Goal: Task Accomplishment & Management: Use online tool/utility

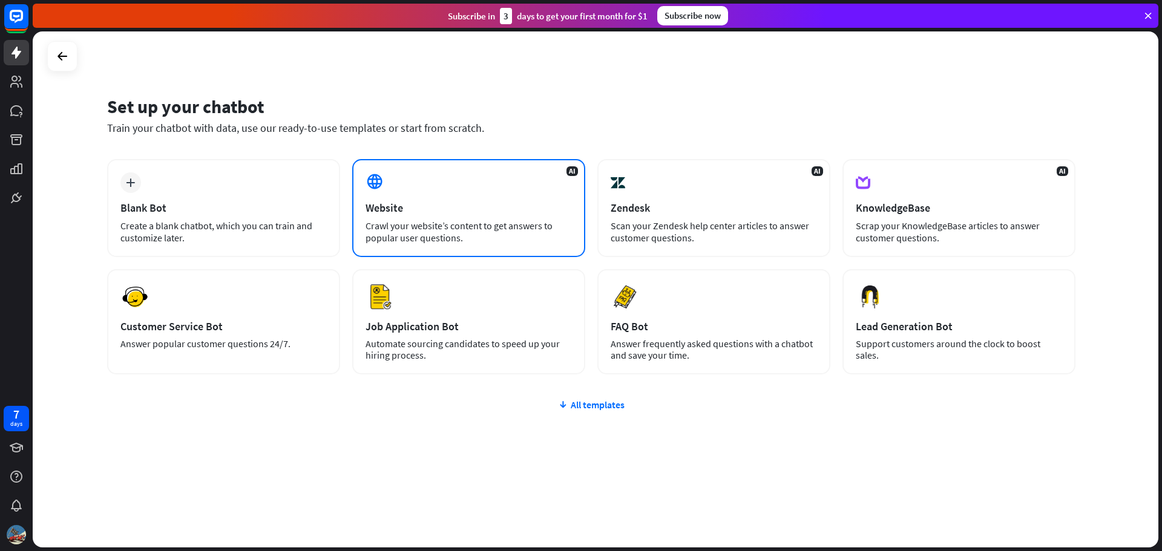
click at [452, 208] on div "Website" at bounding box center [469, 208] width 206 height 14
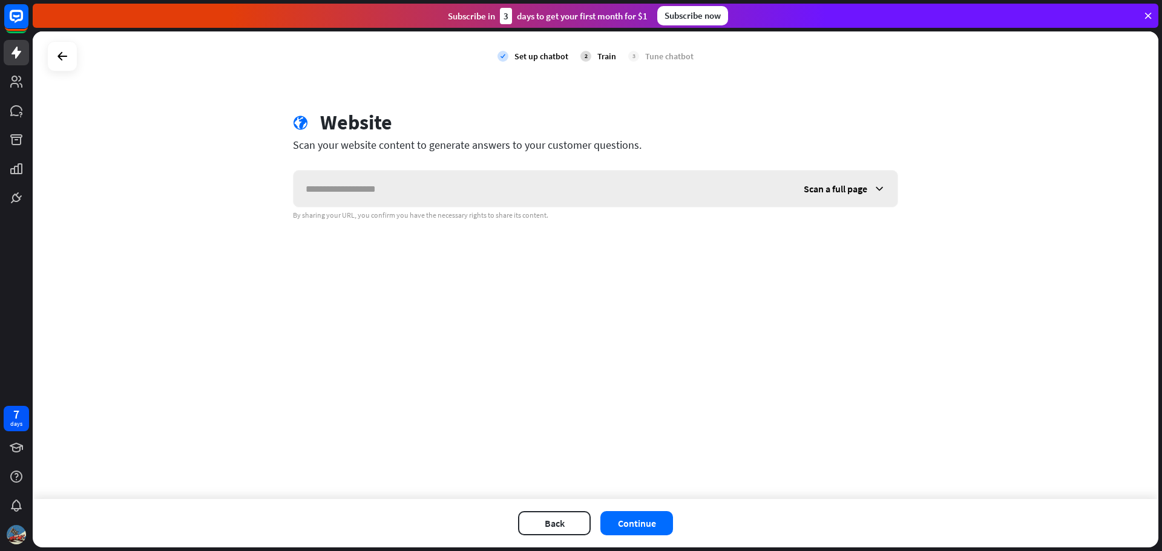
click at [450, 190] on input "text" at bounding box center [542, 189] width 498 height 36
click at [761, 211] on div "By sharing your URL, you confirm you have the necessary rights to share its con…" at bounding box center [595, 216] width 605 height 10
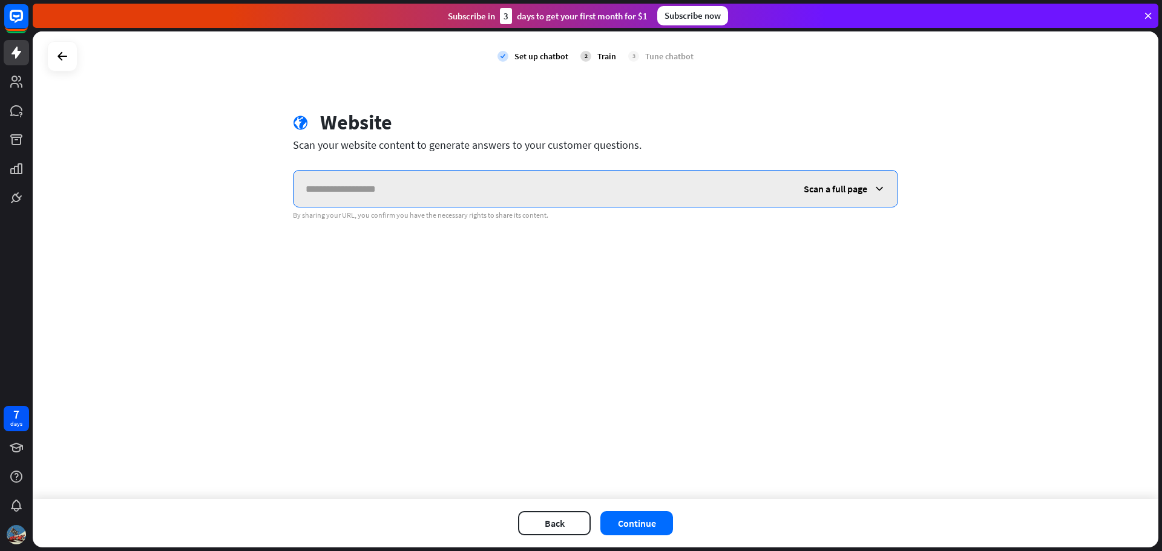
click at [753, 200] on input "text" at bounding box center [542, 189] width 498 height 36
paste input "**********"
type input "**********"
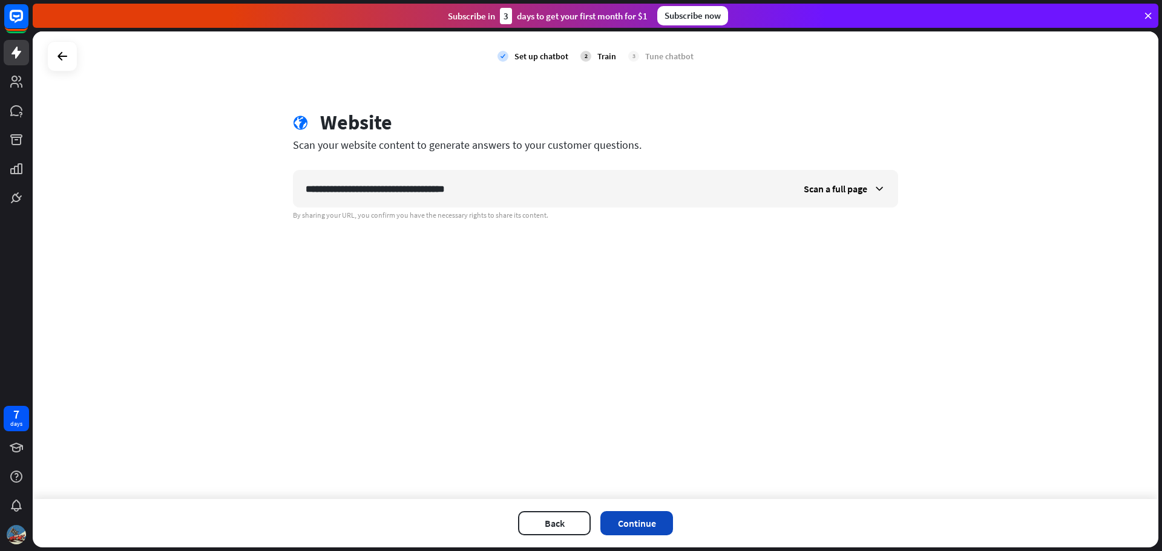
click at [672, 524] on button "Continue" at bounding box center [636, 523] width 73 height 24
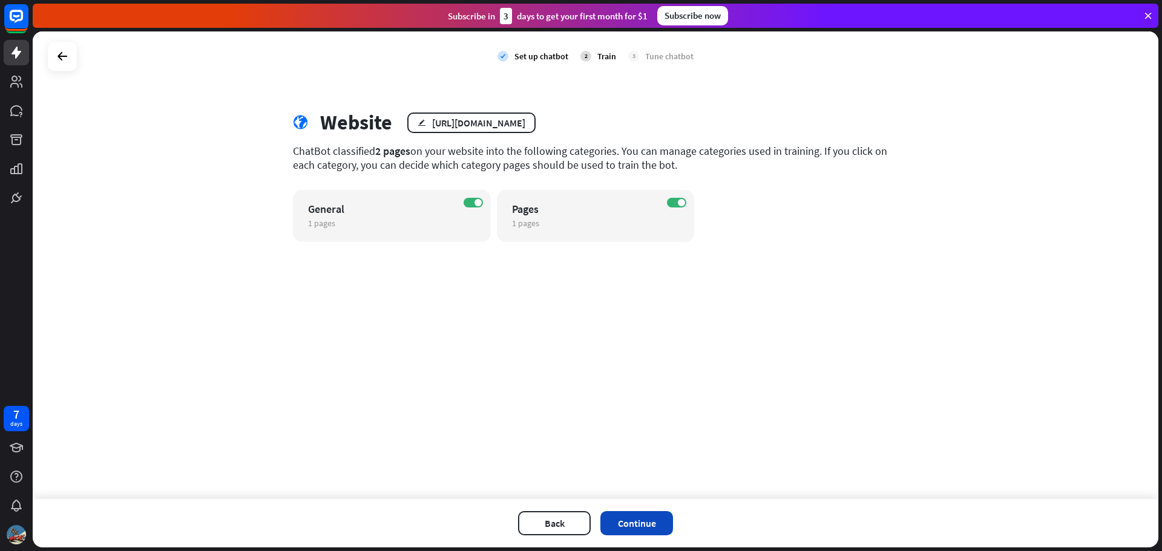
click at [660, 521] on button "Continue" at bounding box center [636, 523] width 73 height 24
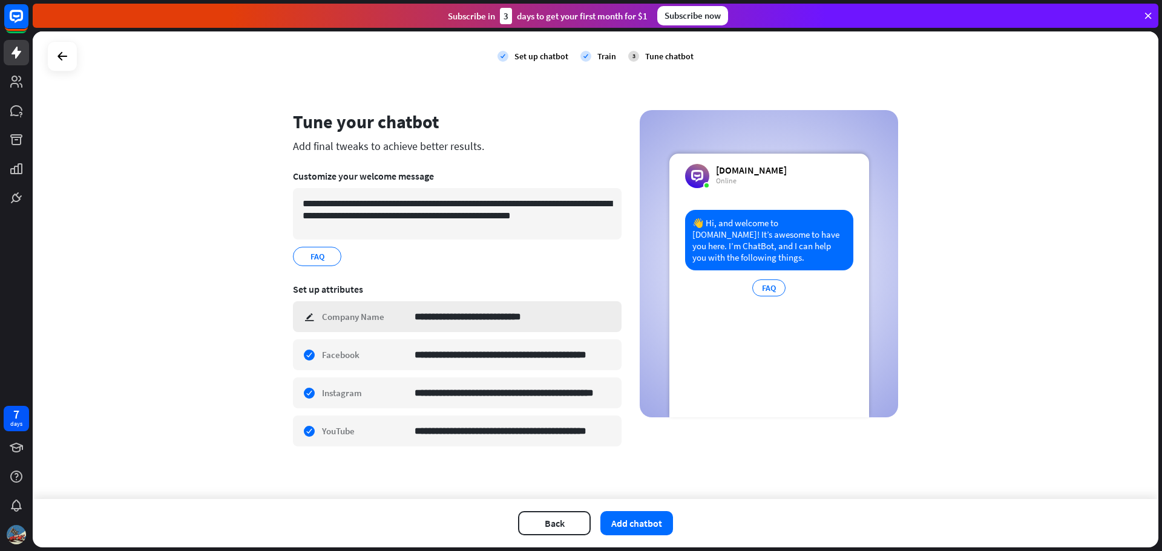
scroll to position [2, 0]
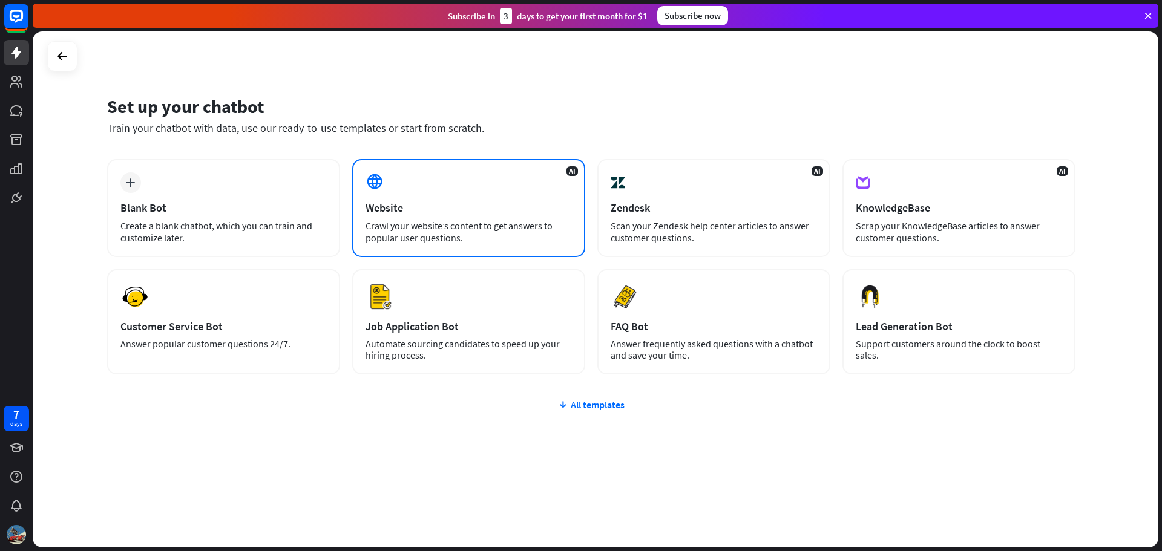
click at [475, 249] on div "AI Website Crawl your website’s content to get answers to popular user question…" at bounding box center [468, 208] width 233 height 98
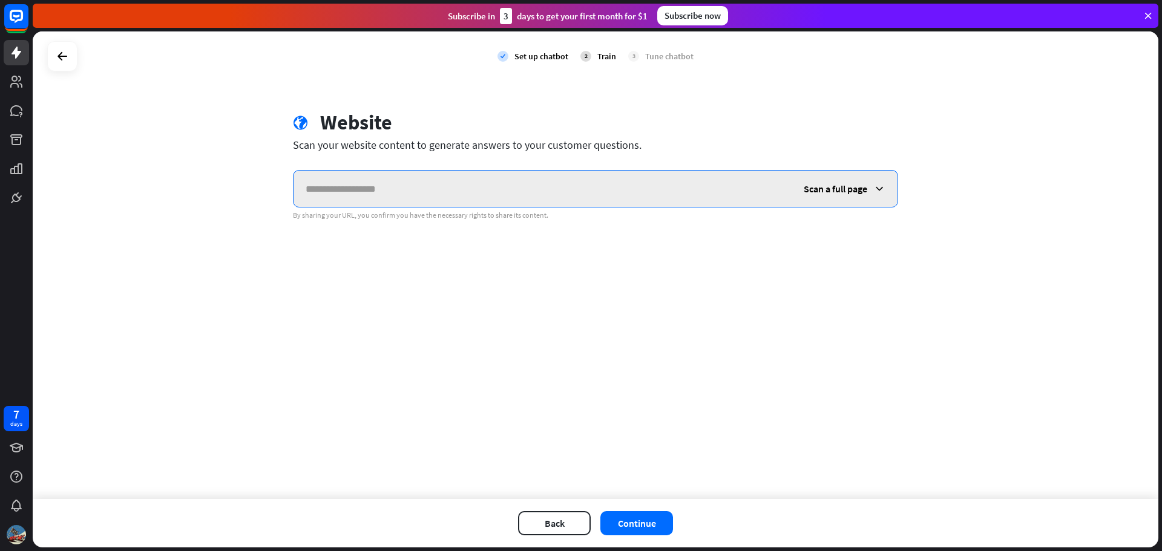
paste input "**********"
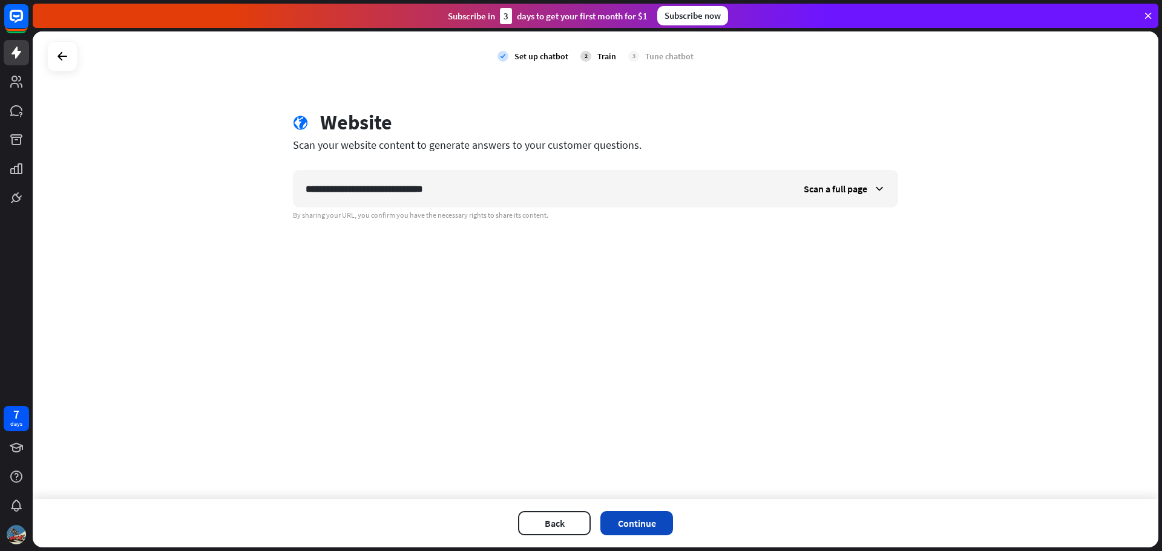
click at [666, 517] on button "Continue" at bounding box center [636, 523] width 73 height 24
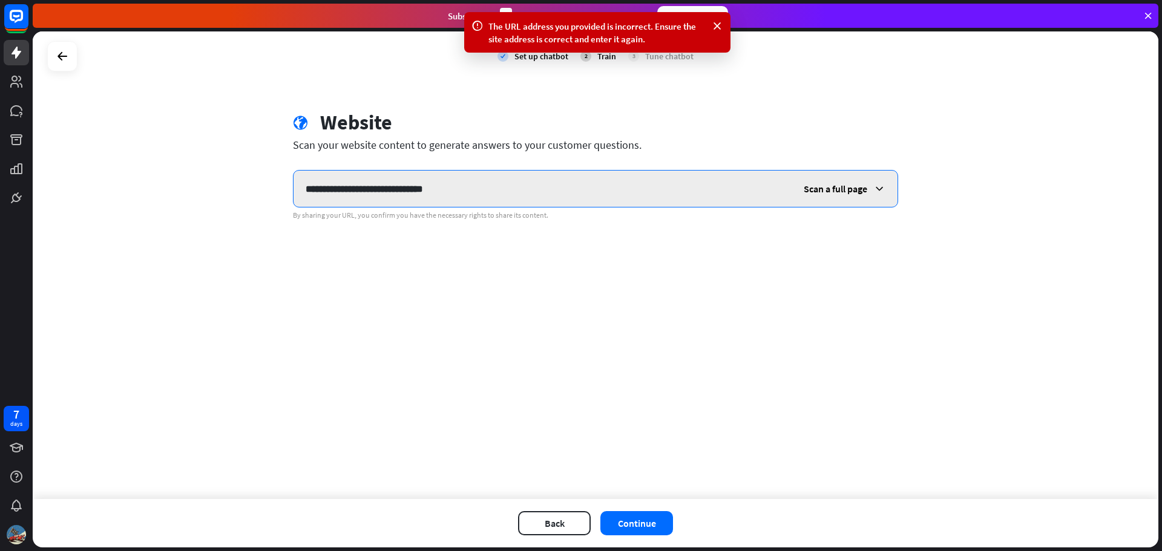
click at [614, 189] on input "**********" at bounding box center [542, 189] width 498 height 36
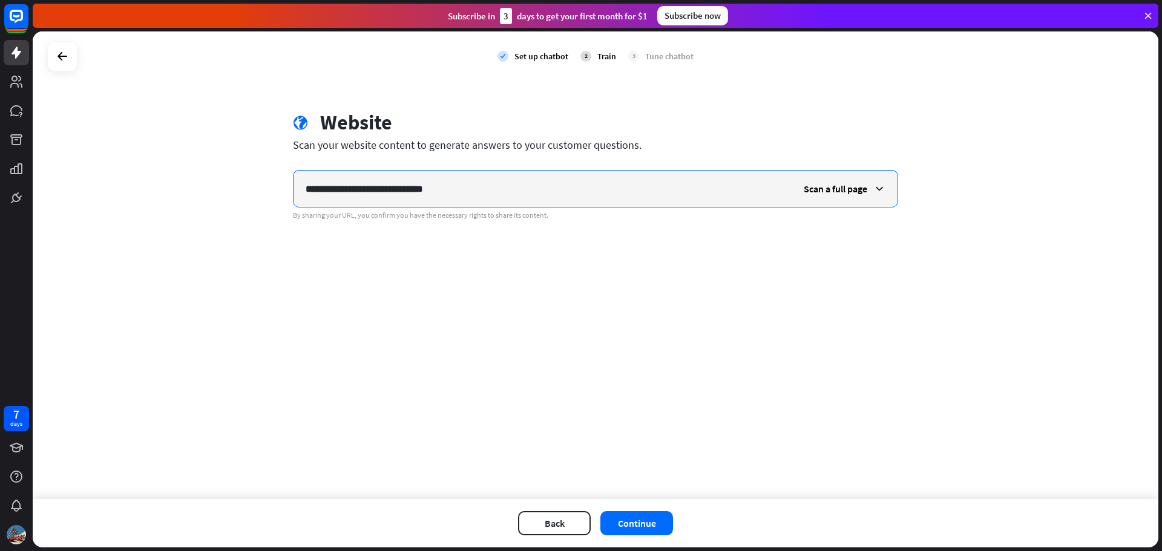
drag, startPoint x: 597, startPoint y: 183, endPoint x: 202, endPoint y: 208, distance: 395.9
click at [202, 208] on div "**********" at bounding box center [596, 265] width 1126 height 468
paste input "**"
type input "**********"
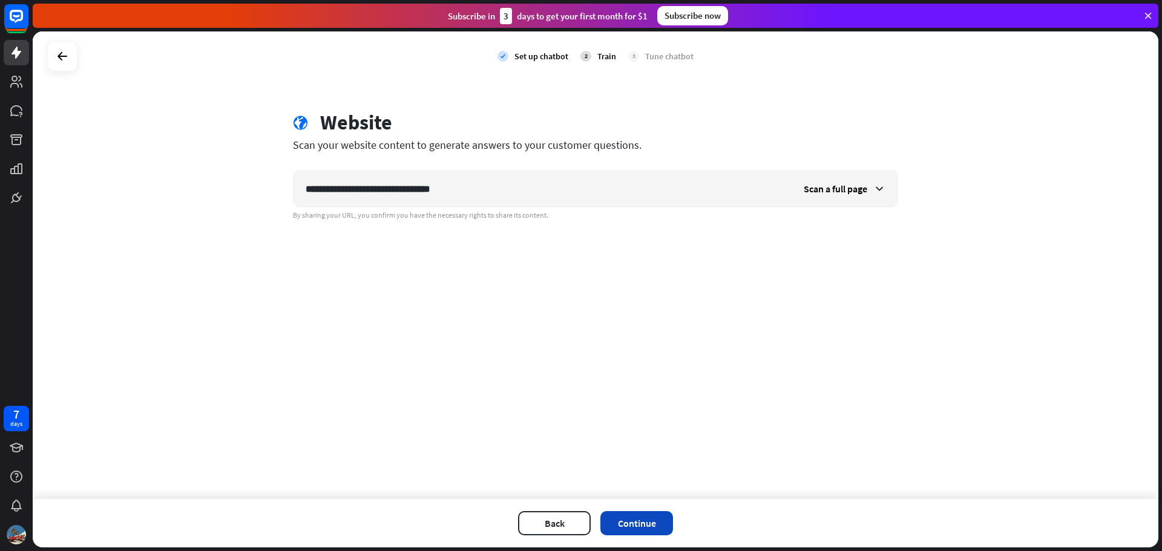
click at [672, 526] on button "Continue" at bounding box center [636, 523] width 73 height 24
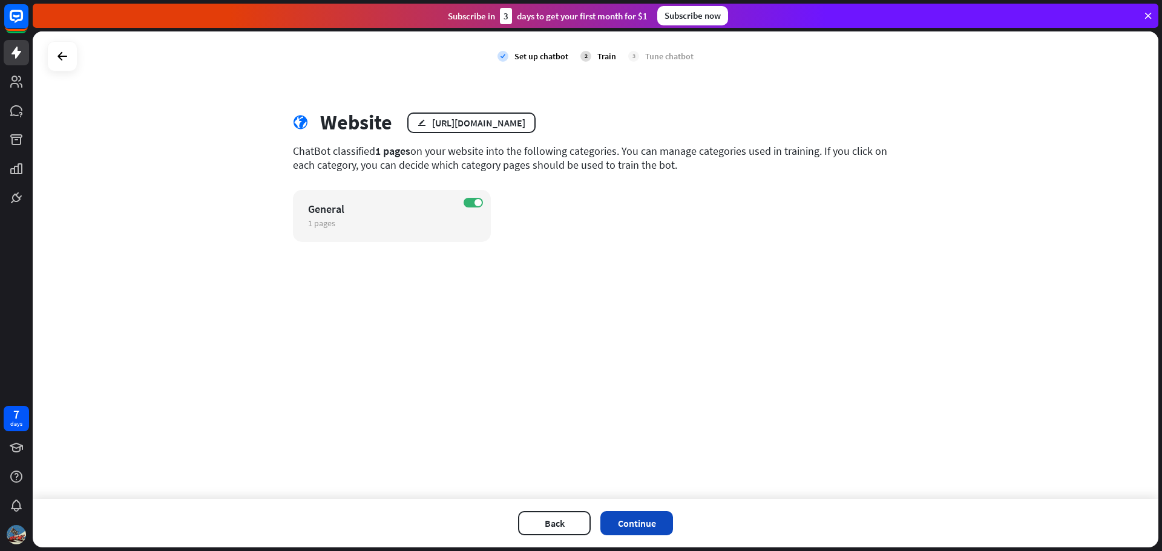
click at [658, 519] on button "Continue" at bounding box center [636, 523] width 73 height 24
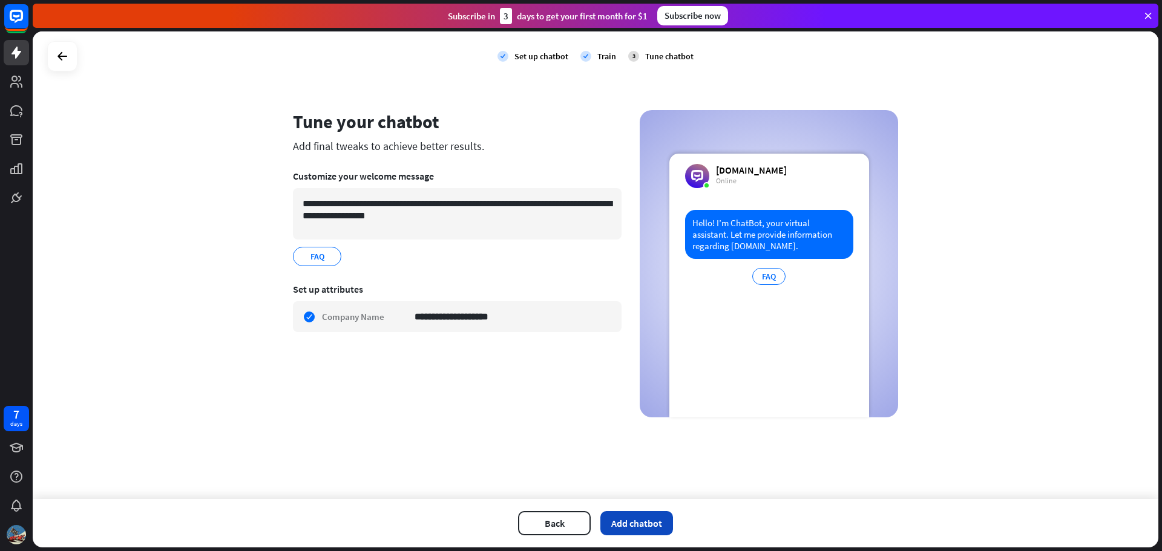
click at [656, 522] on button "Add chatbot" at bounding box center [636, 523] width 73 height 24
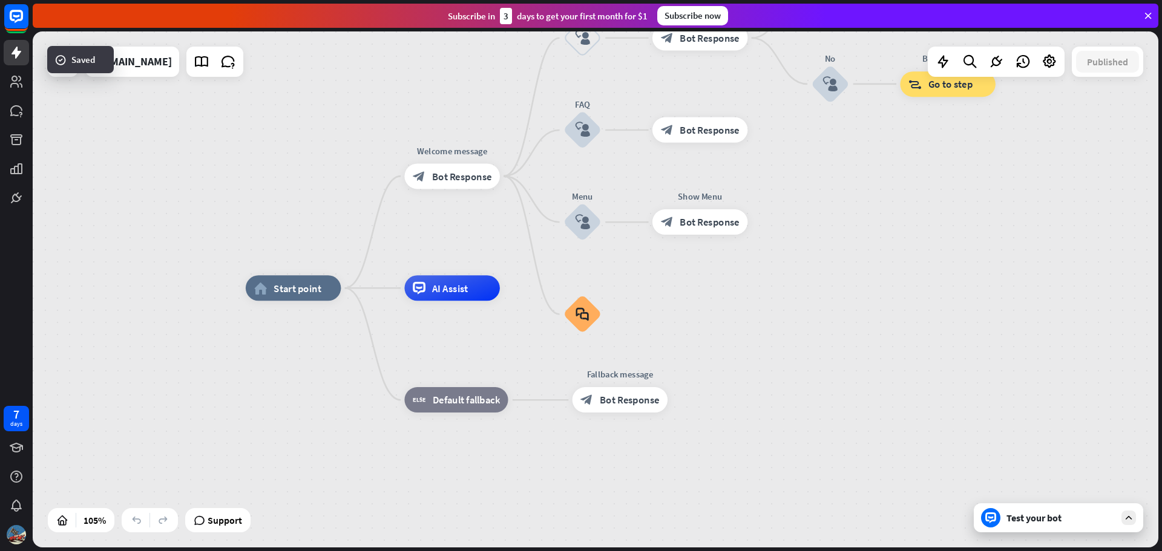
click at [1060, 525] on div "Test your bot" at bounding box center [1058, 517] width 169 height 29
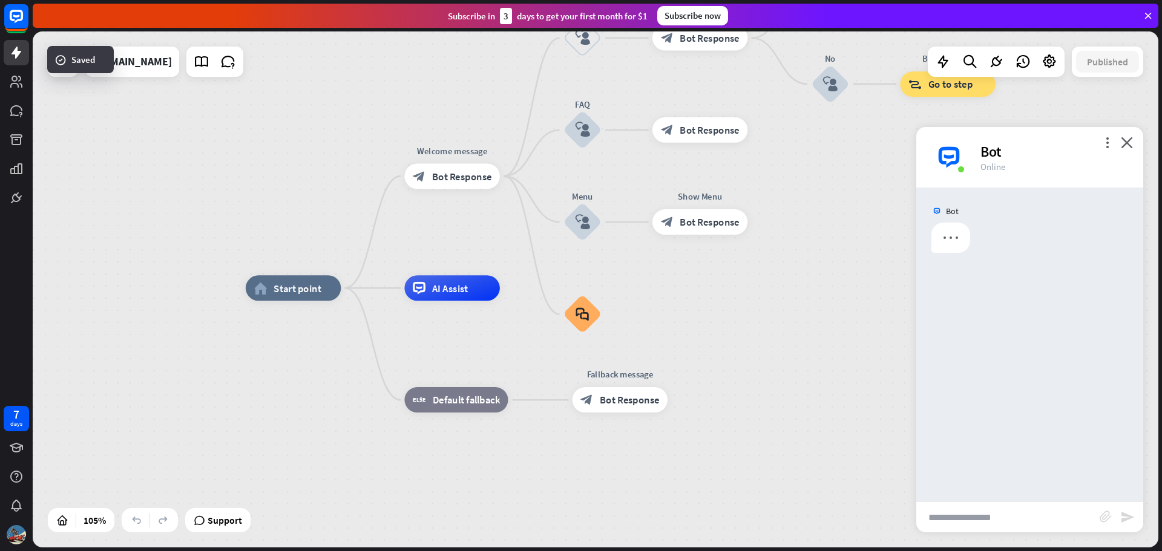
click at [1060, 523] on input "text" at bounding box center [1007, 517] width 183 height 30
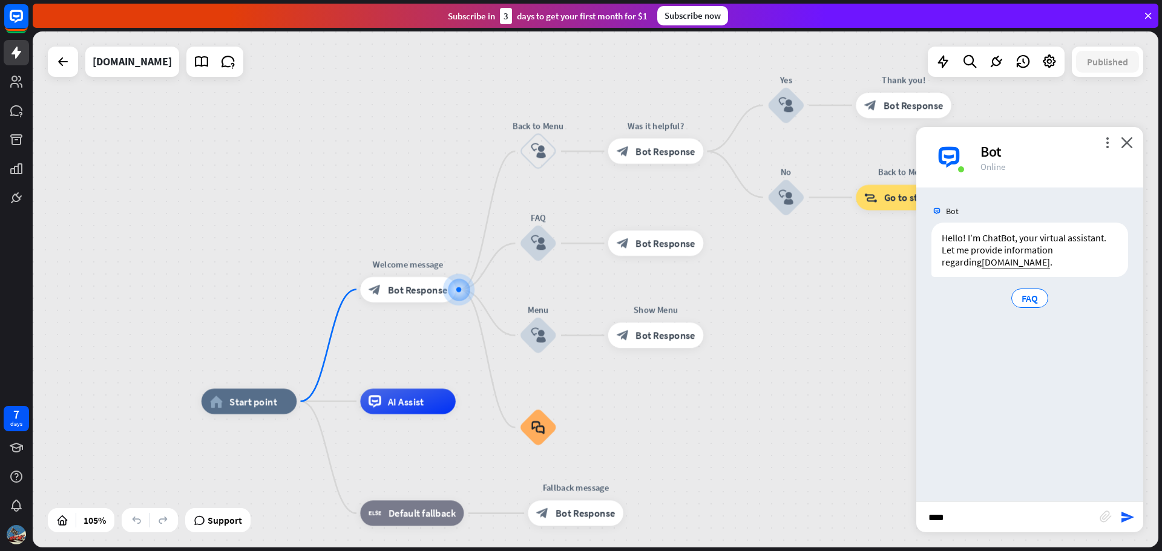
type input "*****"
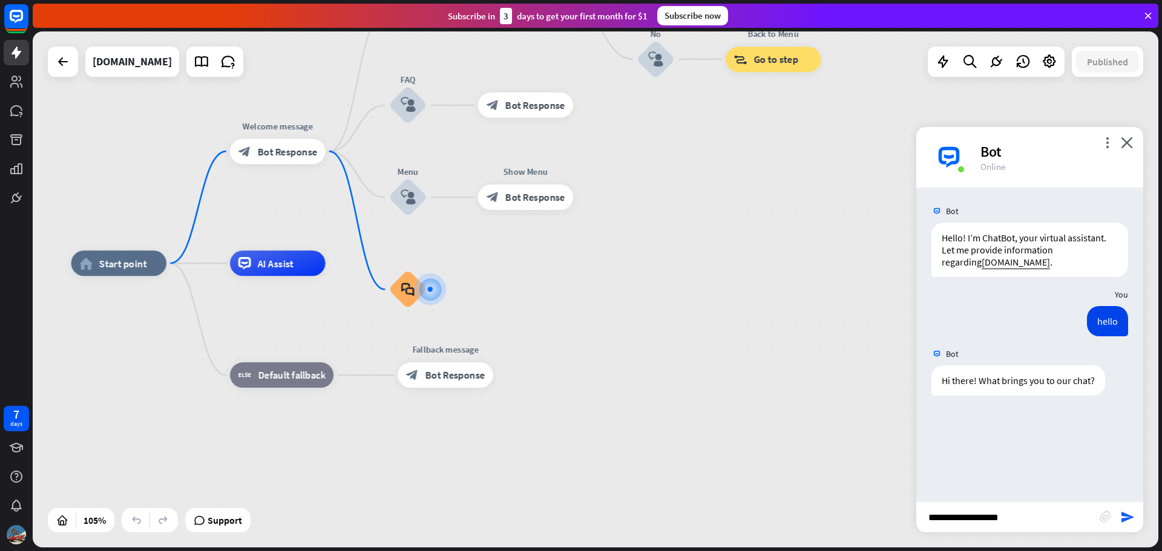
type input "**********"
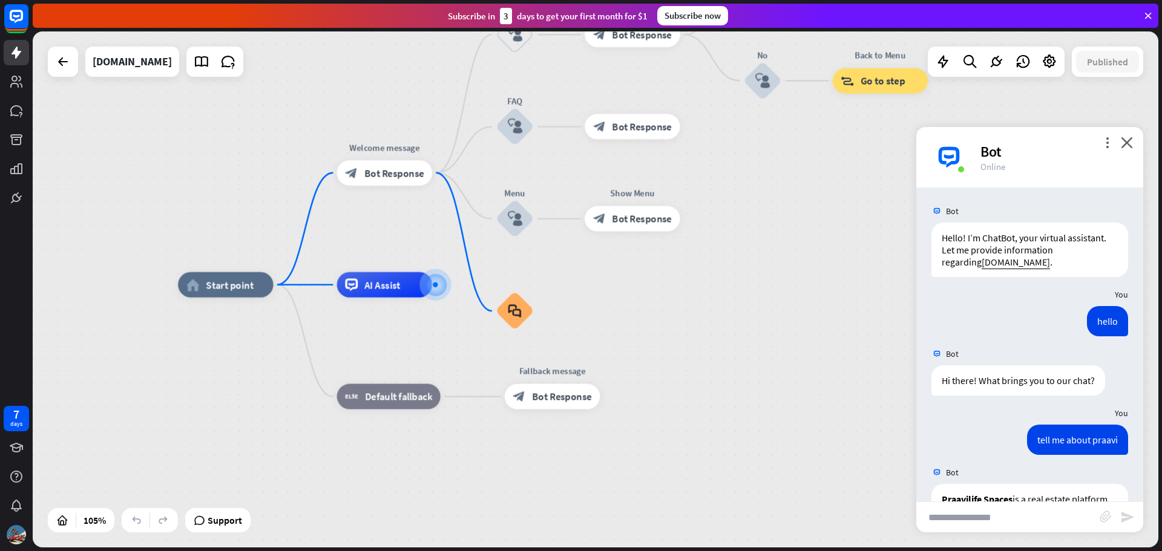
scroll to position [128, 0]
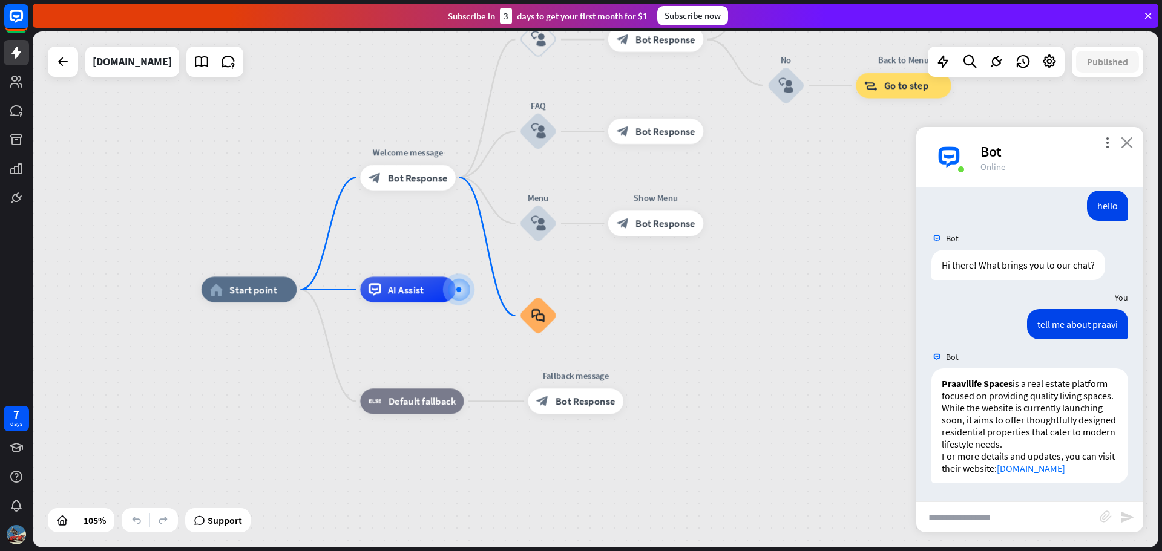
click at [1130, 145] on icon "close" at bounding box center [1127, 142] width 12 height 11
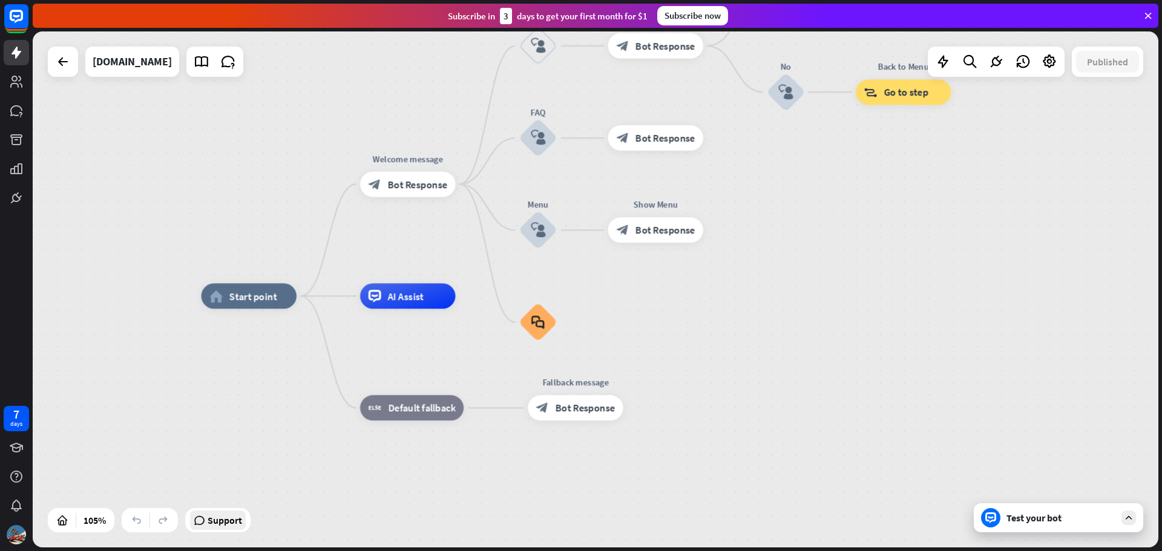
click at [225, 523] on span "Support" at bounding box center [225, 520] width 34 height 19
click at [230, 525] on span "Support" at bounding box center [225, 520] width 34 height 19
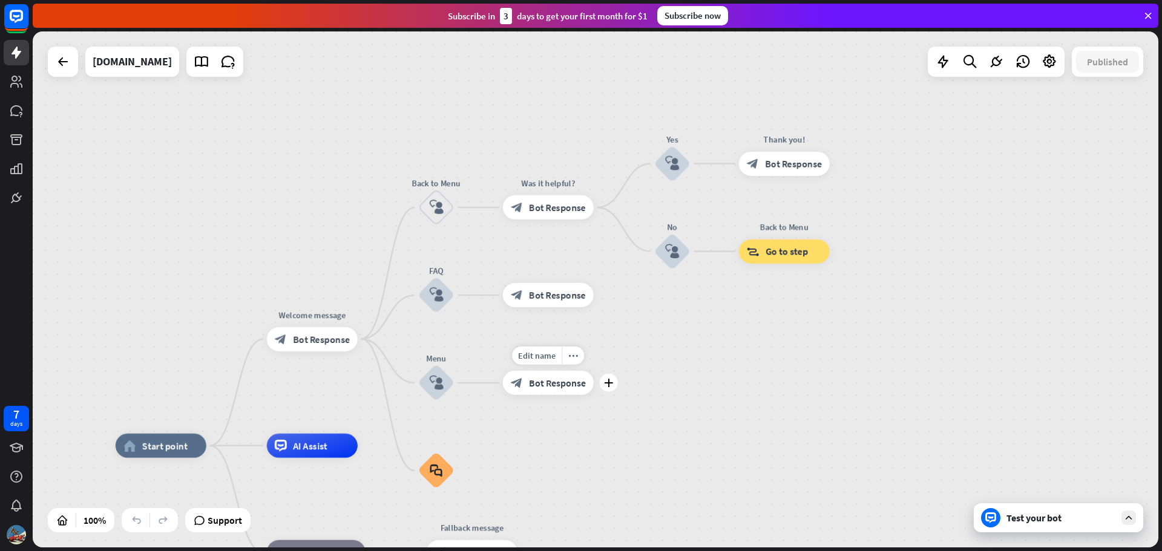
drag, startPoint x: 639, startPoint y: 251, endPoint x: 528, endPoint y: 404, distance: 189.0
click at [528, 395] on div "Edit name more_horiz plus block_bot_response Bot Response" at bounding box center [548, 383] width 91 height 24
click at [783, 224] on span "Edit name" at bounding box center [773, 223] width 38 height 11
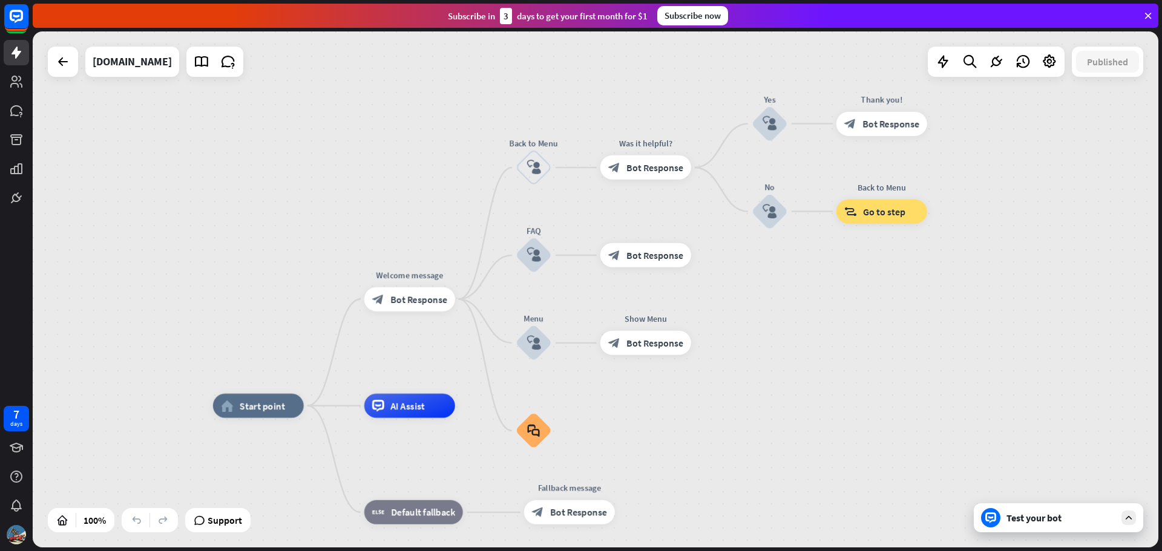
drag, startPoint x: 738, startPoint y: 327, endPoint x: 840, endPoint y: 287, distance: 109.2
click at [836, 287] on div "home_2 Start point Welcome message block_bot_response Bot Response Back to Menu…" at bounding box center [596, 289] width 1126 height 516
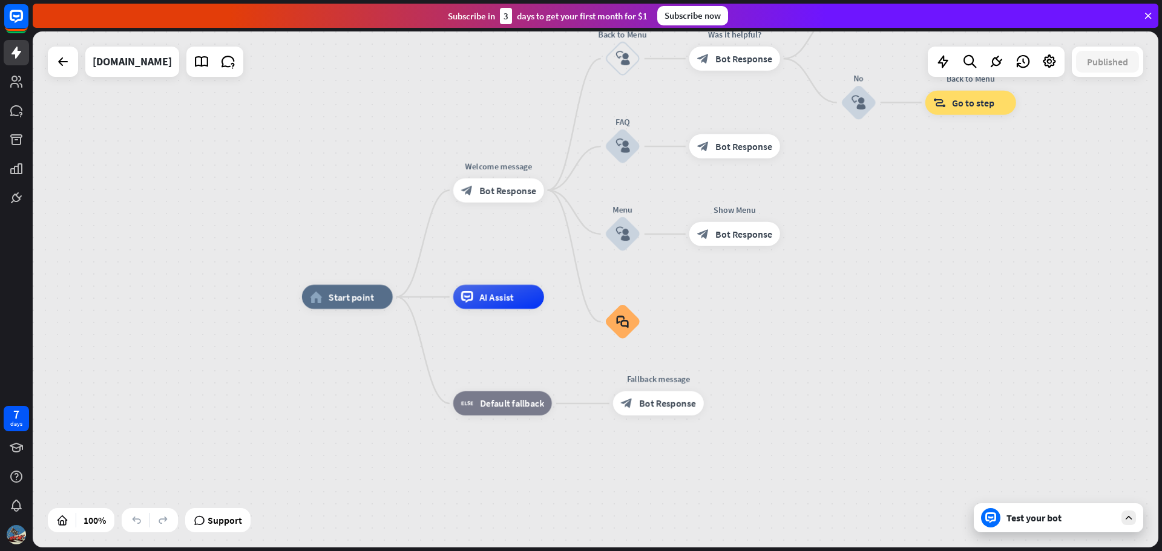
drag, startPoint x: 252, startPoint y: 186, endPoint x: 347, endPoint y: 70, distance: 150.5
click at [347, 70] on div "home_2 Start point Welcome message block_bot_response Bot Response Back to Menu…" at bounding box center [596, 289] width 1126 height 516
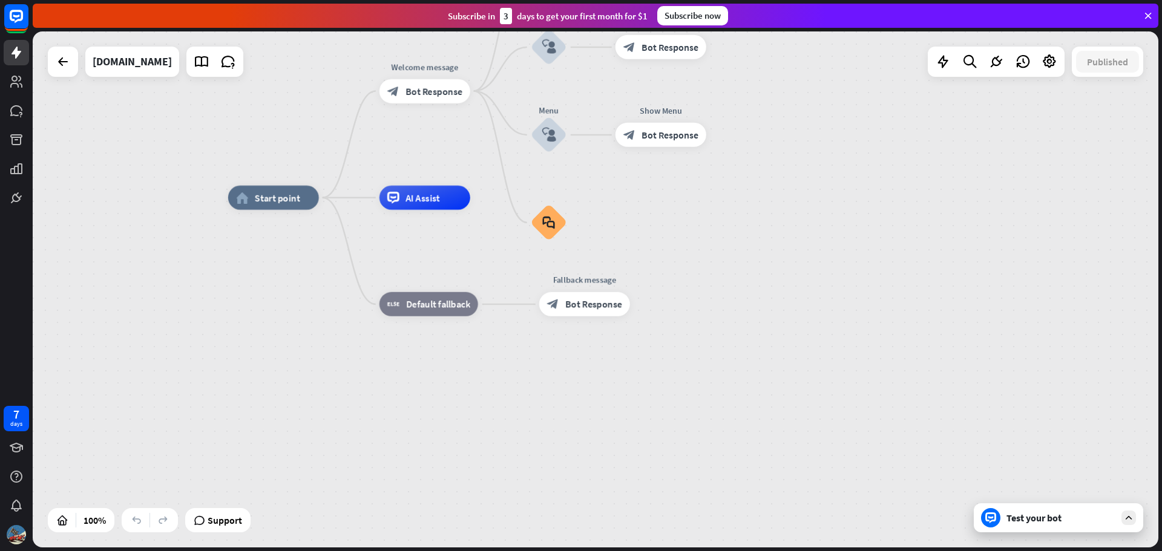
drag, startPoint x: 251, startPoint y: 295, endPoint x: 169, endPoint y: 203, distance: 122.6
click at [169, 203] on div "home_2 Start point Welcome message block_bot_response Bot Response Back to Menu…" at bounding box center [596, 289] width 1126 height 516
click at [62, 525] on icon at bounding box center [62, 520] width 12 height 12
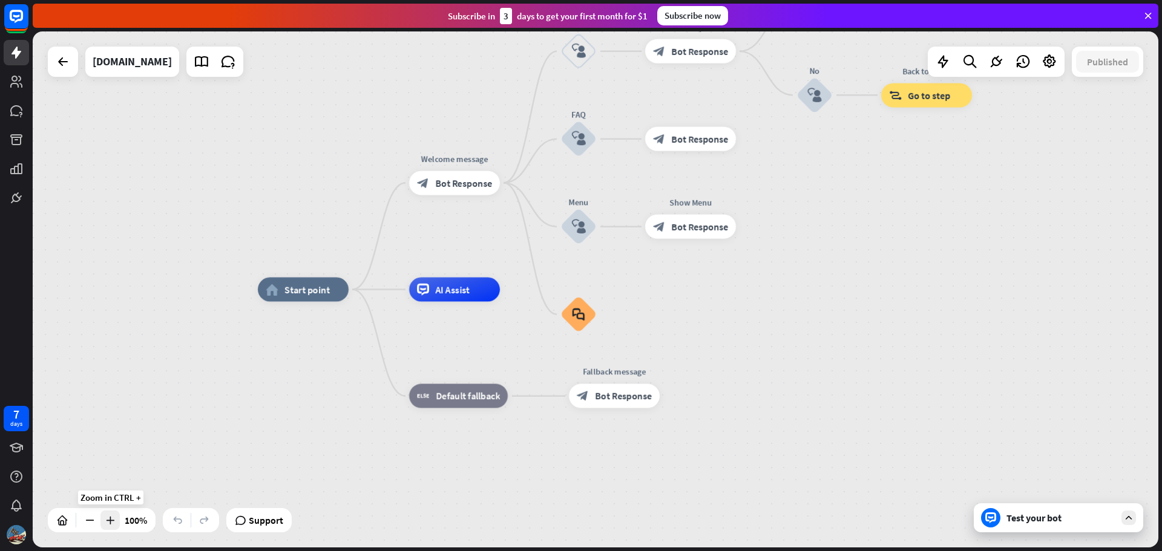
click at [113, 522] on icon at bounding box center [110, 520] width 12 height 12
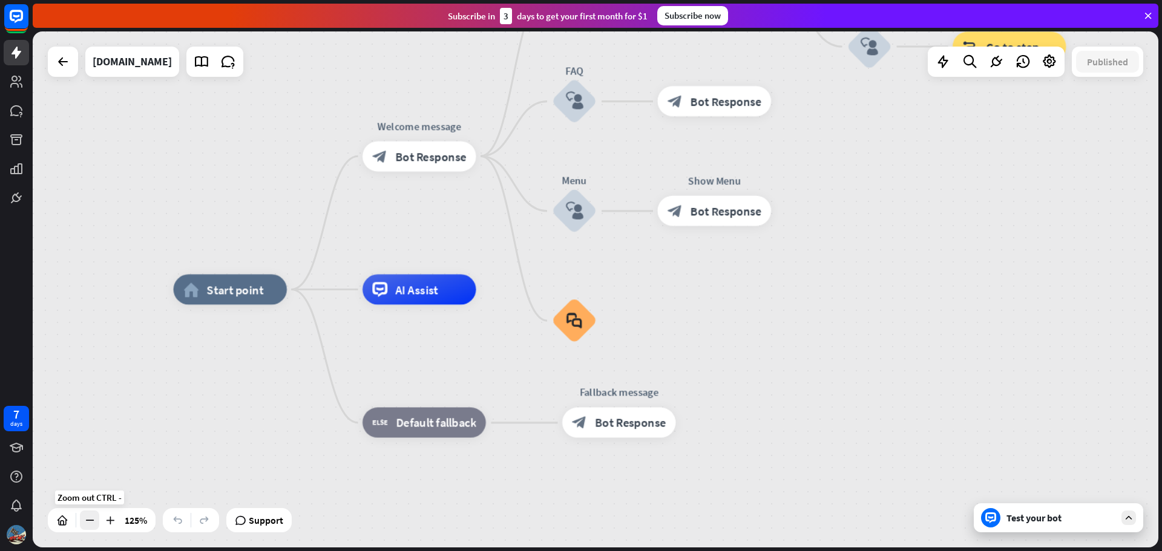
click at [90, 524] on icon at bounding box center [90, 520] width 12 height 12
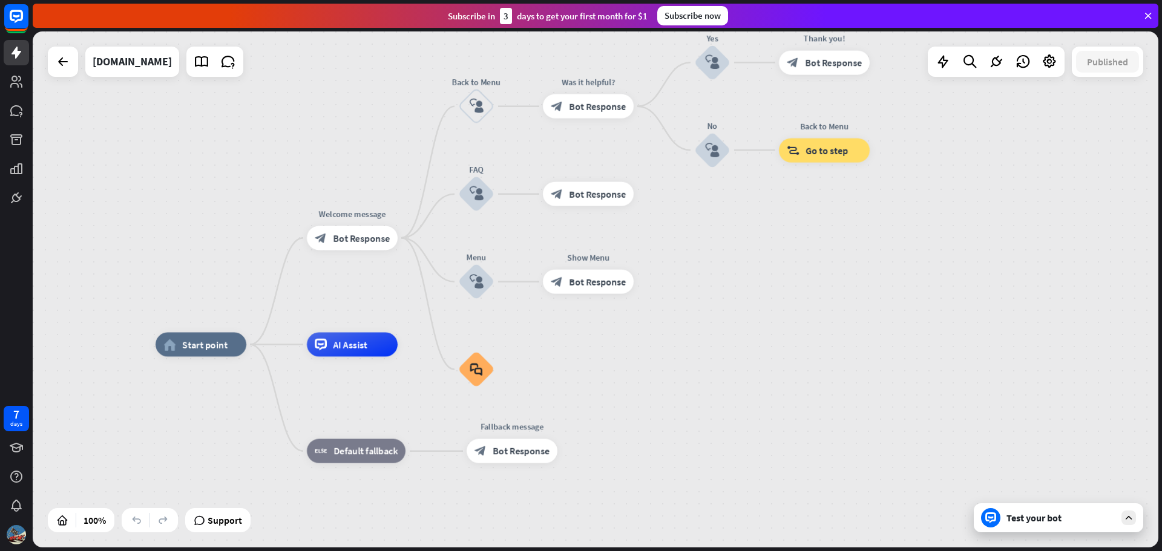
drag, startPoint x: 272, startPoint y: 418, endPoint x: 203, endPoint y: 459, distance: 79.5
click at [338, 236] on span "Bot Response" at bounding box center [361, 238] width 57 height 12
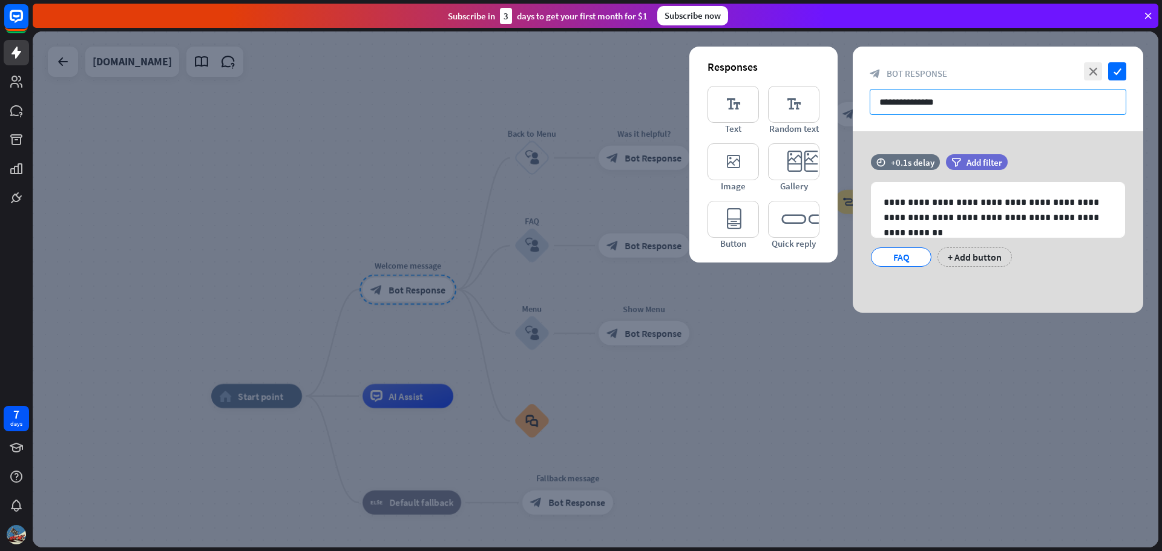
click at [959, 97] on input "**********" at bounding box center [998, 102] width 257 height 26
click at [979, 258] on div "+ Add button" at bounding box center [974, 257] width 74 height 19
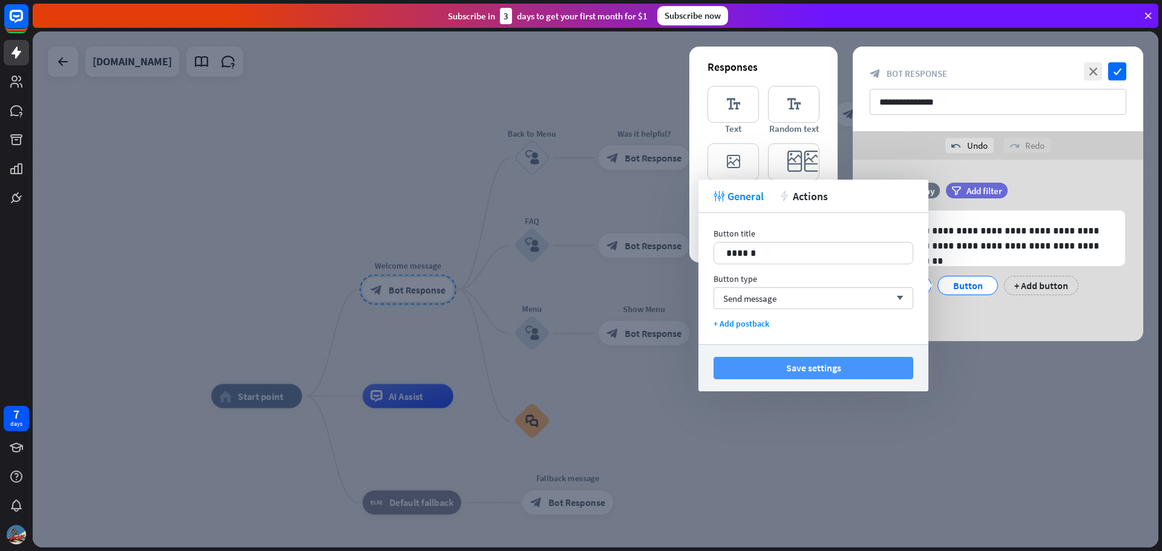
click at [781, 365] on button "Save settings" at bounding box center [813, 368] width 200 height 22
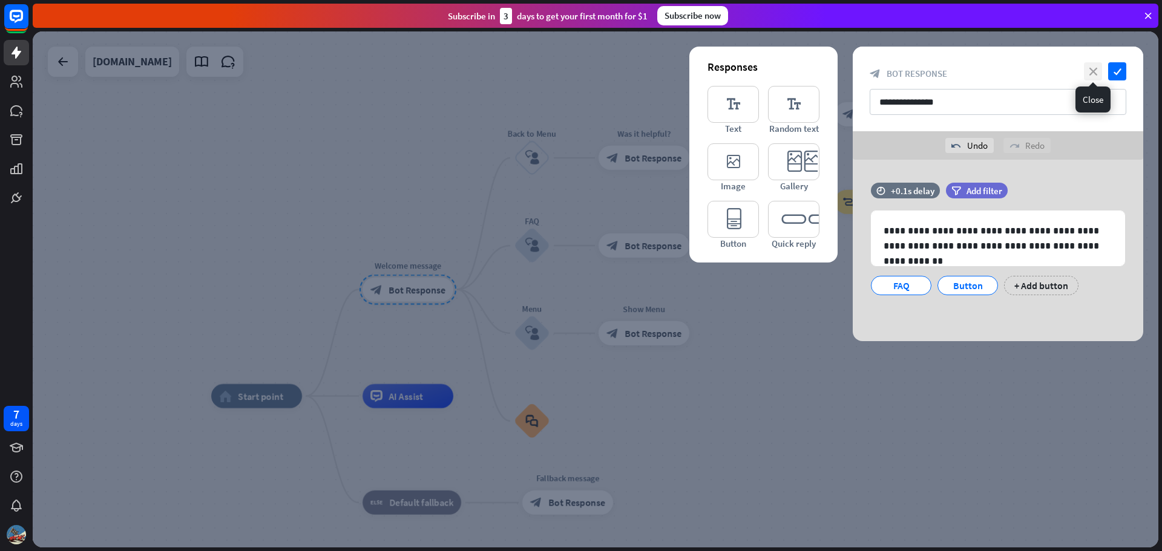
click at [1085, 73] on icon "close" at bounding box center [1093, 71] width 18 height 18
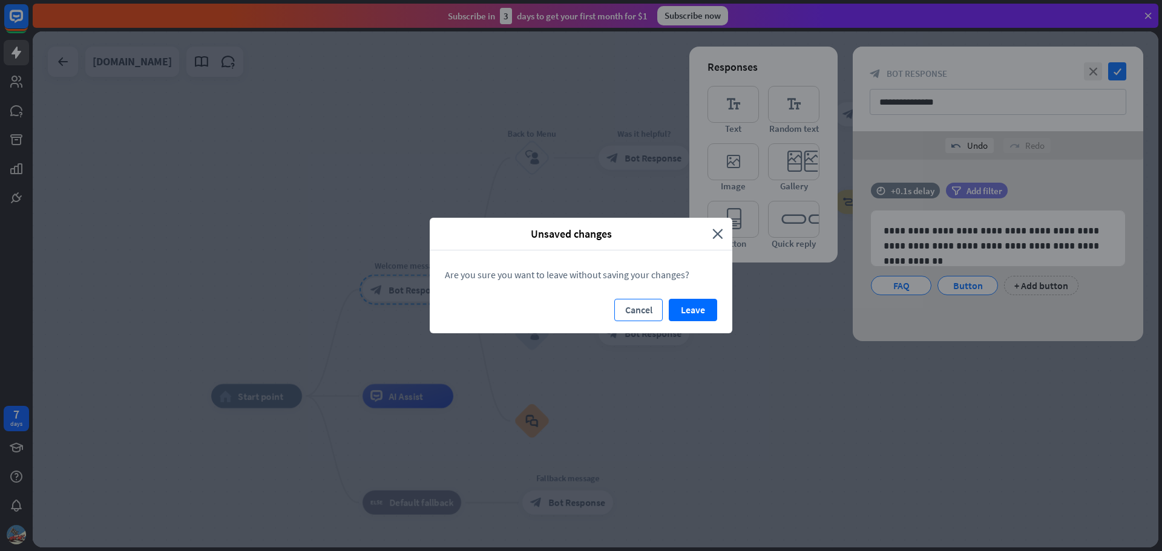
click at [641, 316] on button "Cancel" at bounding box center [638, 310] width 48 height 22
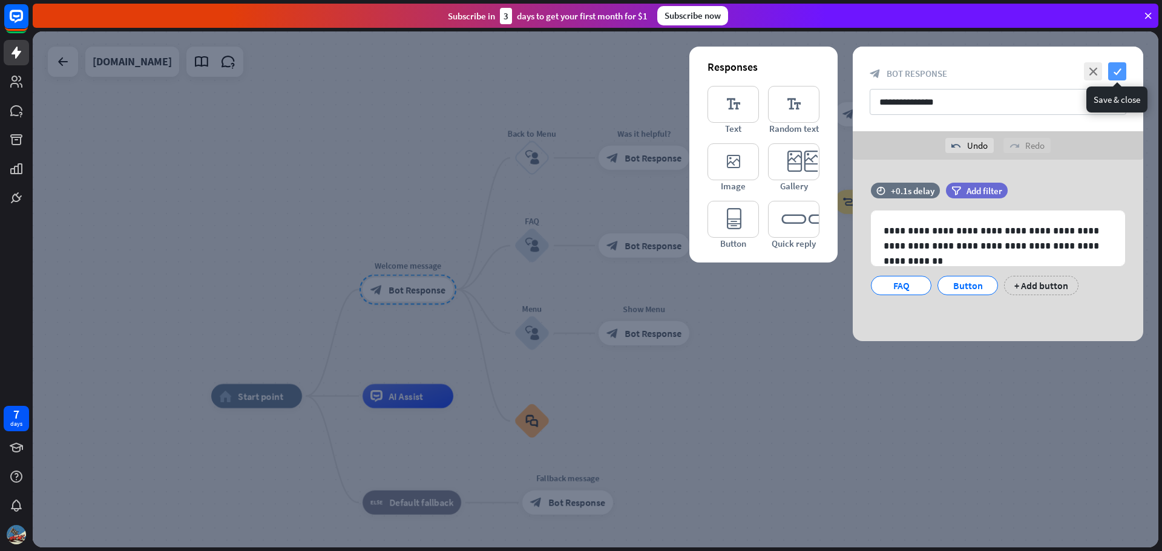
click at [1112, 73] on icon "check" at bounding box center [1117, 71] width 18 height 18
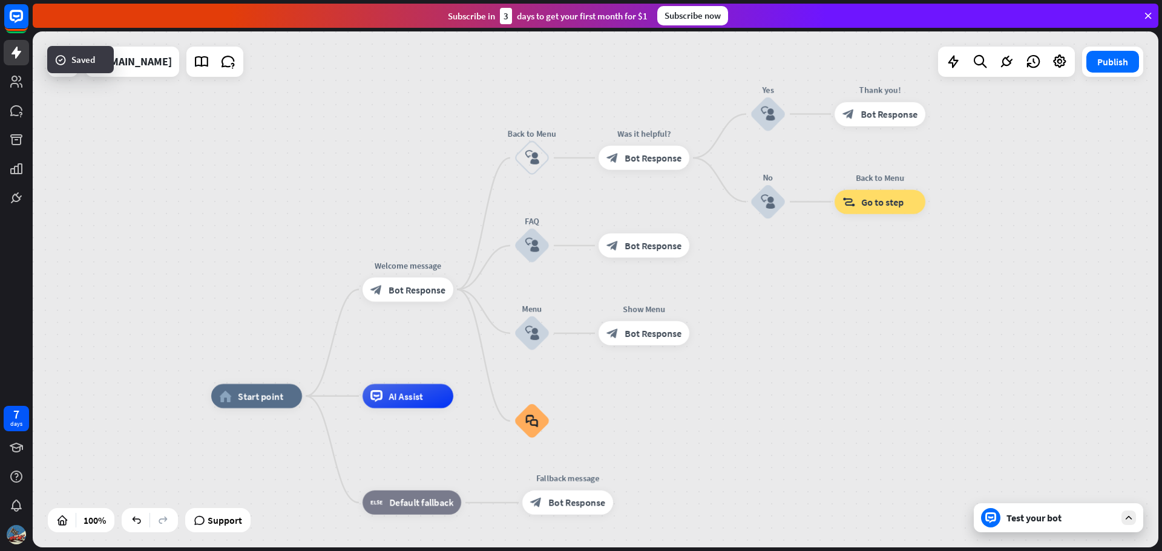
click at [1115, 523] on div "Test your bot" at bounding box center [1060, 518] width 109 height 12
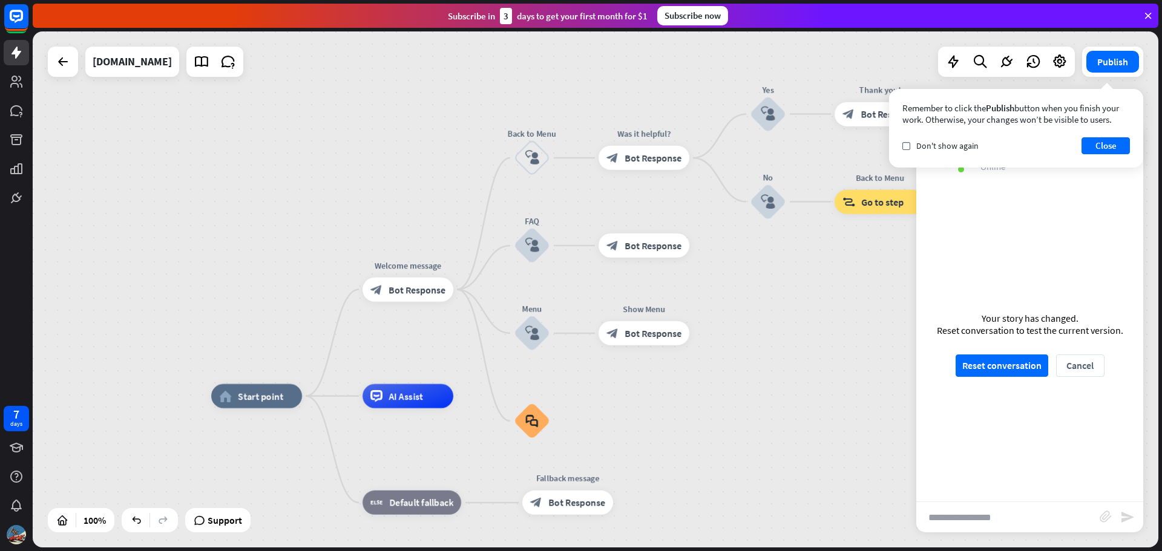
click at [1031, 522] on input "text" at bounding box center [1007, 517] width 183 height 30
click at [1091, 141] on button "Close" at bounding box center [1105, 145] width 48 height 17
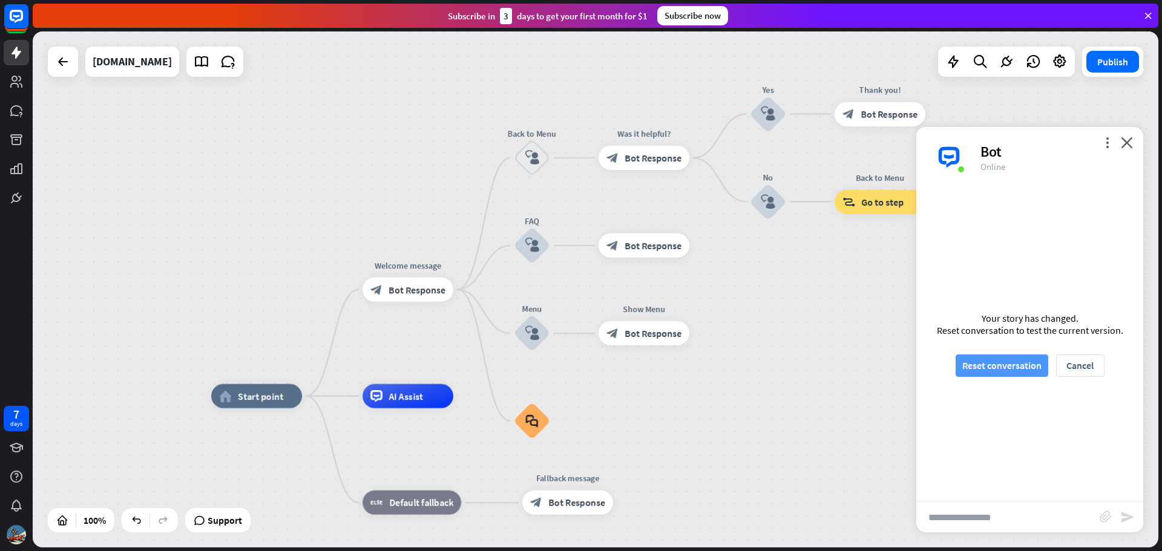
click at [1003, 361] on button "Reset conversation" at bounding box center [1002, 366] width 93 height 22
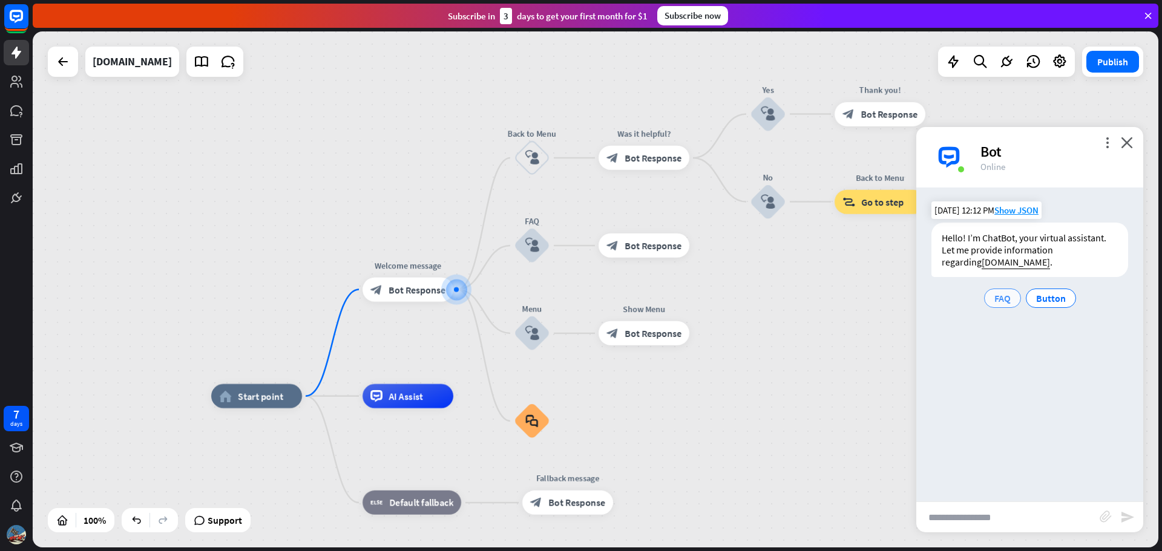
click at [1003, 301] on span "FAQ" at bounding box center [1002, 298] width 16 height 12
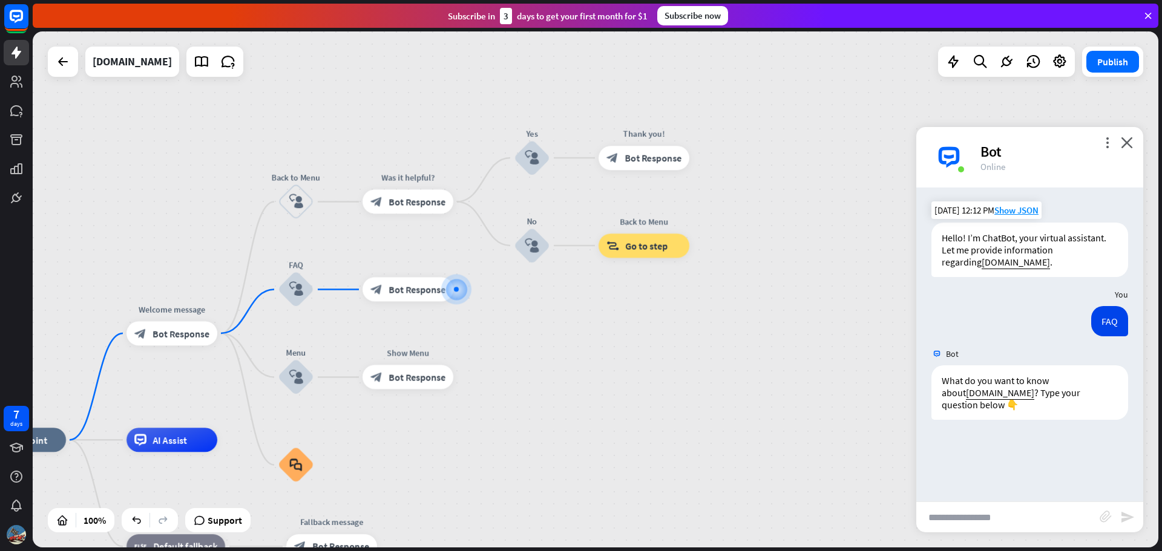
click at [1000, 517] on input "text" at bounding box center [1007, 517] width 183 height 30
type input "*"
type input "**********"
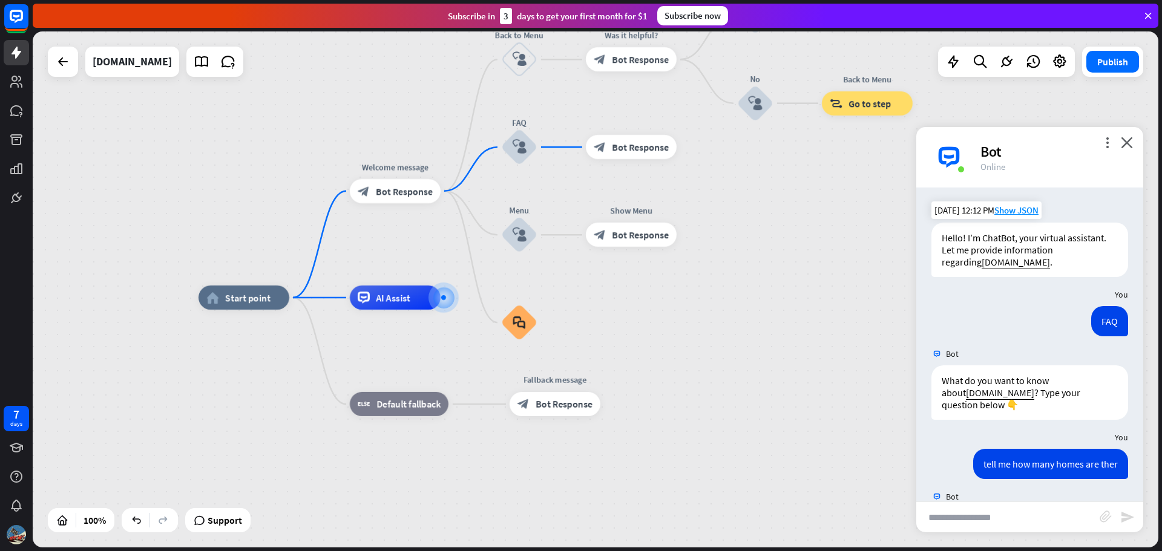
scroll to position [116, 0]
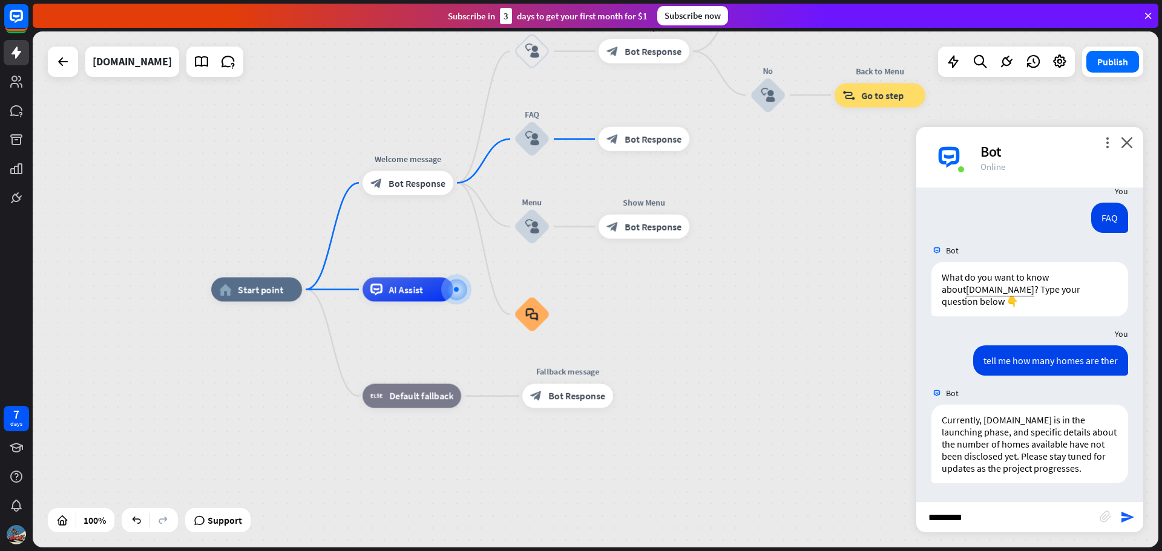
type input "*********"
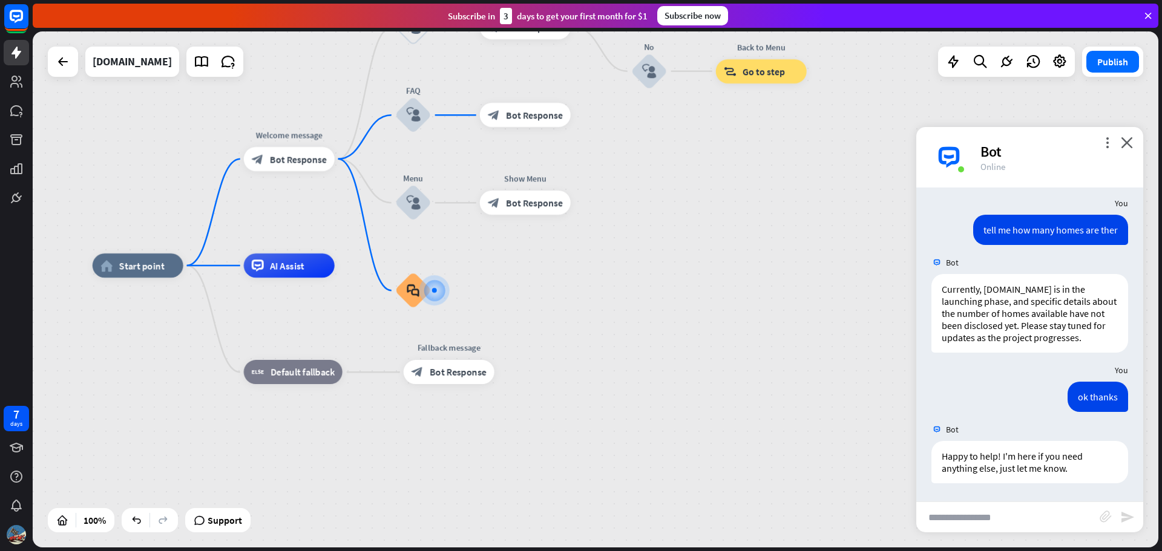
scroll to position [246, 0]
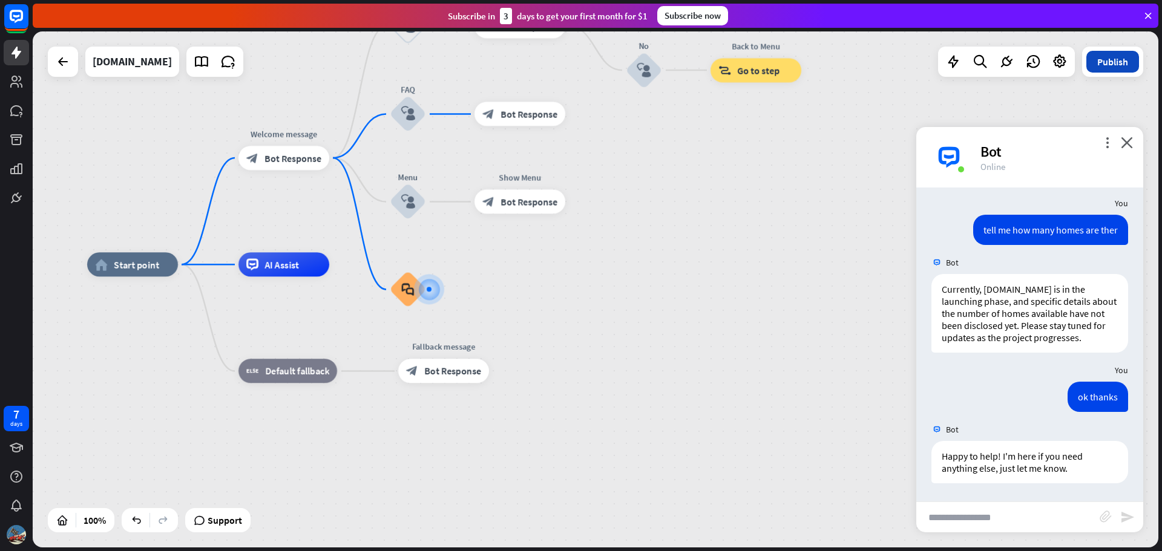
click at [1131, 66] on button "Publish" at bounding box center [1112, 62] width 53 height 22
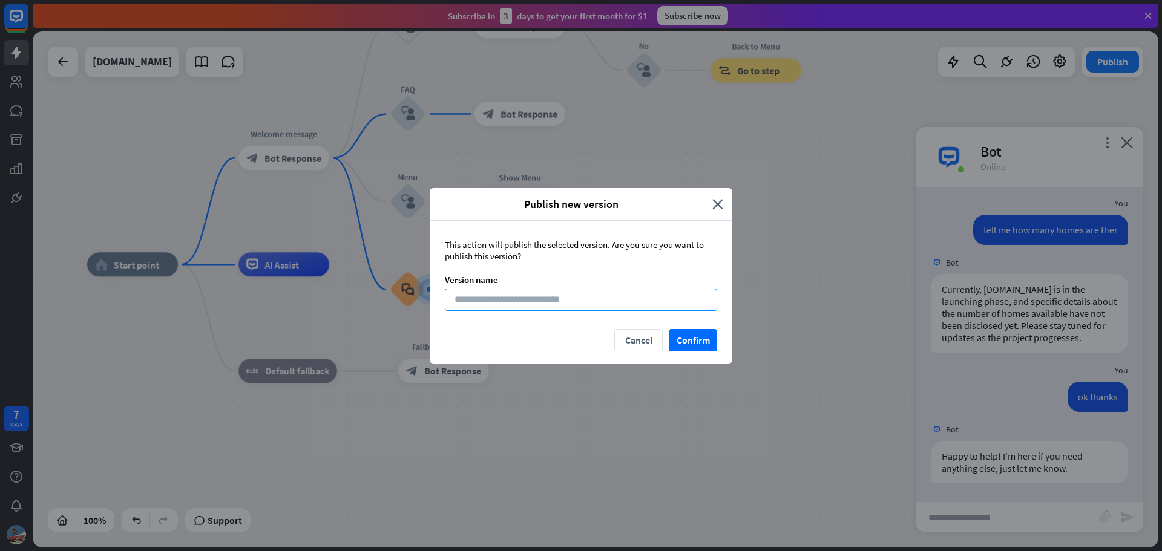
click at [536, 303] on input at bounding box center [581, 300] width 272 height 22
click at [695, 339] on button "Confirm" at bounding box center [693, 340] width 48 height 22
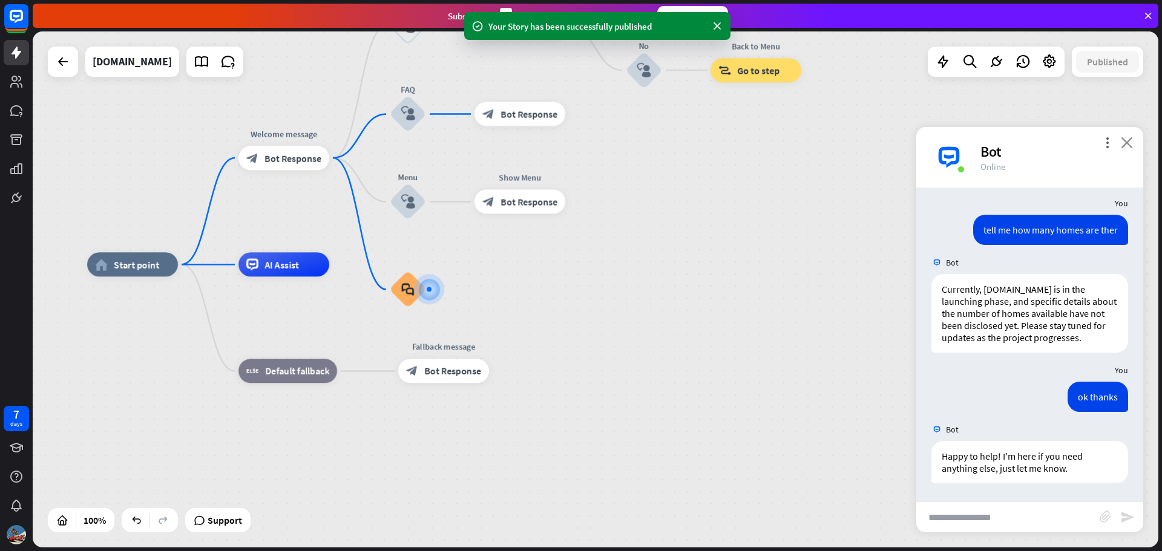
click at [1128, 141] on icon "close" at bounding box center [1127, 142] width 12 height 11
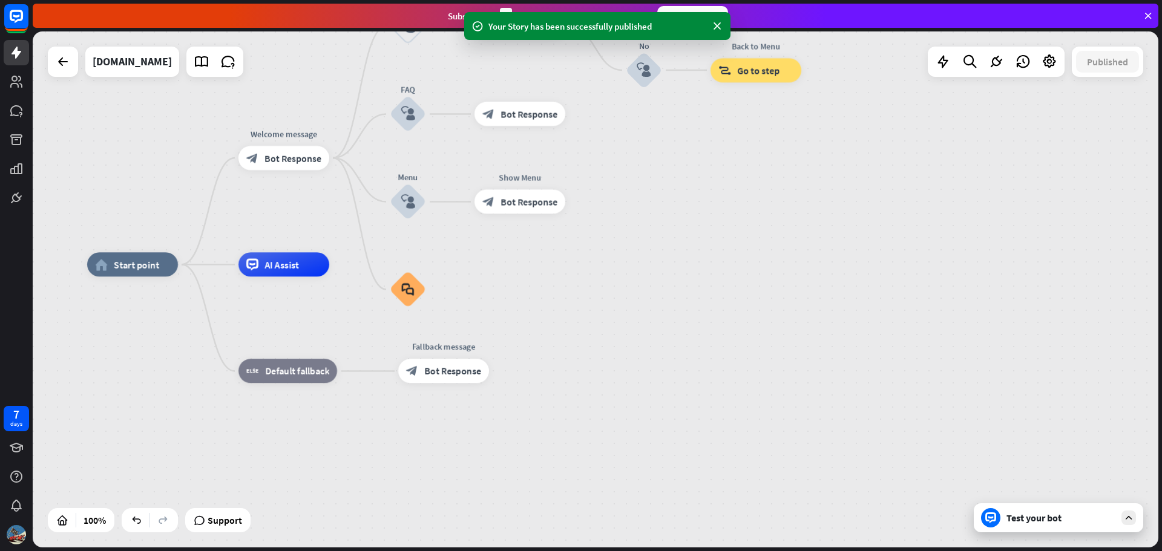
click at [627, 27] on div "Your Story has been successfully published" at bounding box center [597, 26] width 218 height 13
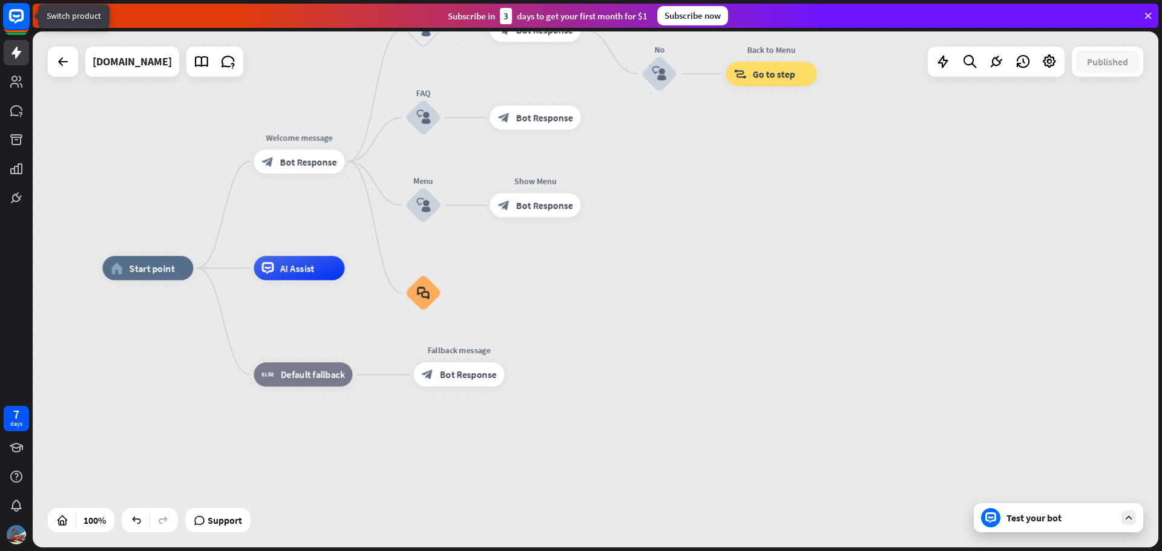
click at [11, 23] on rect at bounding box center [16, 16] width 27 height 27
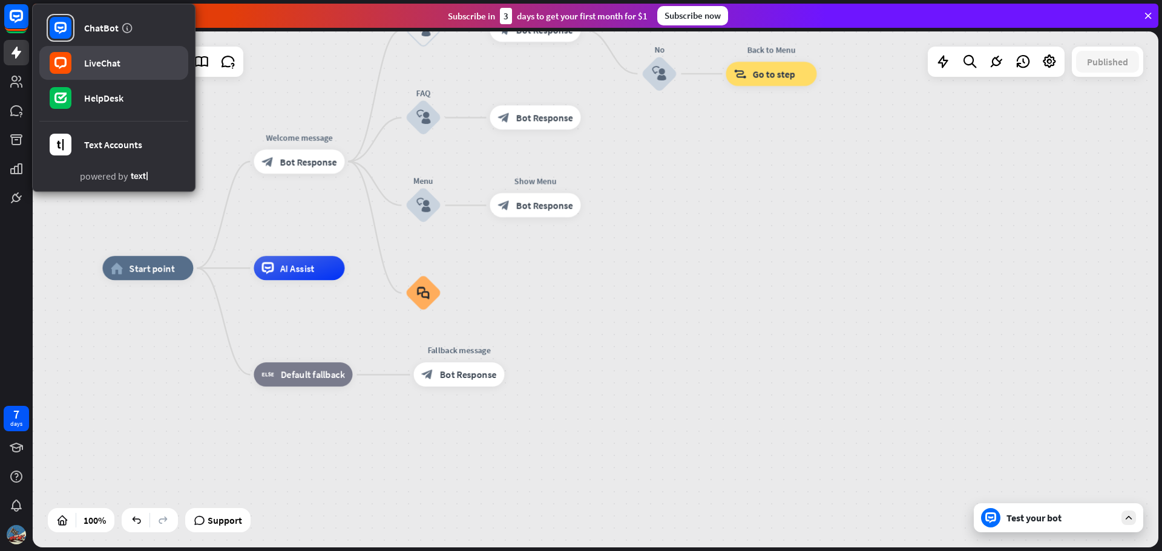
click at [105, 71] on link "LiveChat" at bounding box center [113, 63] width 149 height 34
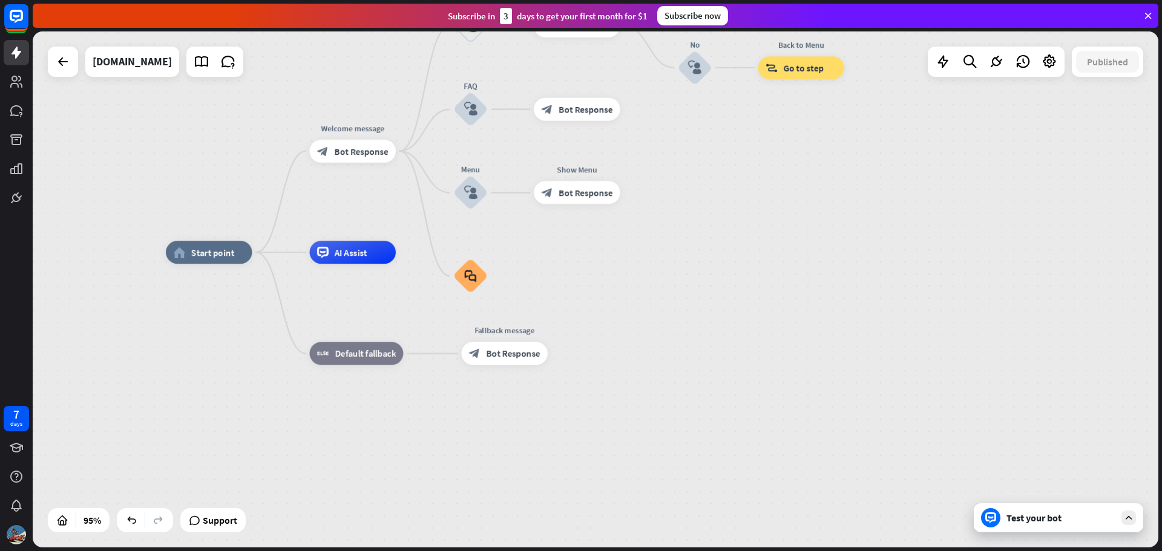
click at [1133, 525] on div "Test your bot" at bounding box center [1058, 517] width 169 height 29
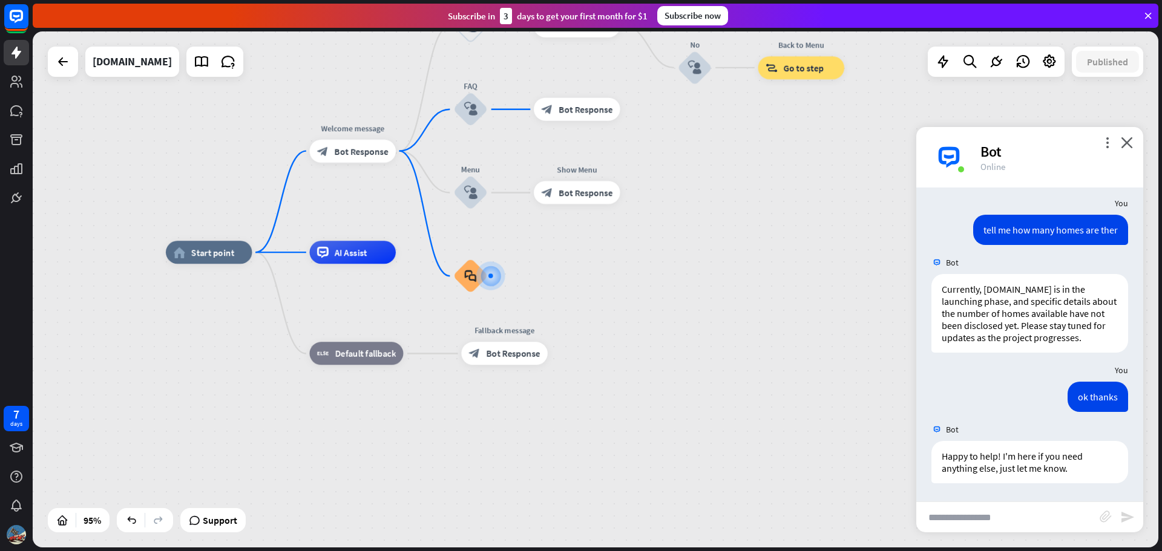
click at [1138, 142] on div "more_vert close Bot Online" at bounding box center [1029, 157] width 227 height 61
click at [1134, 144] on div "more_vert close Bot Online" at bounding box center [1029, 157] width 227 height 61
click at [1129, 143] on icon "close" at bounding box center [1127, 142] width 12 height 11
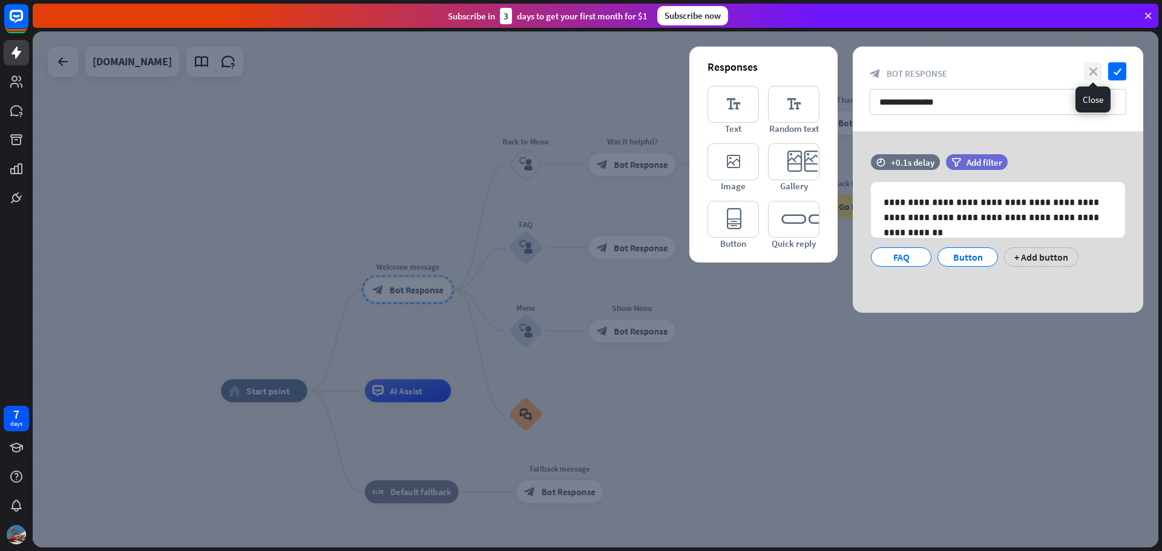
click at [1097, 67] on icon "close" at bounding box center [1093, 71] width 18 height 18
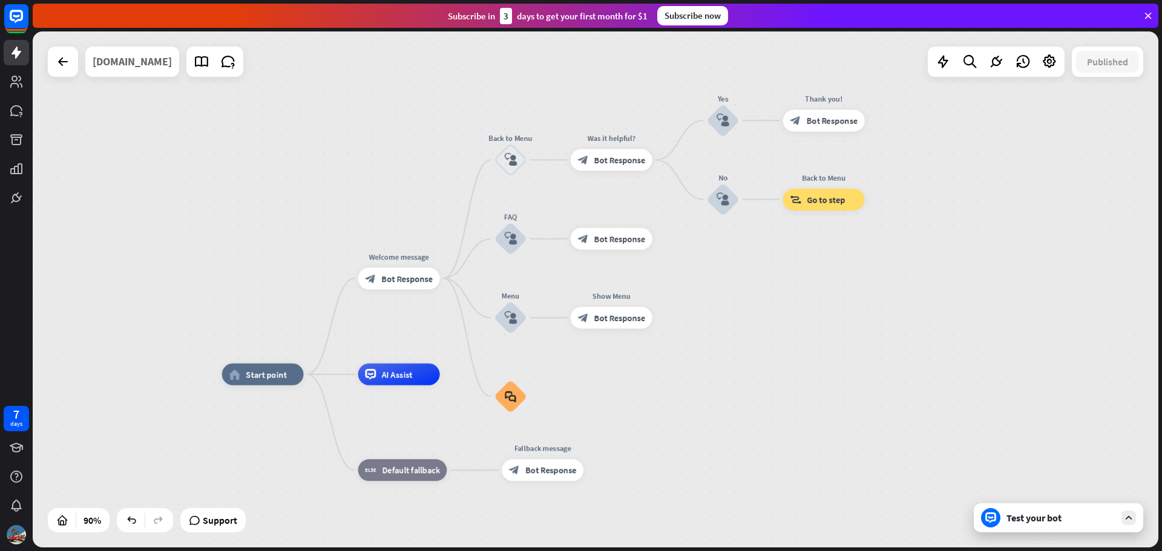
click at [146, 66] on div "praavilifespaces.com" at bounding box center [132, 62] width 79 height 30
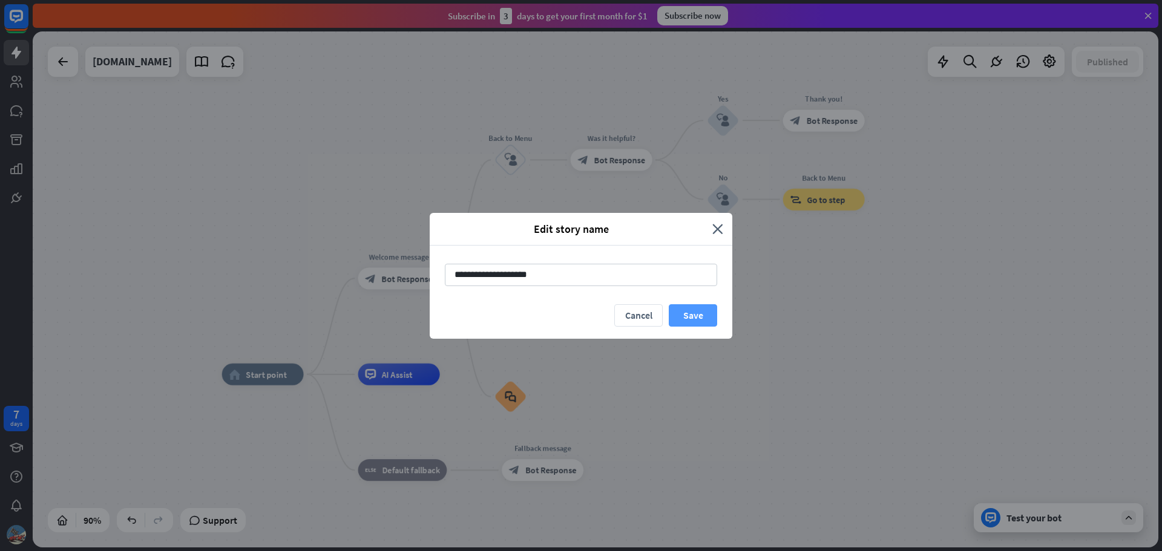
click at [701, 313] on button "Save" at bounding box center [693, 315] width 48 height 22
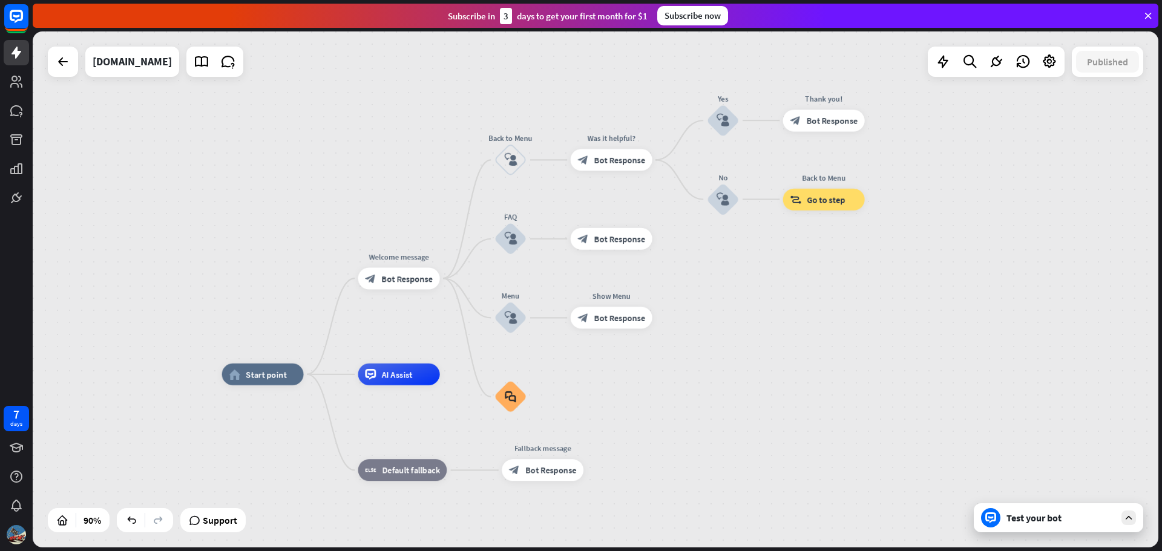
click at [698, 15] on div "Subscribe now" at bounding box center [692, 15] width 71 height 19
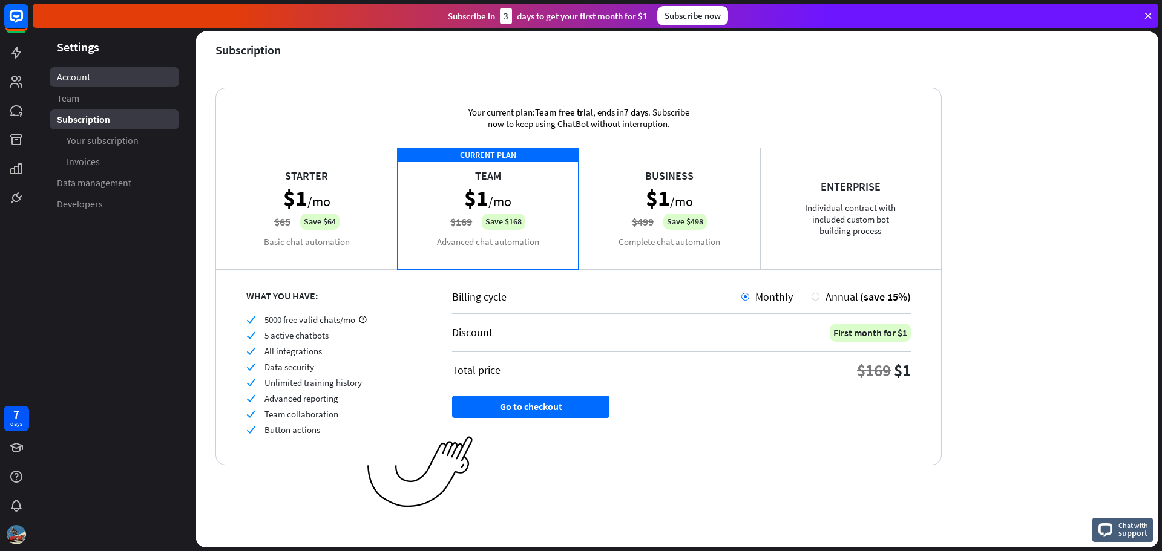
click at [67, 68] on link "Account" at bounding box center [115, 77] width 130 height 20
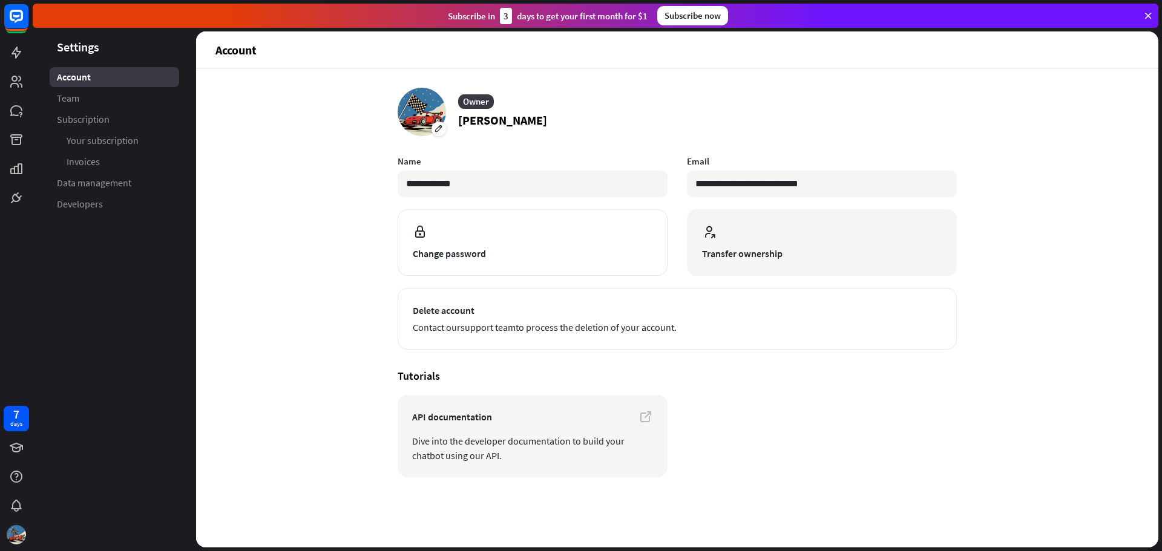
click at [748, 258] on span "Transfer ownership" at bounding box center [822, 253] width 240 height 15
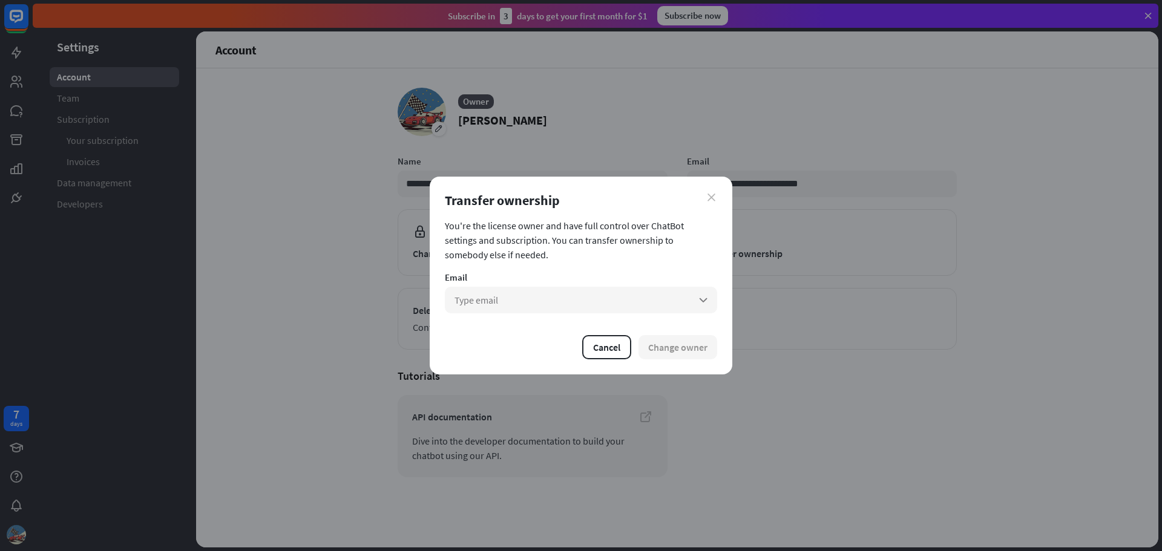
click at [709, 196] on icon "close" at bounding box center [711, 198] width 8 height 8
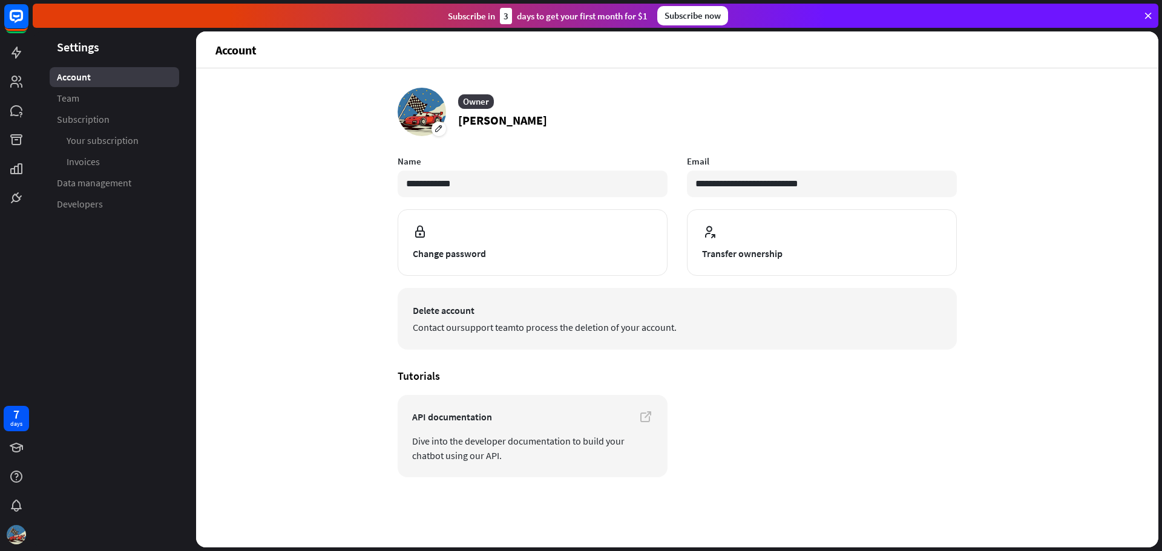
click at [566, 327] on span "Contact our support team to process the deletion of your account." at bounding box center [677, 327] width 529 height 15
click at [828, 329] on span "Contact our support team to process the deletion of your account." at bounding box center [677, 327] width 529 height 15
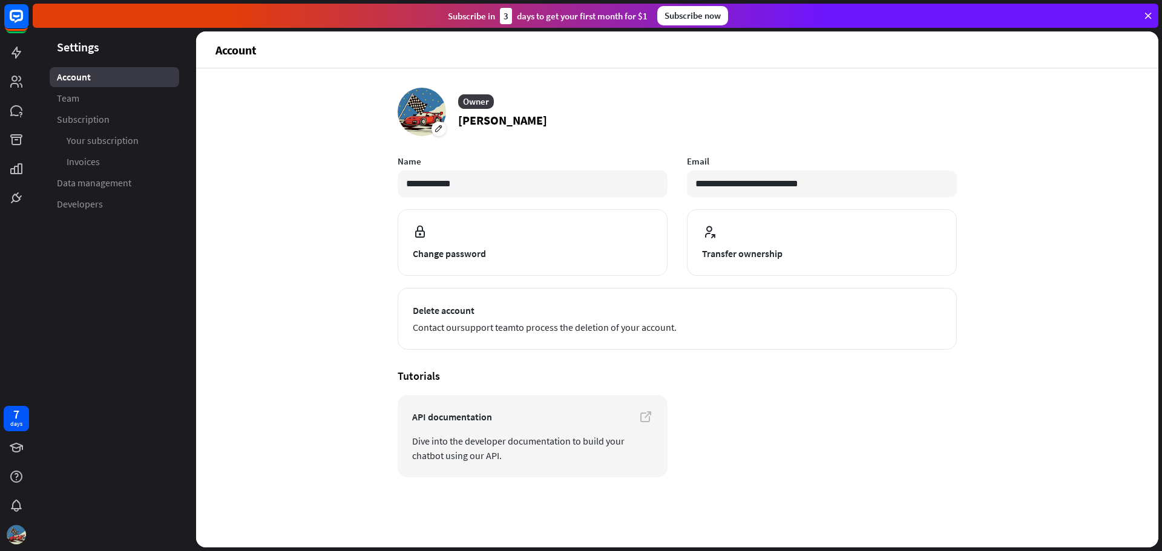
drag, startPoint x: 224, startPoint y: 215, endPoint x: 217, endPoint y: 214, distance: 7.4
click at [224, 215] on div "**********" at bounding box center [677, 307] width 962 height 479
click at [77, 103] on span "Team" at bounding box center [68, 98] width 22 height 13
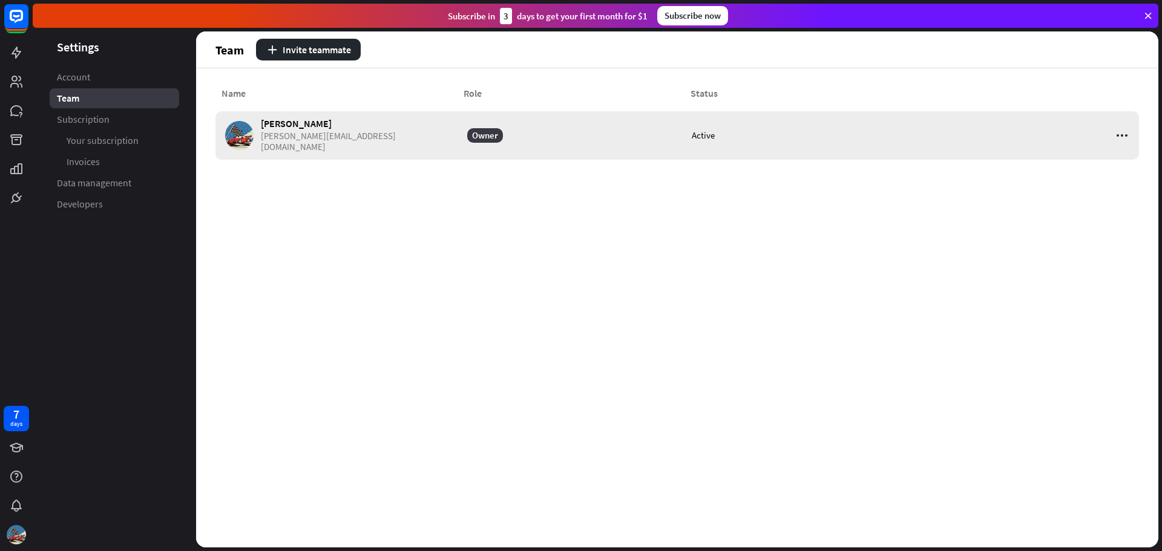
click at [503, 141] on div "Owner" at bounding box center [573, 135] width 225 height 48
click at [1122, 130] on icon at bounding box center [1122, 135] width 15 height 15
click at [1092, 162] on div "Edit" at bounding box center [1083, 166] width 81 height 24
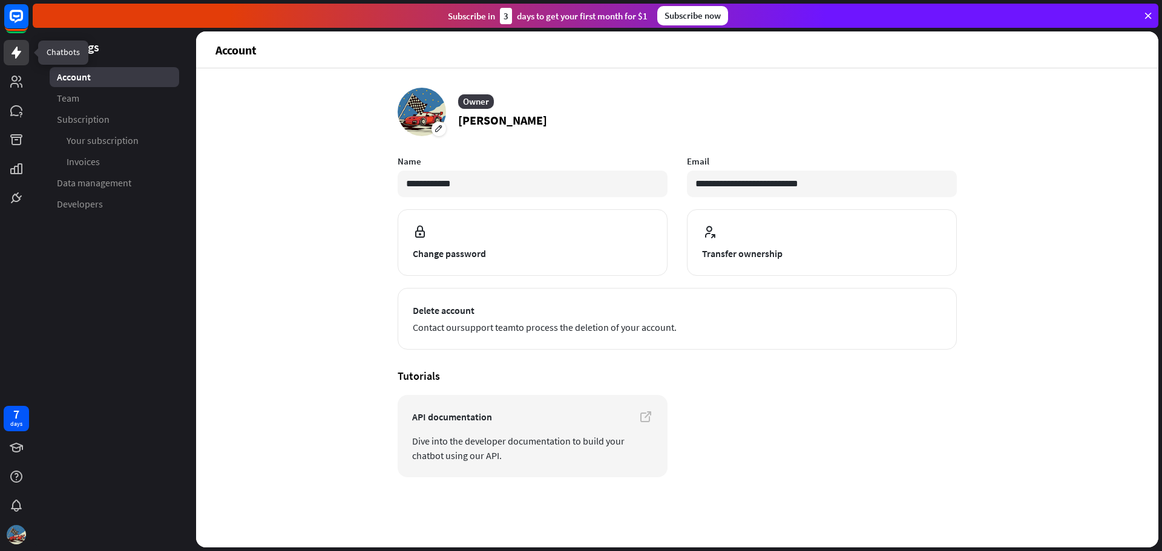
click at [10, 48] on icon at bounding box center [16, 52] width 15 height 15
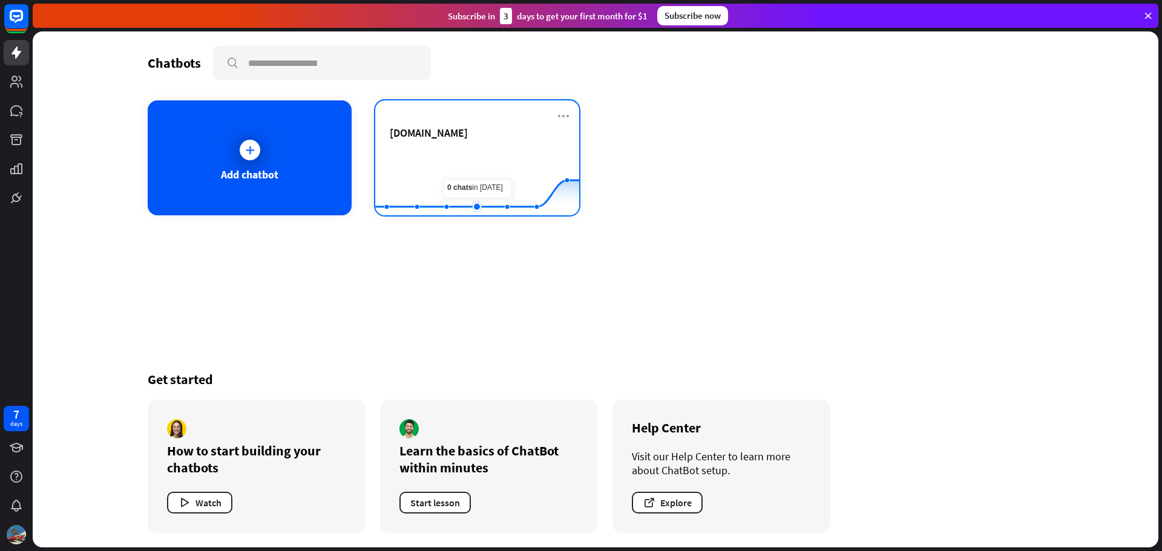
click at [481, 166] on rect at bounding box center [477, 186] width 204 height 76
click at [569, 128] on div "praavilifespaces.com Created with Highcharts 10.1.0 0 2 4" at bounding box center [477, 157] width 204 height 115
click at [568, 118] on icon at bounding box center [563, 116] width 15 height 15
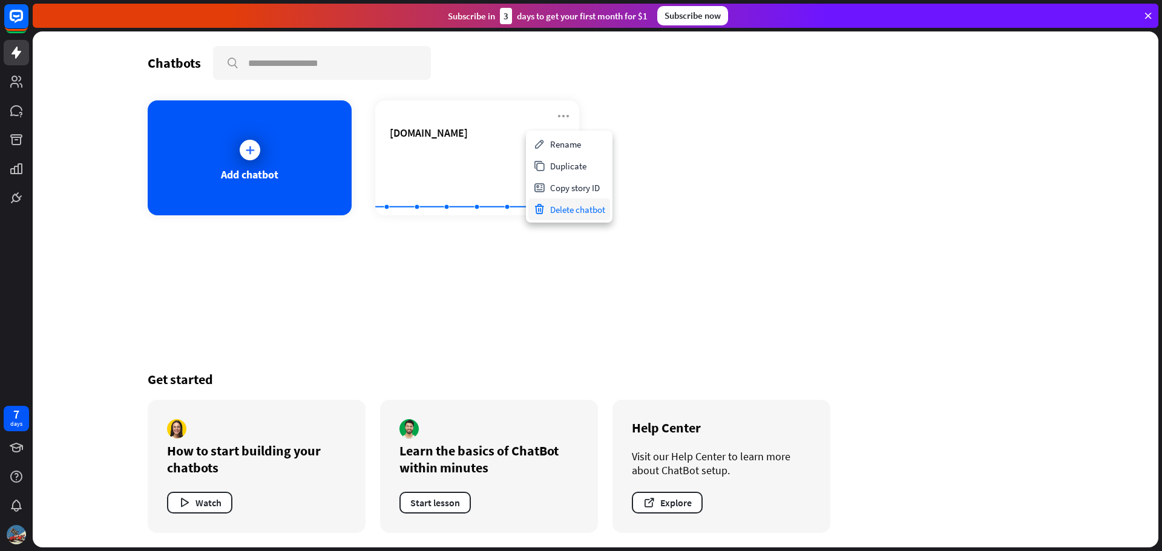
click at [569, 212] on div "Delete chatbot" at bounding box center [569, 209] width 82 height 22
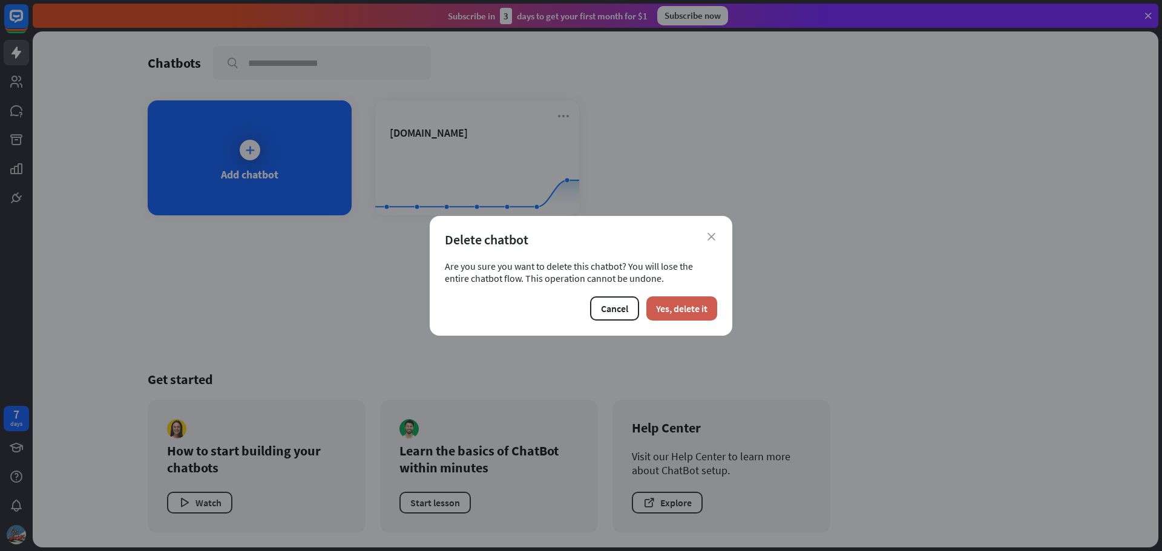
click at [674, 315] on button "Yes, delete it" at bounding box center [681, 309] width 71 height 24
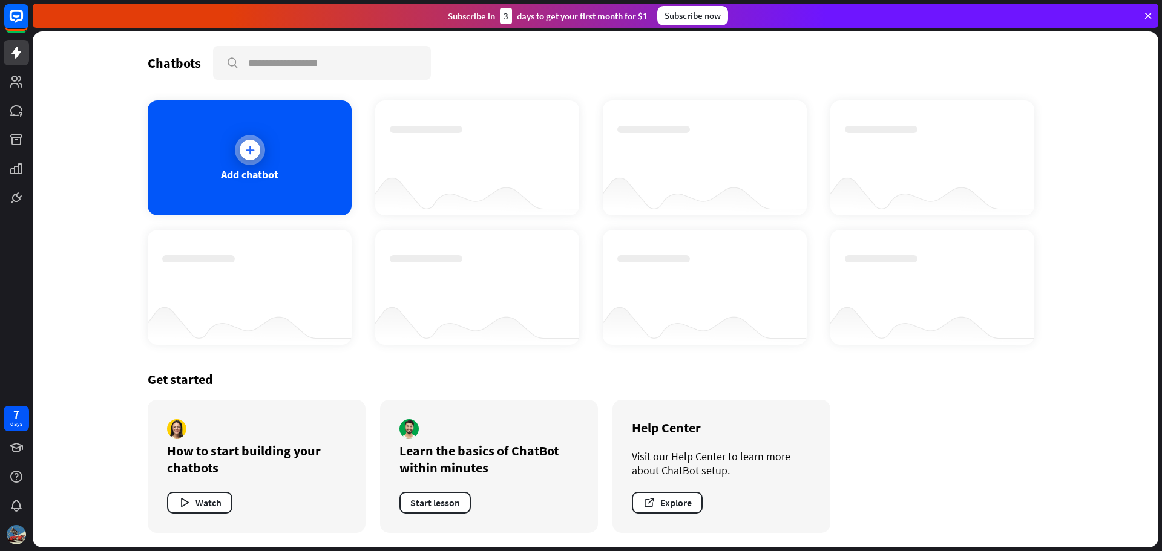
click at [258, 152] on div at bounding box center [250, 150] width 21 height 21
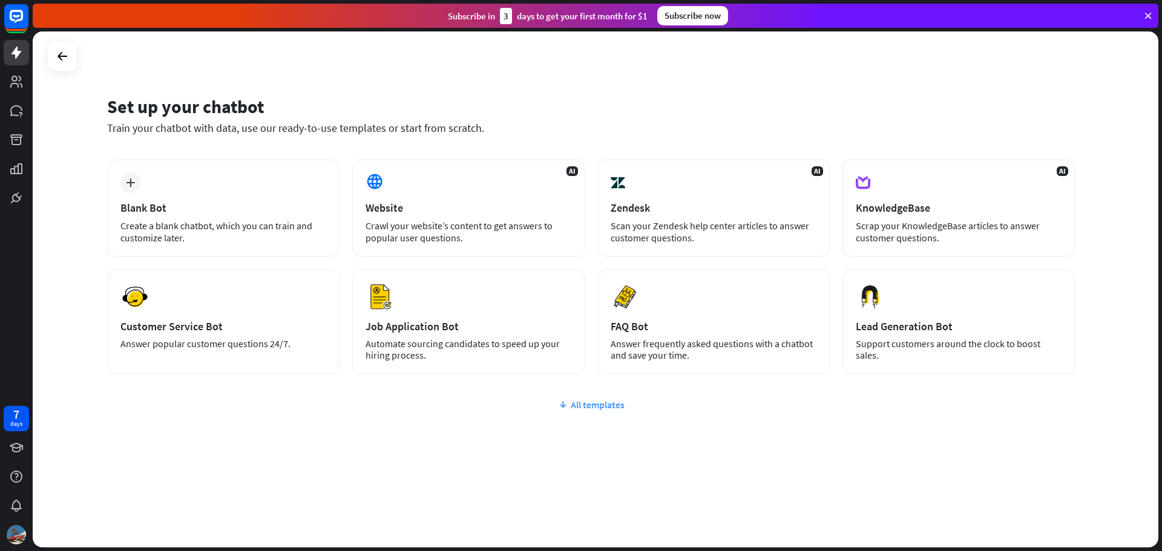
click at [583, 403] on div "All templates" at bounding box center [591, 405] width 968 height 12
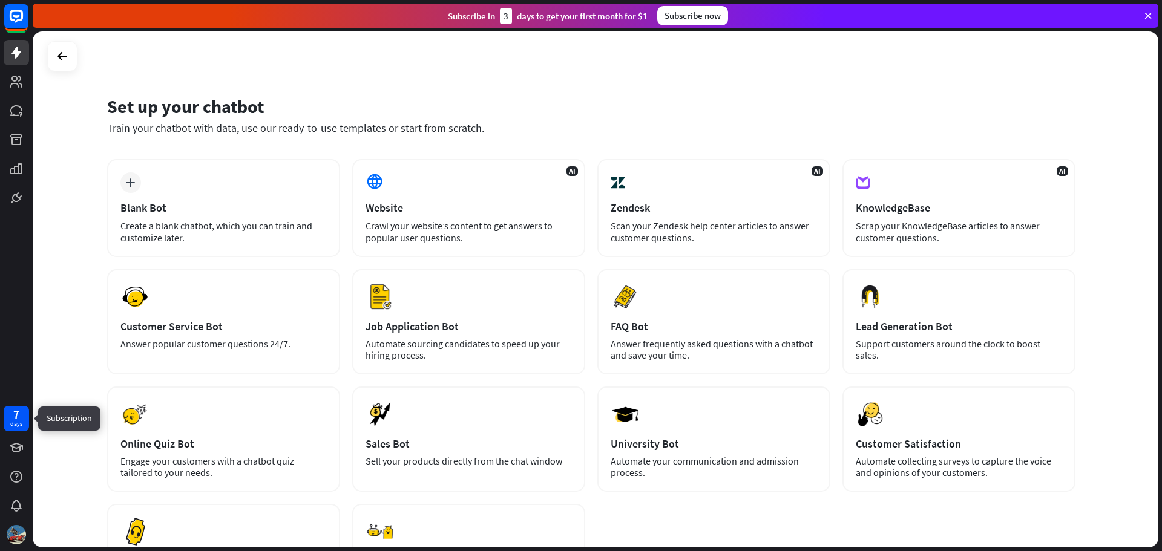
click at [11, 422] on div "days" at bounding box center [16, 424] width 12 height 8
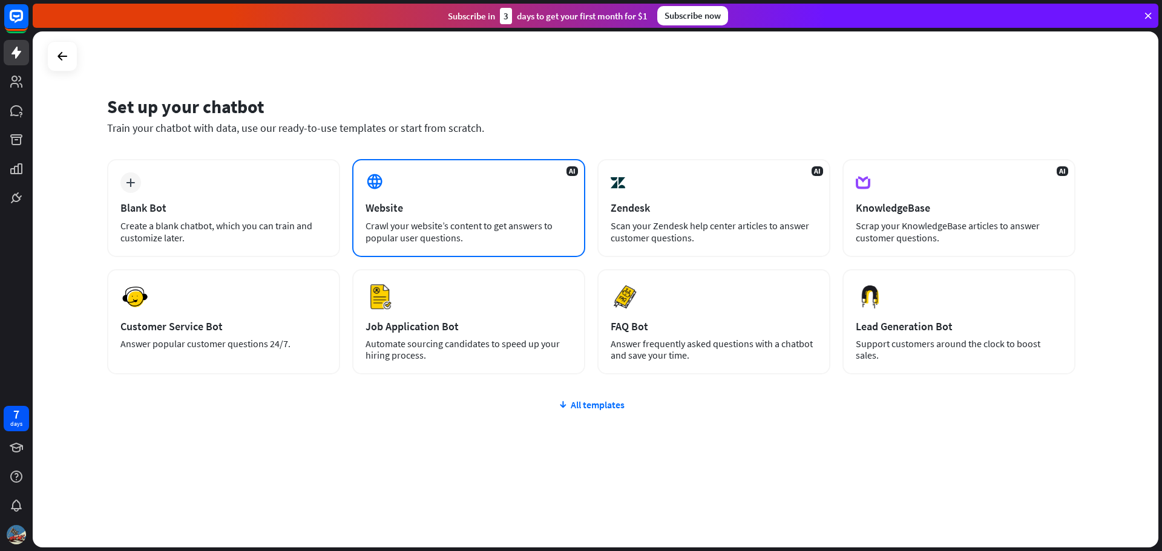
click at [444, 162] on div "AI Website Crawl your website’s content to get answers to popular user question…" at bounding box center [468, 208] width 233 height 98
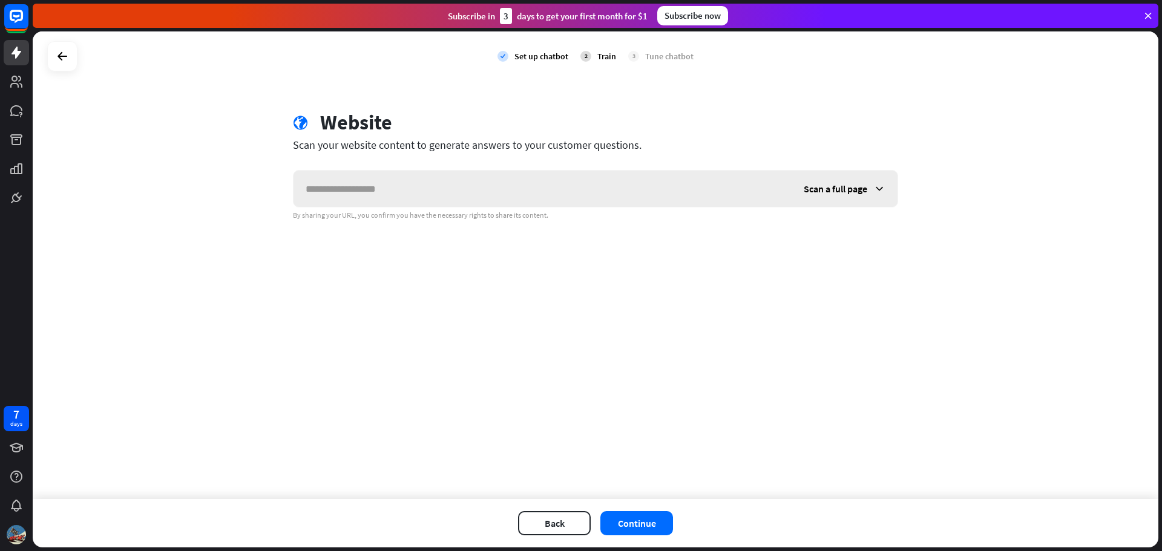
click at [513, 202] on input "text" at bounding box center [542, 189] width 498 height 36
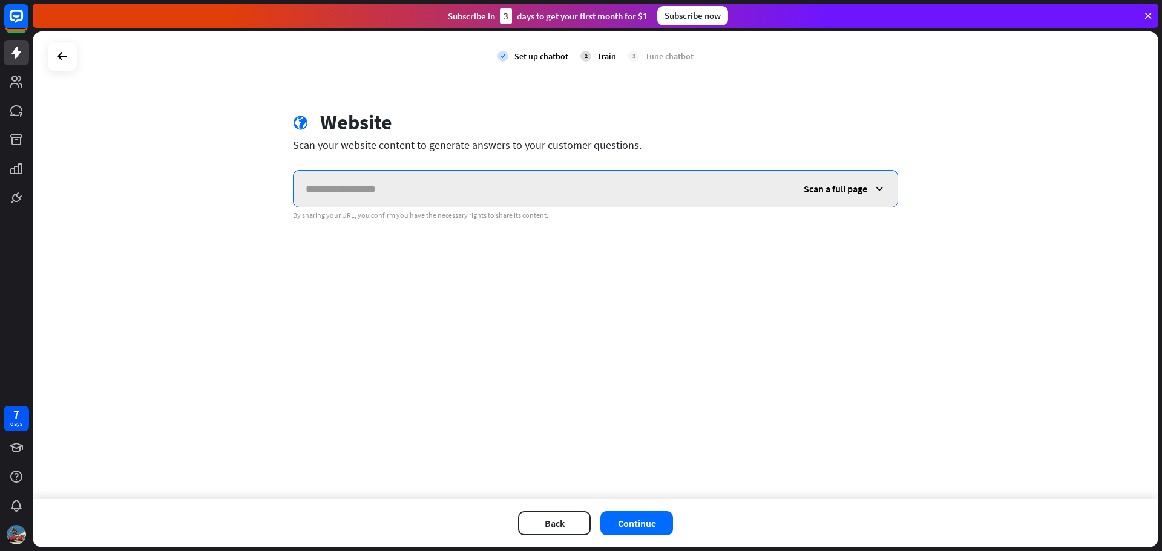
paste input "**********"
type input "**********"
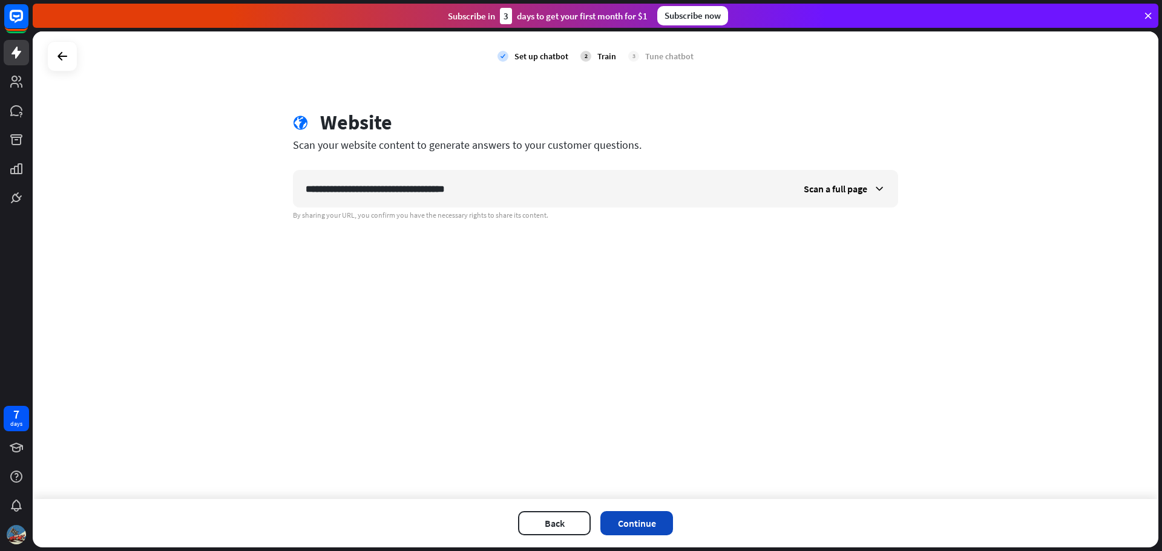
click at [643, 523] on button "Continue" at bounding box center [636, 523] width 73 height 24
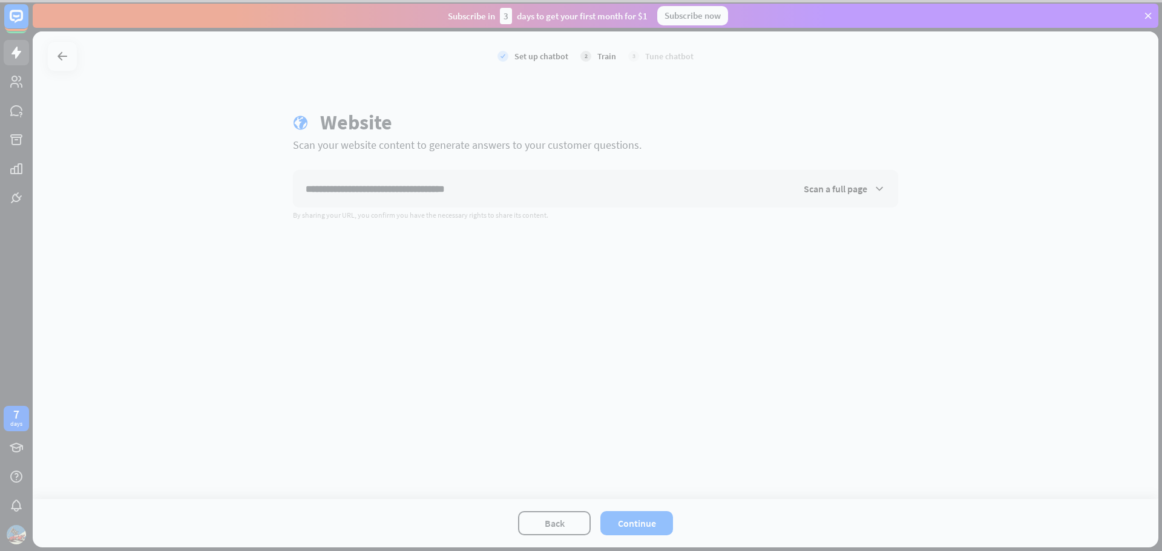
click at [838, 187] on div at bounding box center [581, 275] width 1162 height 551
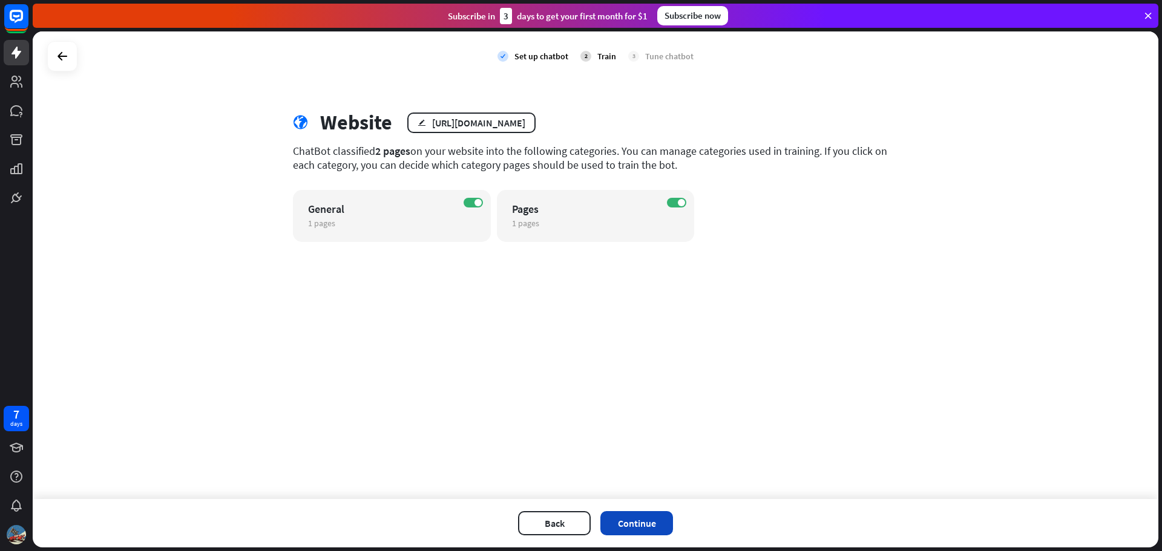
click at [623, 530] on button "Continue" at bounding box center [636, 523] width 73 height 24
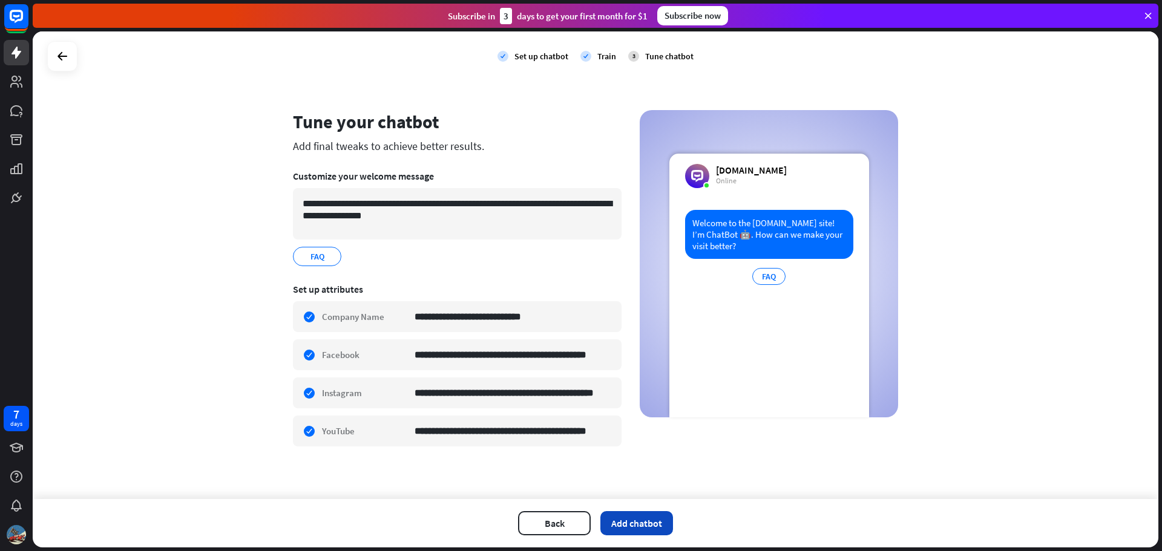
click at [623, 528] on button "Add chatbot" at bounding box center [636, 523] width 73 height 24
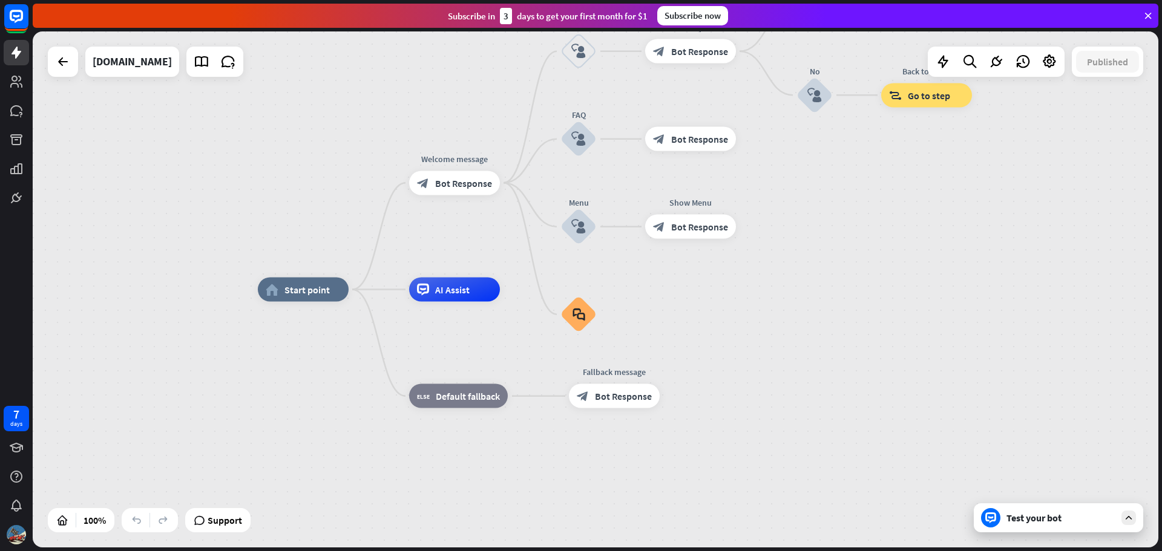
click at [1132, 527] on div "Test your bot" at bounding box center [1058, 517] width 169 height 29
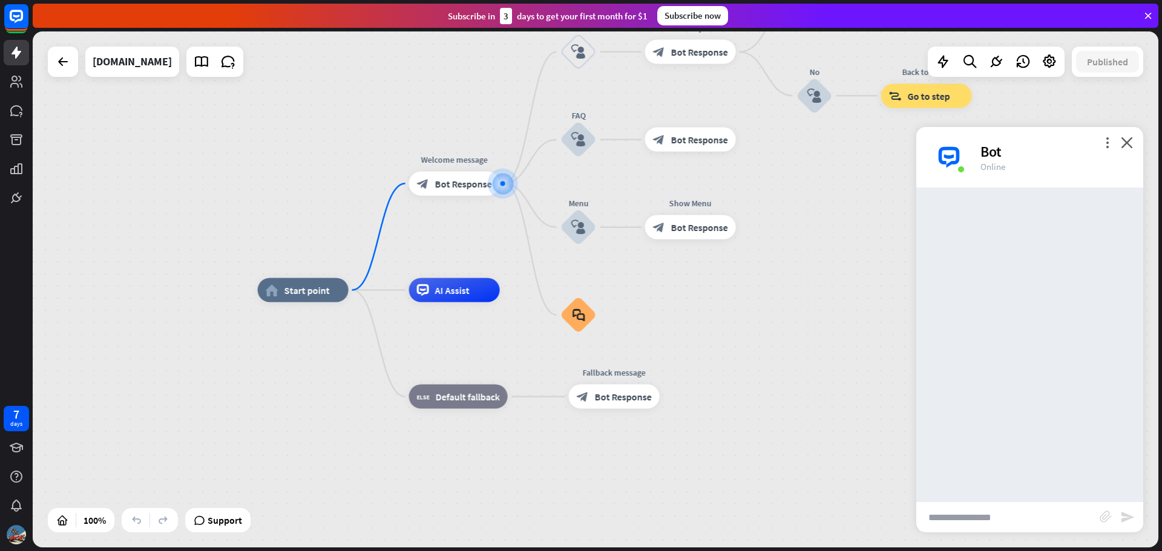
click at [1062, 525] on input "text" at bounding box center [1007, 517] width 183 height 30
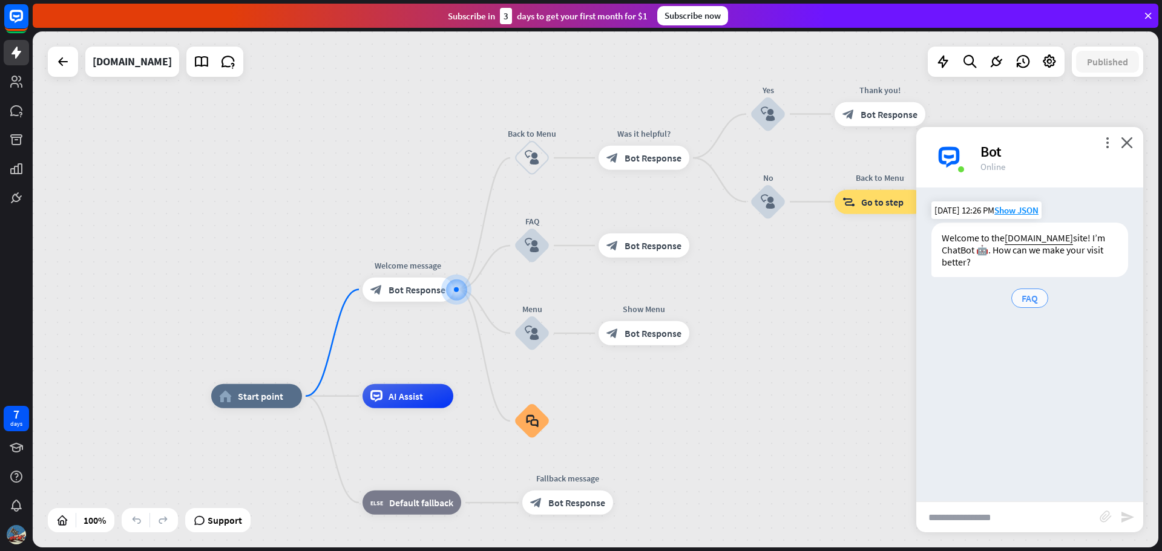
click at [1038, 295] on div "FAQ" at bounding box center [1029, 298] width 37 height 19
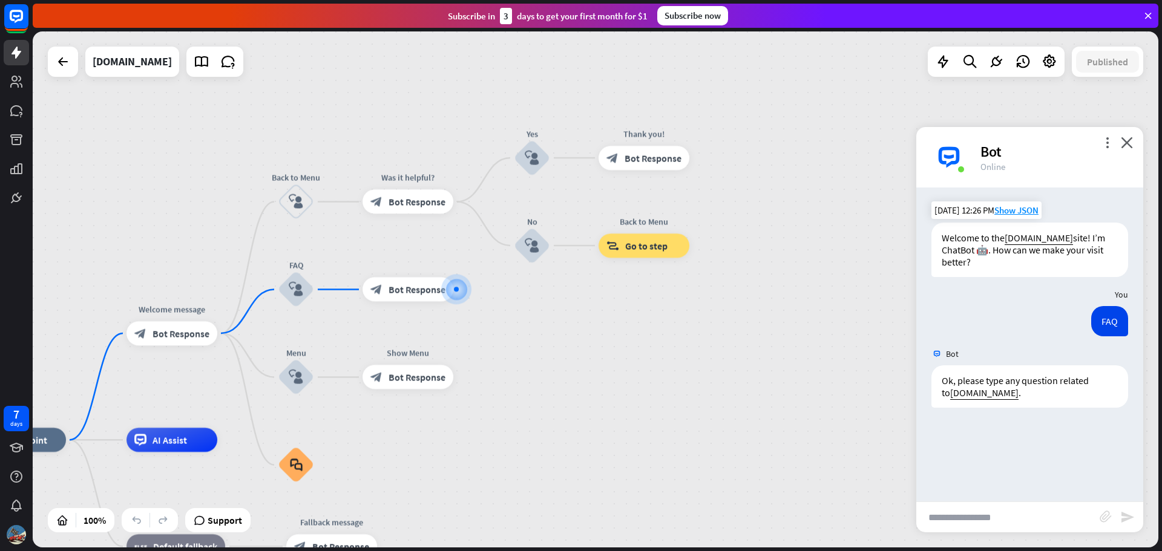
click at [1017, 521] on input "text" at bounding box center [1007, 517] width 183 height 30
type input "*"
type input "**********"
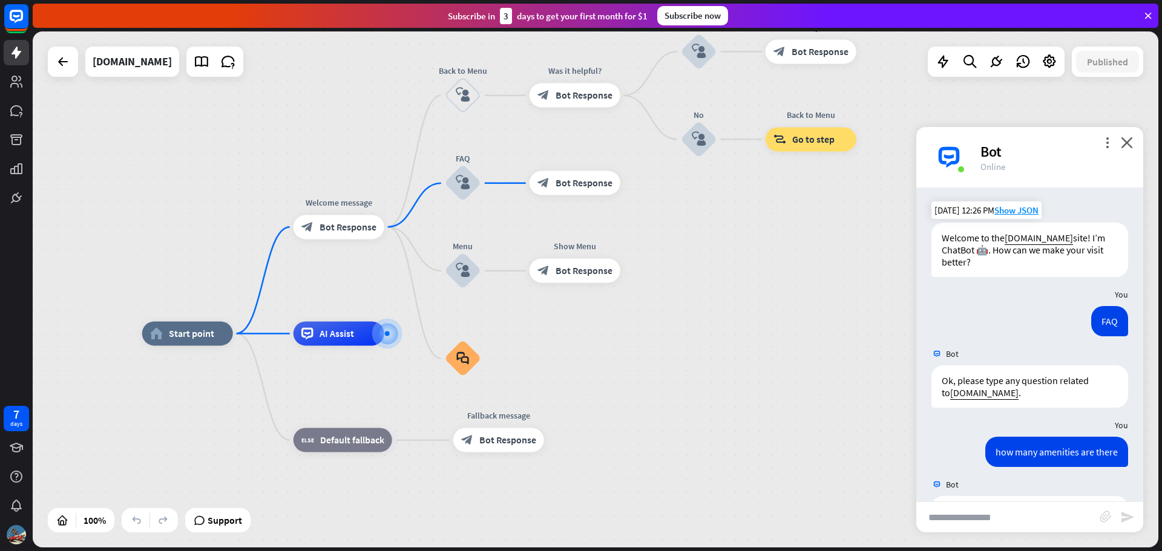
scroll to position [412, 0]
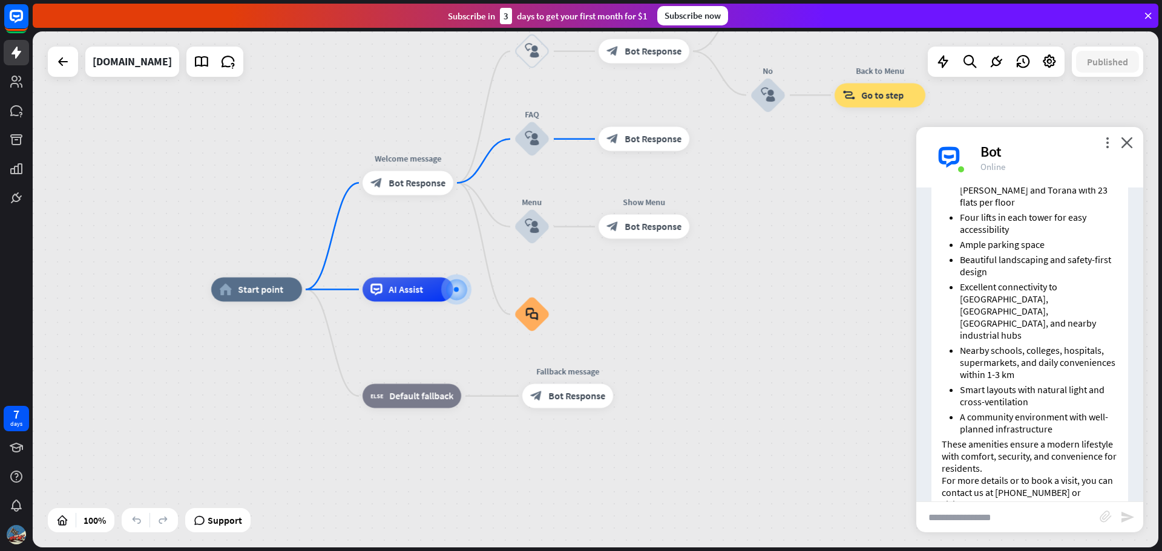
click at [1050, 526] on input "text" at bounding box center [1007, 517] width 183 height 30
type input "**********"
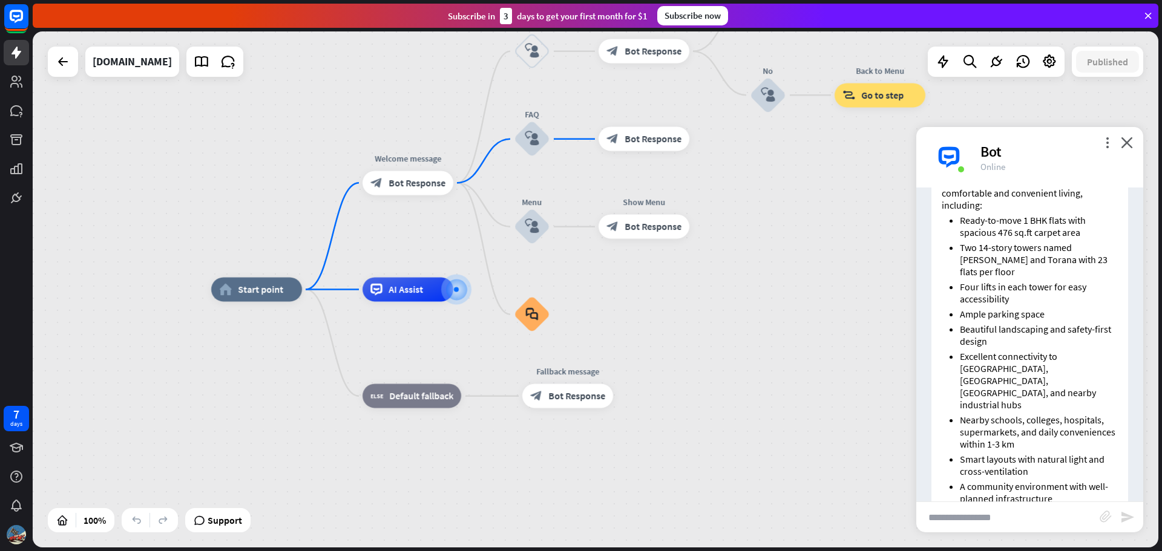
scroll to position [470, 0]
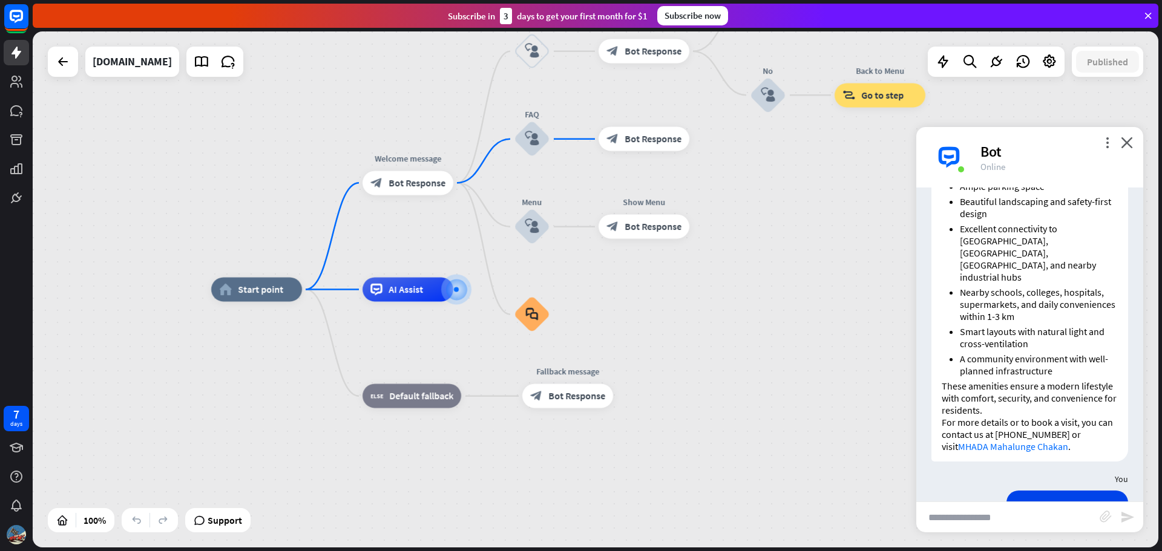
click at [1033, 533] on div "home_2 Start point Welcome message block_bot_response Bot Response Back to Menu…" at bounding box center [774, 548] width 1126 height 516
click at [1033, 525] on input "text" at bounding box center [1007, 517] width 183 height 30
click at [1035, 523] on input "text" at bounding box center [1007, 517] width 183 height 30
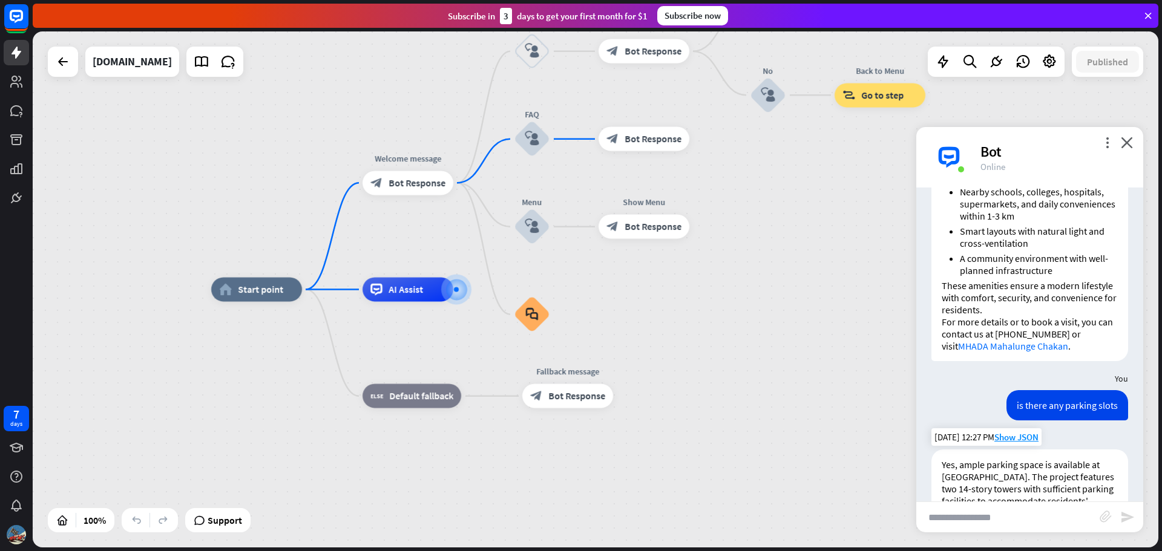
scroll to position [591, 0]
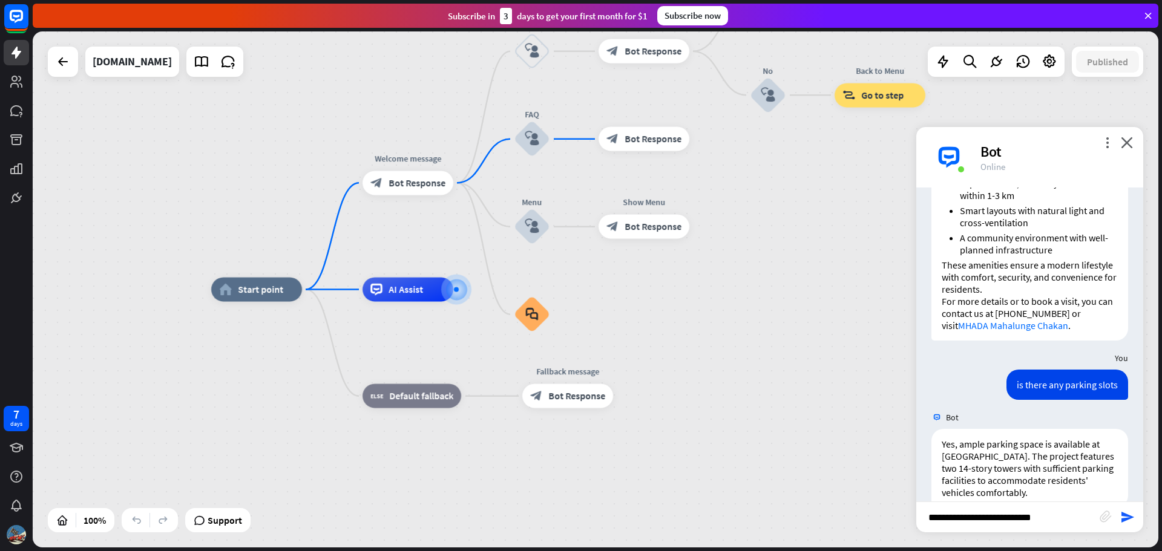
type input "**********"
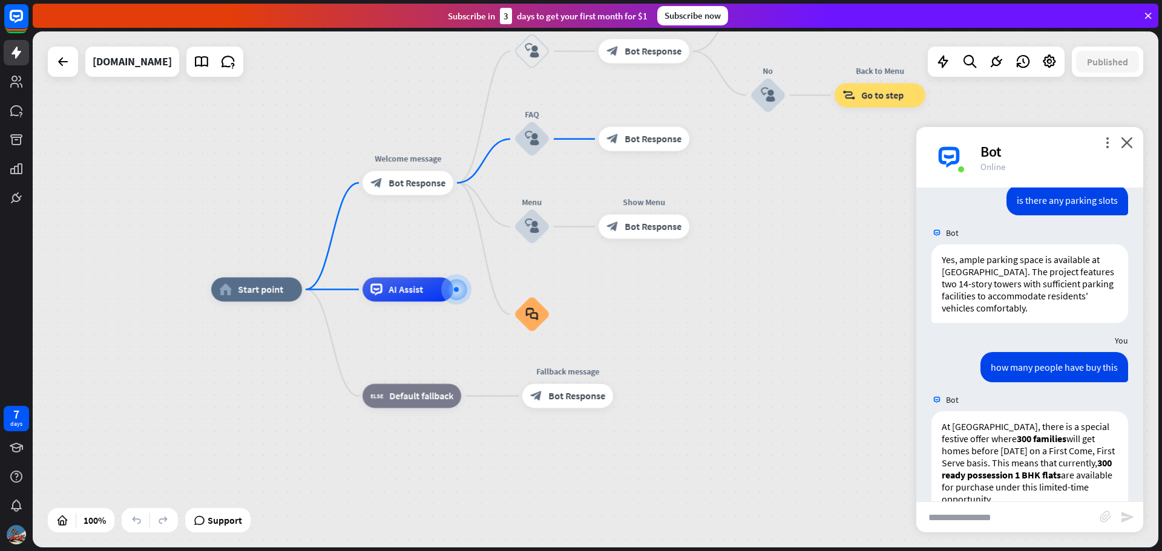
scroll to position [819, 0]
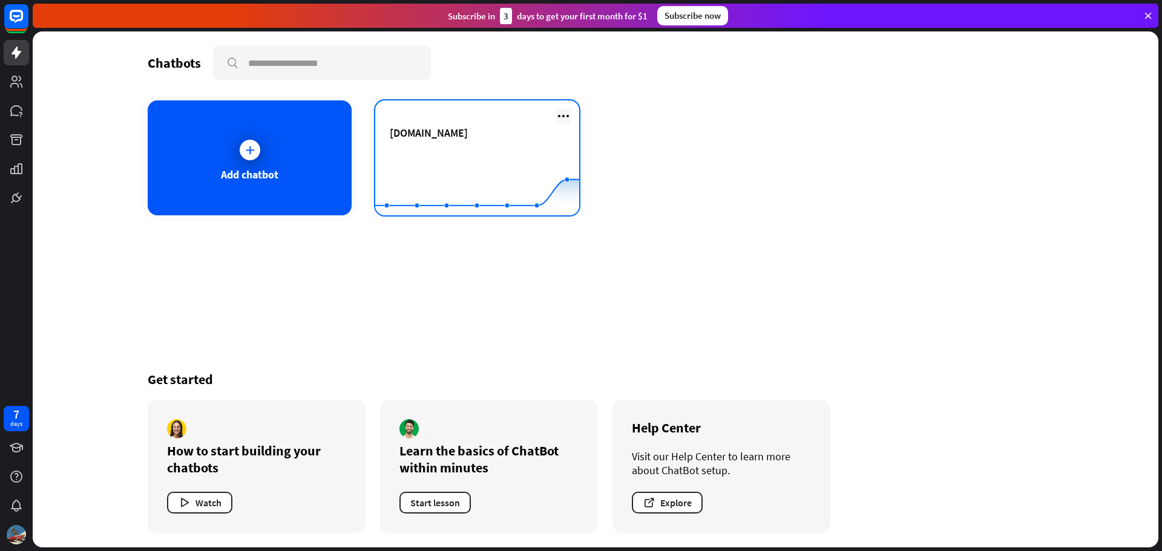
click at [560, 119] on icon at bounding box center [563, 116] width 15 height 15
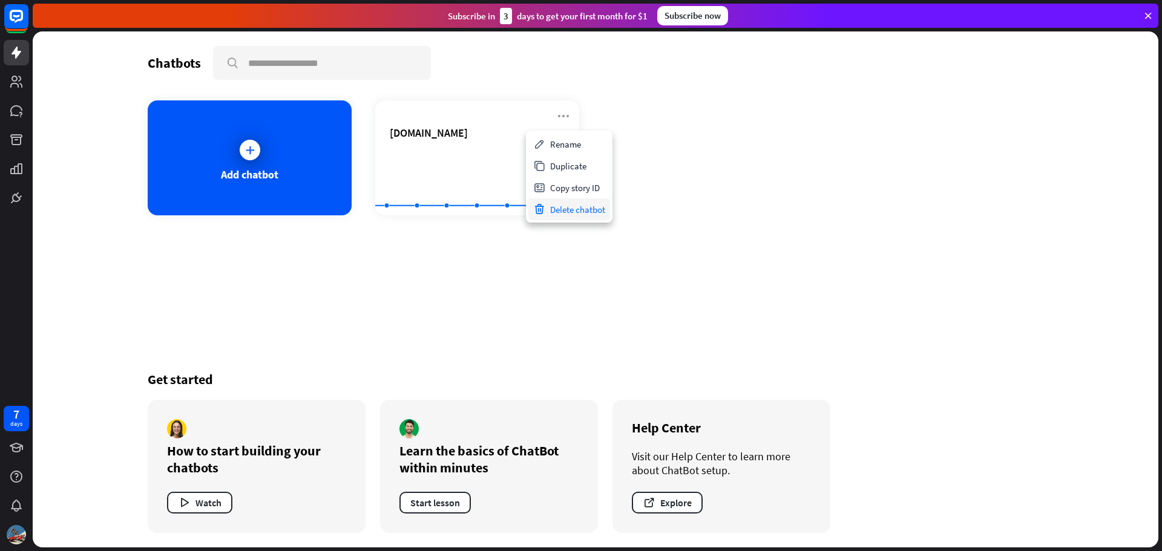
click at [583, 214] on div "Delete chatbot" at bounding box center [569, 209] width 82 height 22
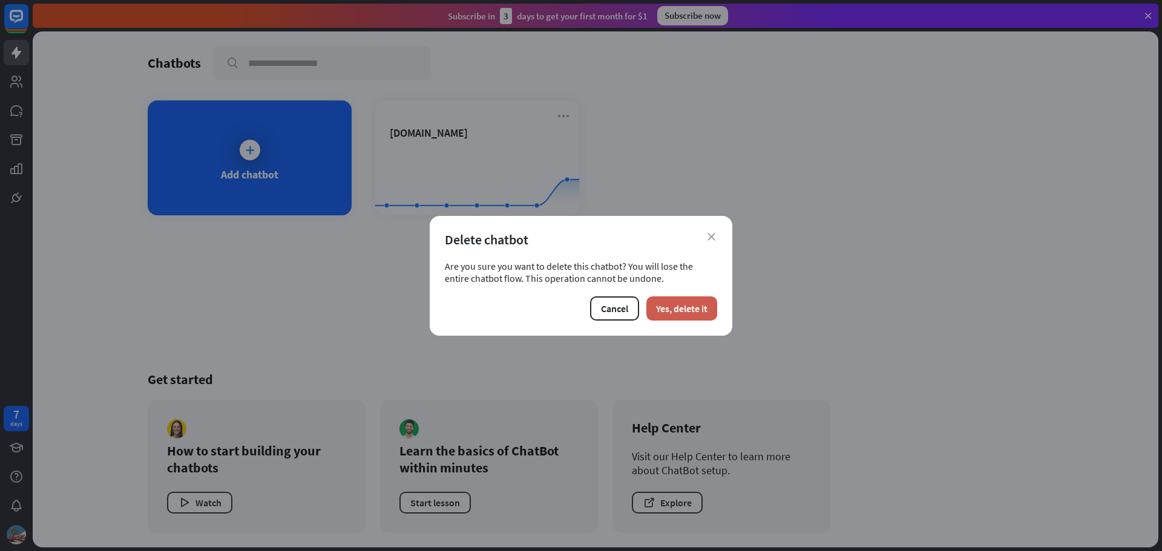
click at [666, 312] on button "Yes, delete it" at bounding box center [681, 309] width 71 height 24
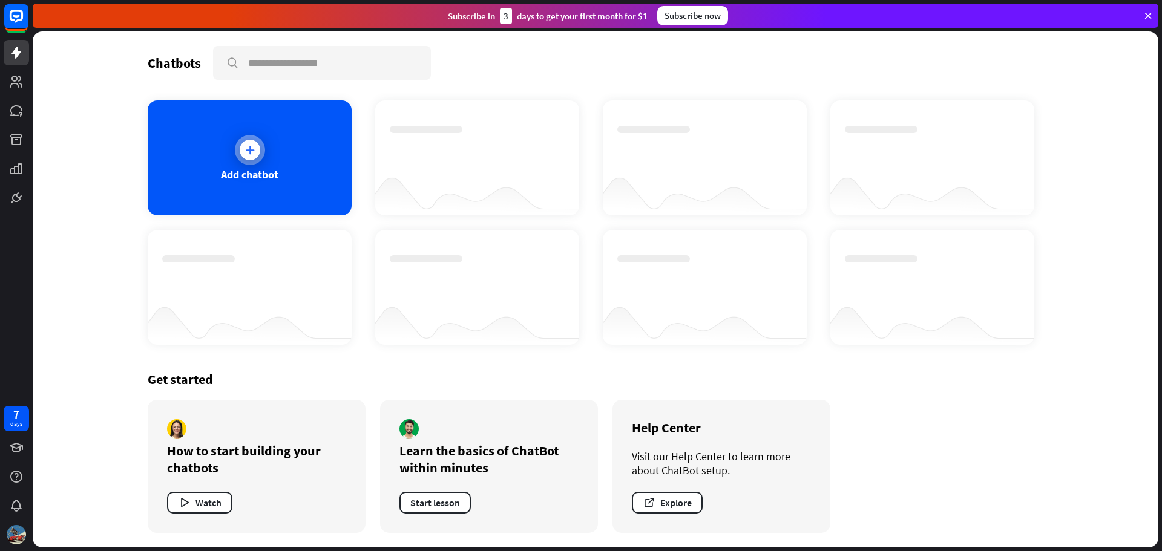
click at [291, 189] on div "Add chatbot" at bounding box center [250, 157] width 204 height 115
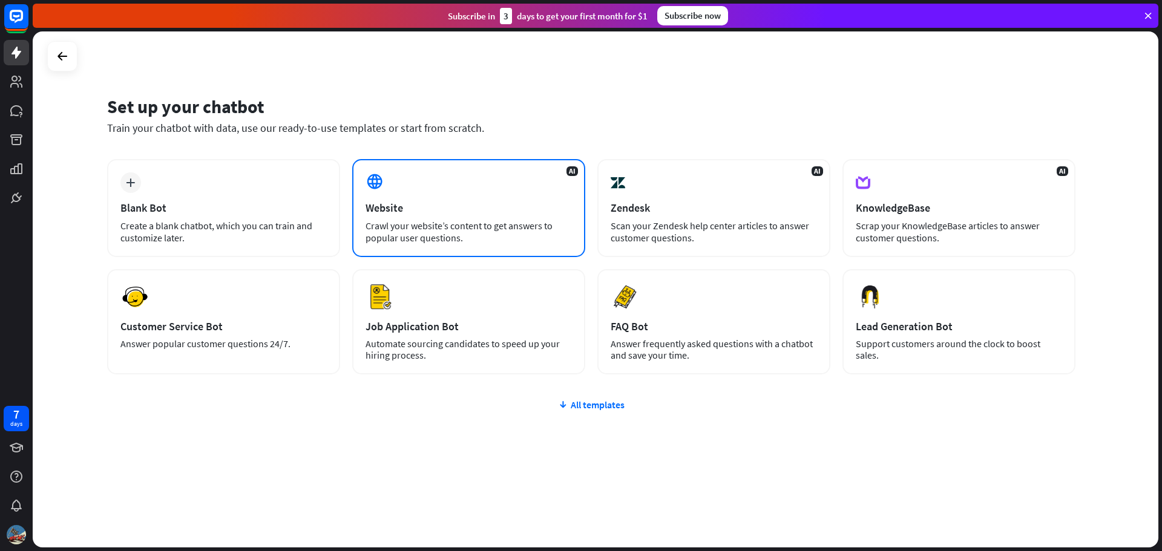
click at [489, 220] on div "Crawl your website’s content to get answers to popular user questions." at bounding box center [469, 232] width 206 height 24
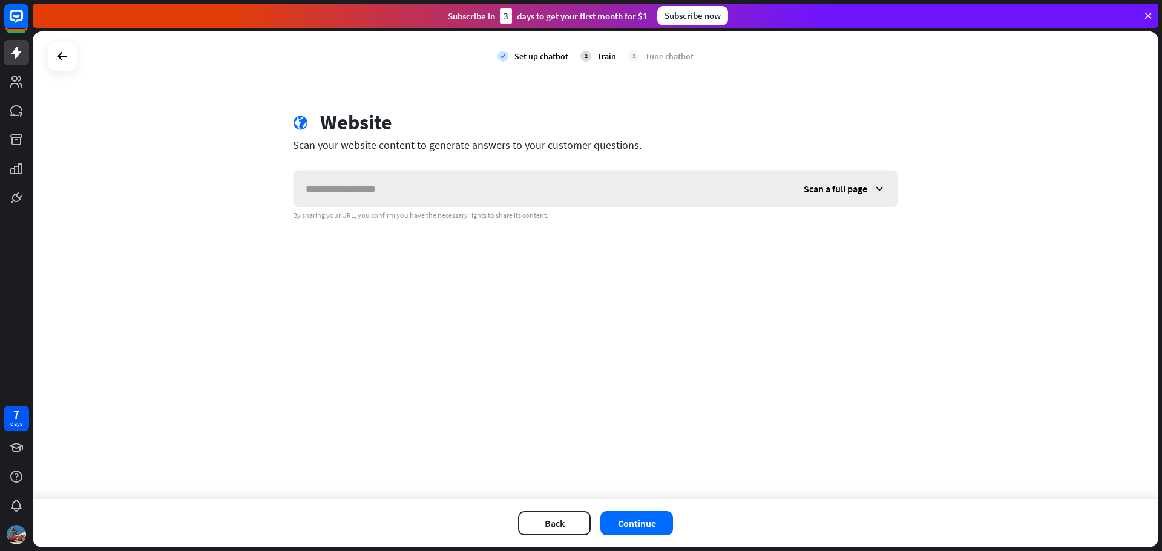
click at [485, 185] on input "text" at bounding box center [542, 189] width 498 height 36
paste input "**********"
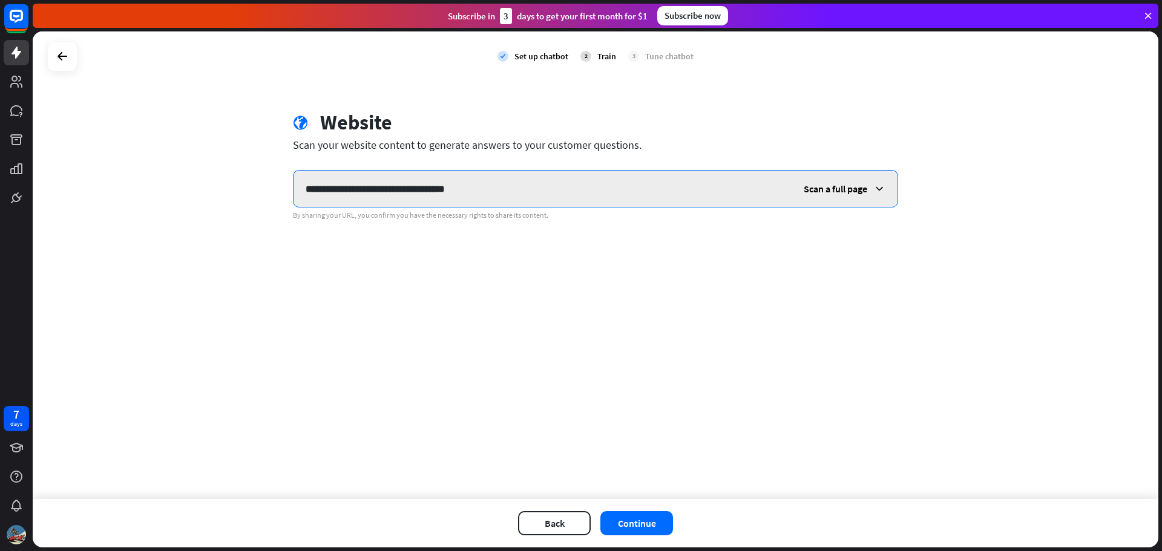
type input "**********"
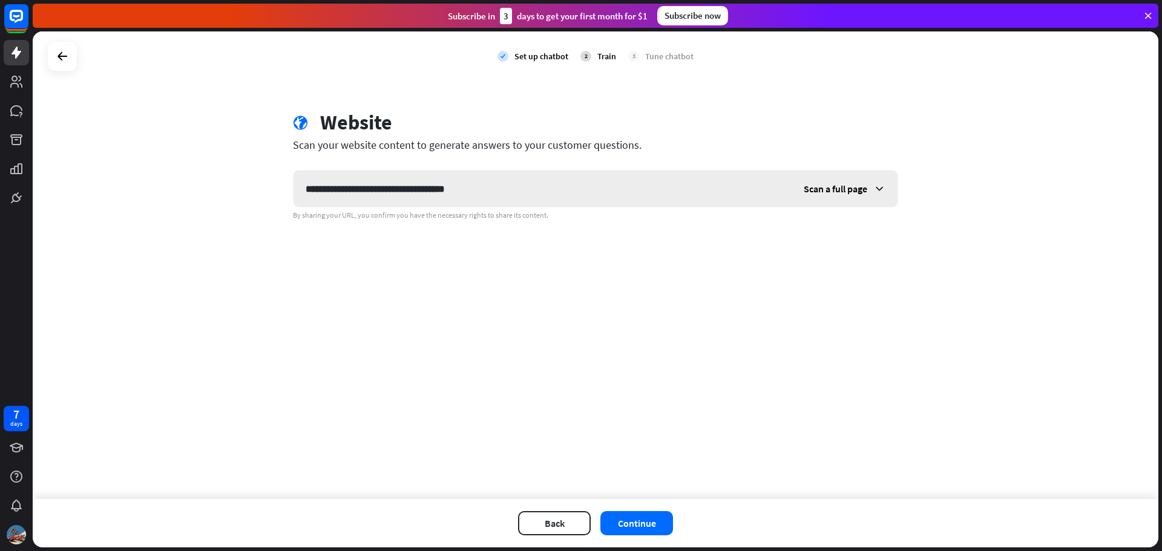
click at [827, 191] on span "Scan a full page" at bounding box center [836, 189] width 64 height 12
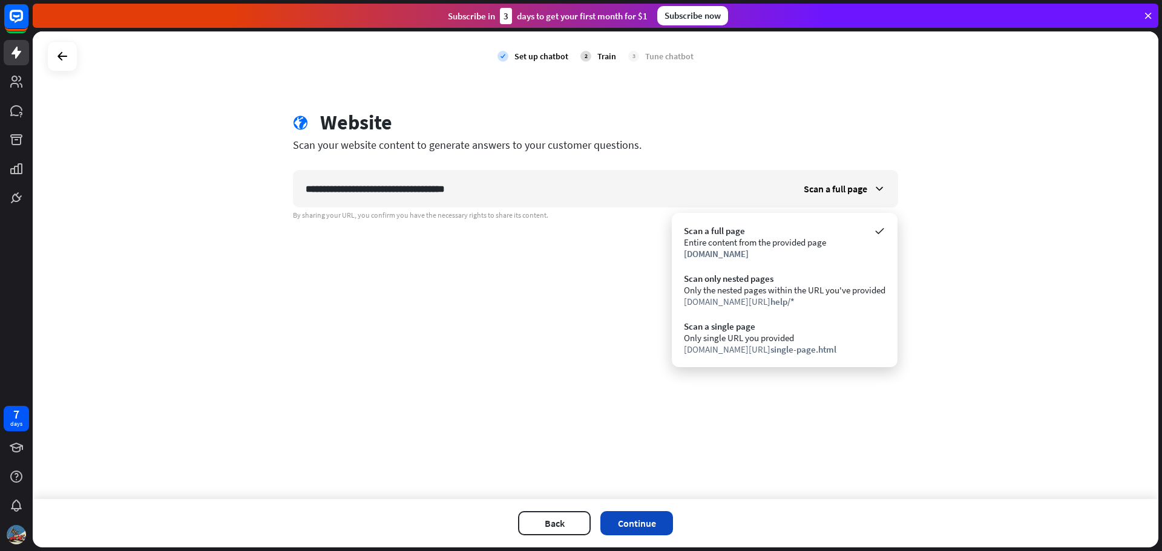
click at [664, 528] on button "Continue" at bounding box center [636, 523] width 73 height 24
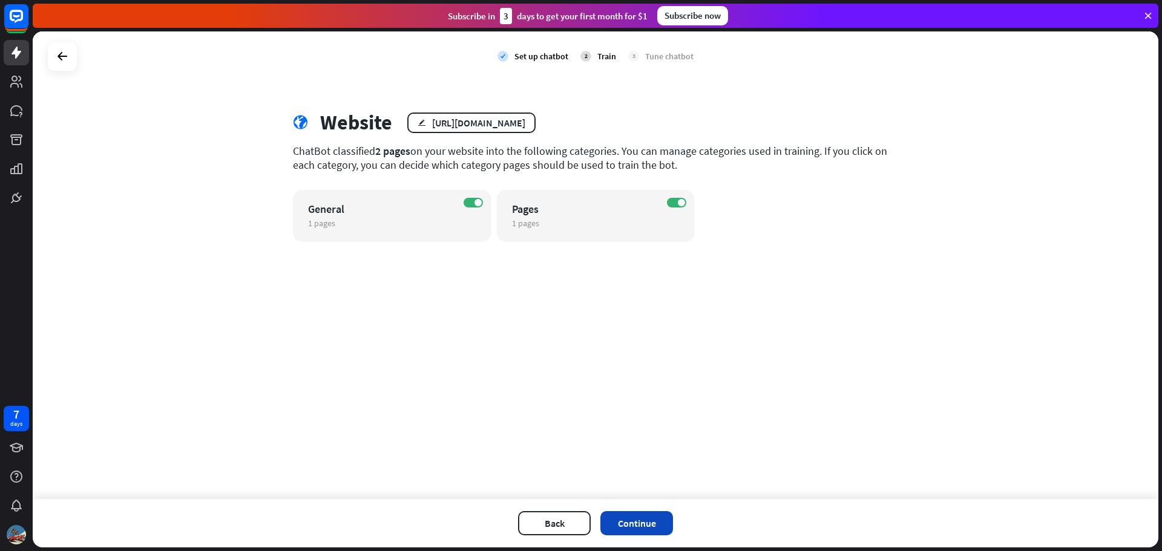
click at [664, 526] on button "Continue" at bounding box center [636, 523] width 73 height 24
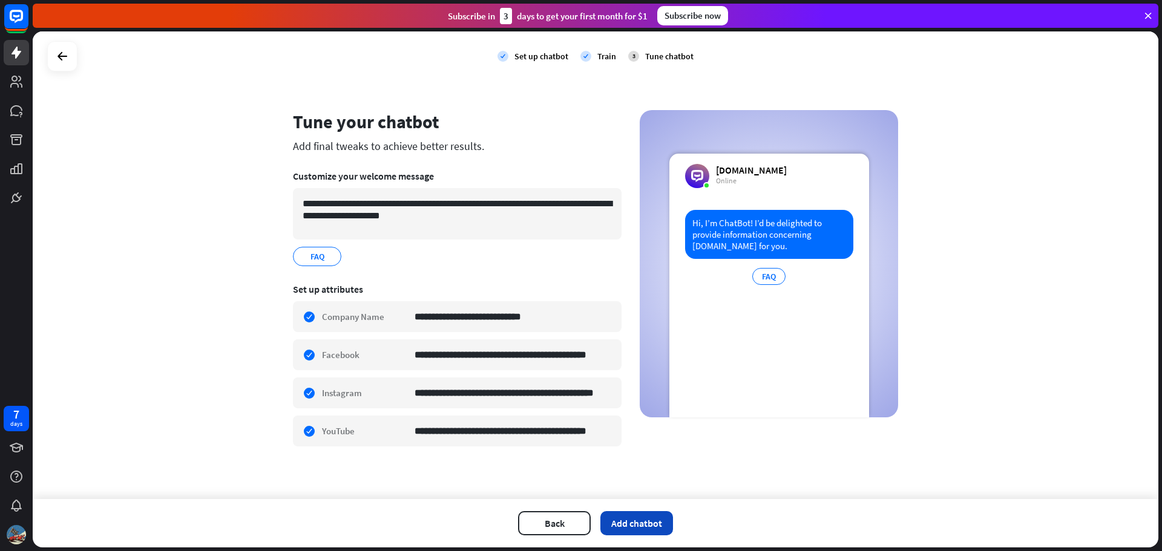
click at [663, 527] on button "Add chatbot" at bounding box center [636, 523] width 73 height 24
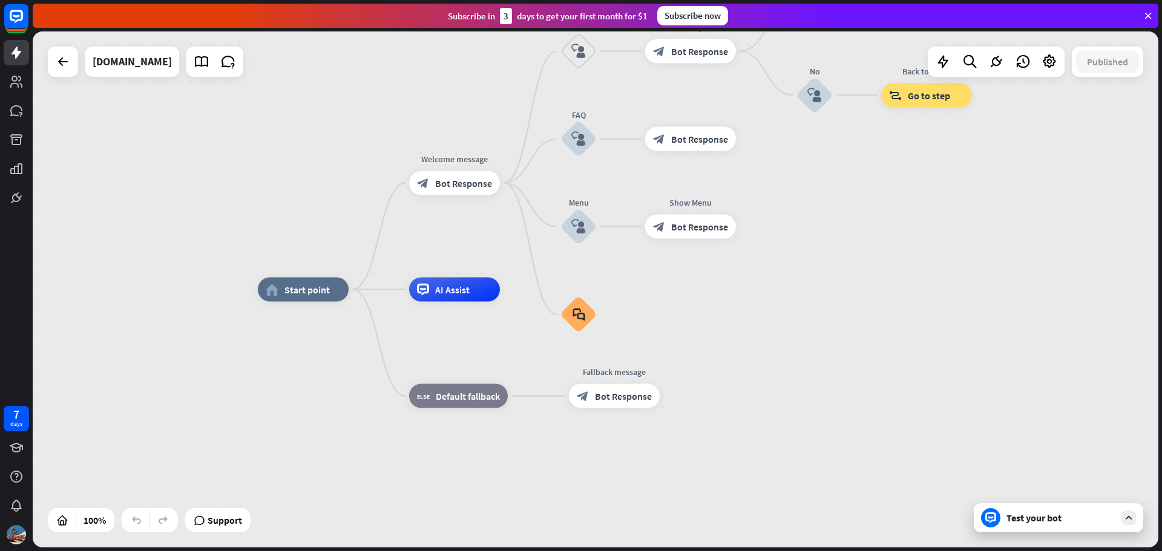
click at [1125, 525] on div "Test your bot" at bounding box center [1058, 517] width 169 height 29
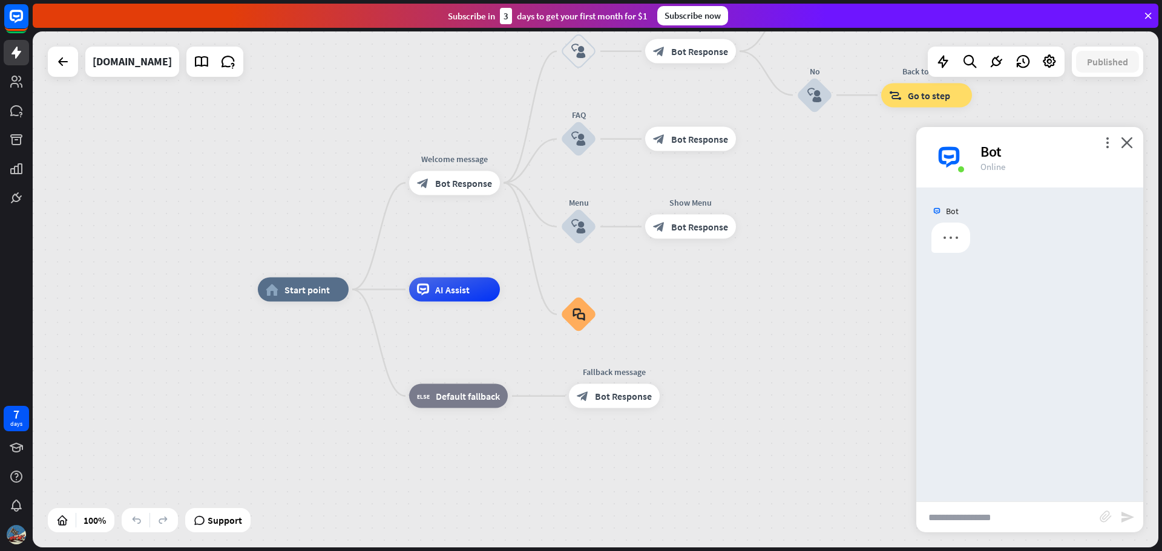
click at [1072, 520] on input "text" at bounding box center [1007, 517] width 183 height 30
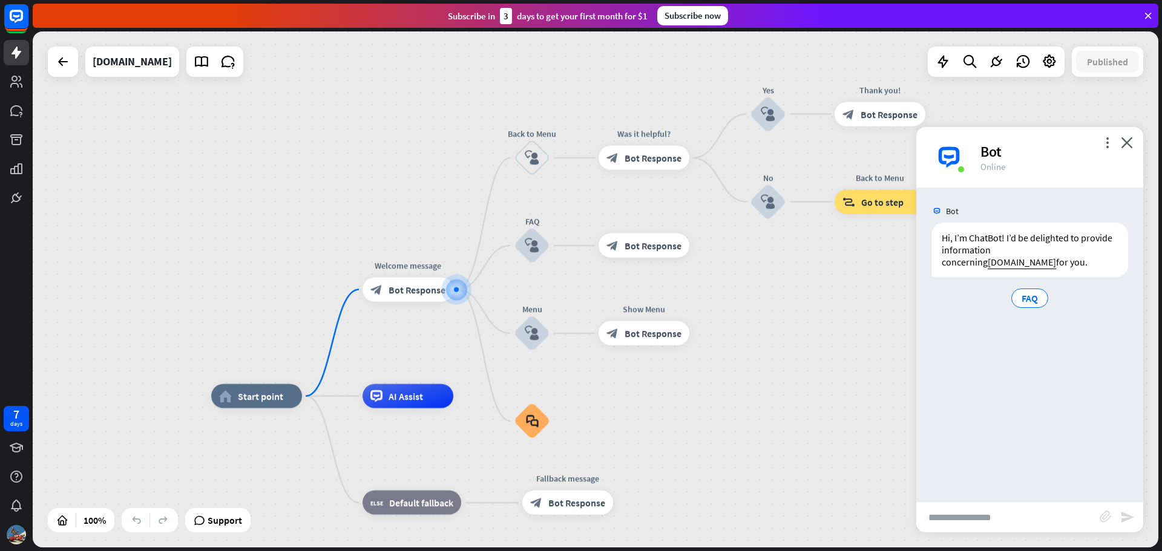
click at [999, 510] on input "text" at bounding box center [1007, 517] width 183 height 30
type input "**********"
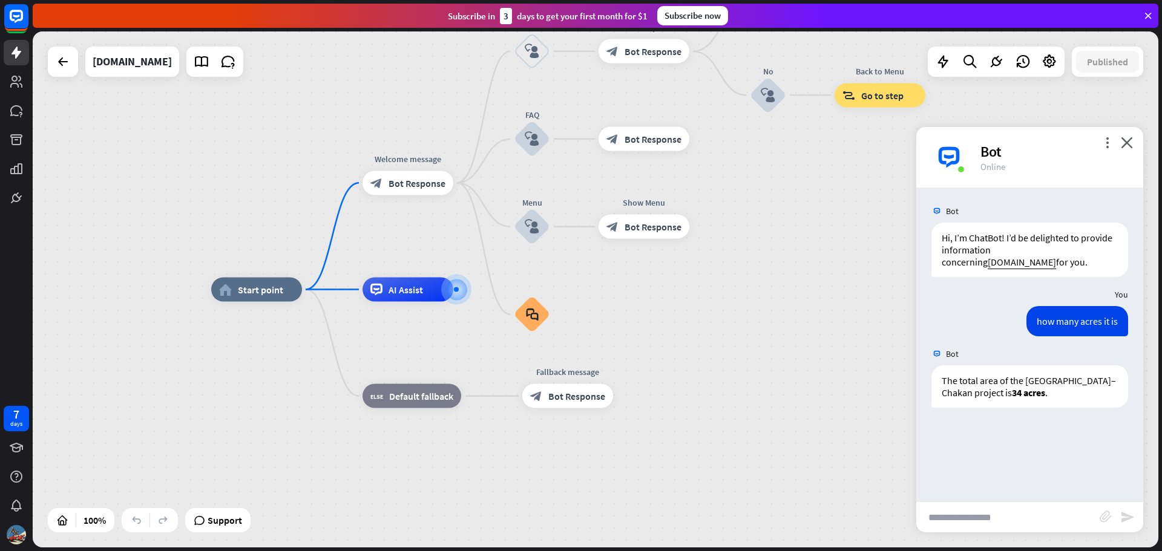
click at [1115, 150] on div "Bot" at bounding box center [1054, 151] width 148 height 19
click at [1135, 142] on div "more_vert close Bot Online" at bounding box center [1029, 157] width 227 height 61
click at [995, 517] on input "text" at bounding box center [1007, 517] width 183 height 30
type input "**"
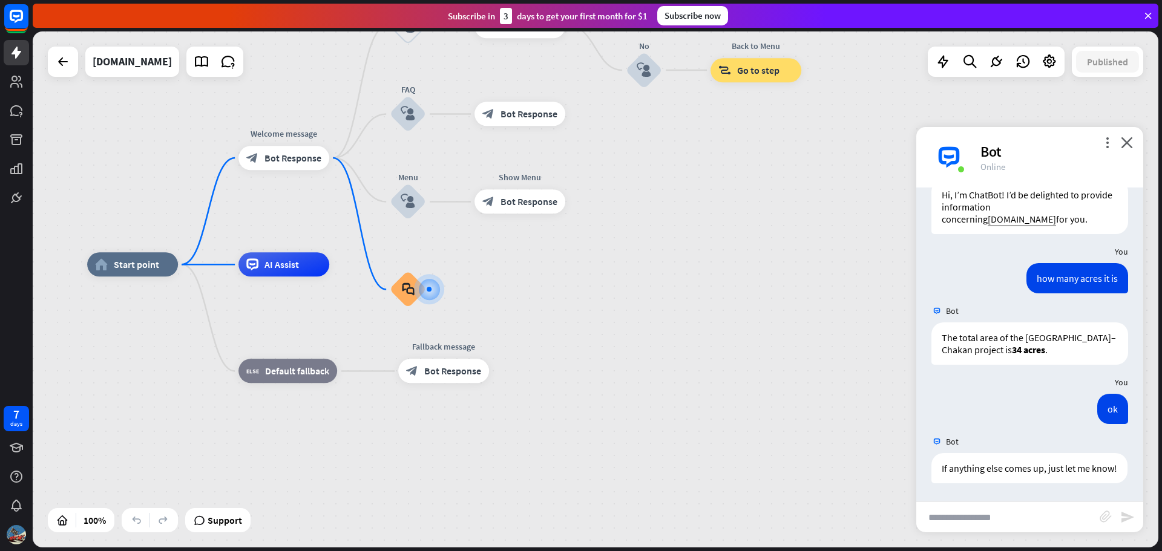
scroll to position [67, 0]
click at [1128, 152] on div "Bot" at bounding box center [1054, 151] width 148 height 19
click at [1129, 145] on icon "close" at bounding box center [1127, 142] width 12 height 11
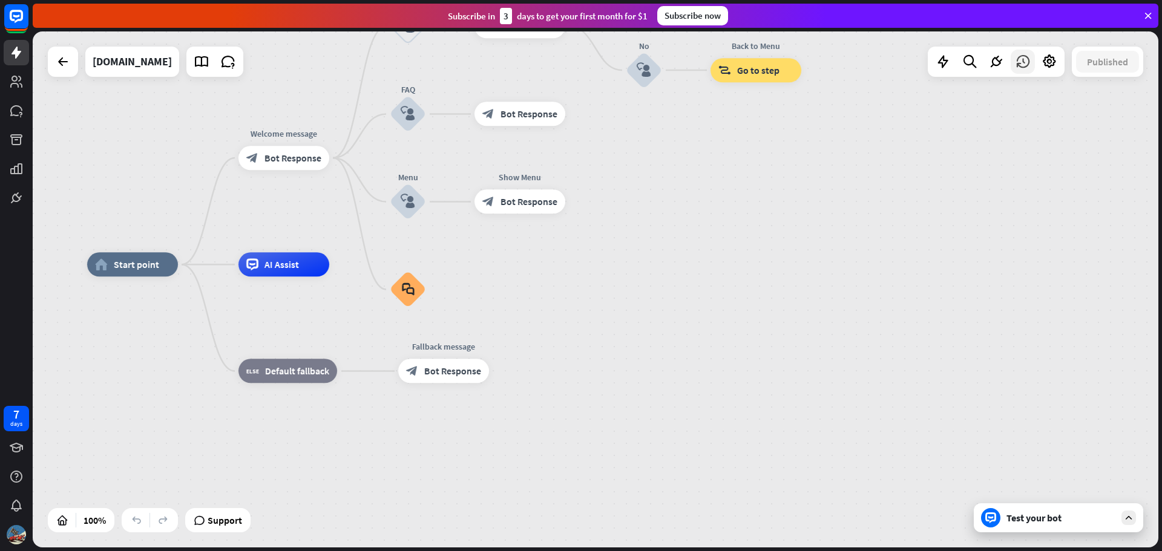
click at [1025, 61] on icon at bounding box center [1023, 62] width 16 height 16
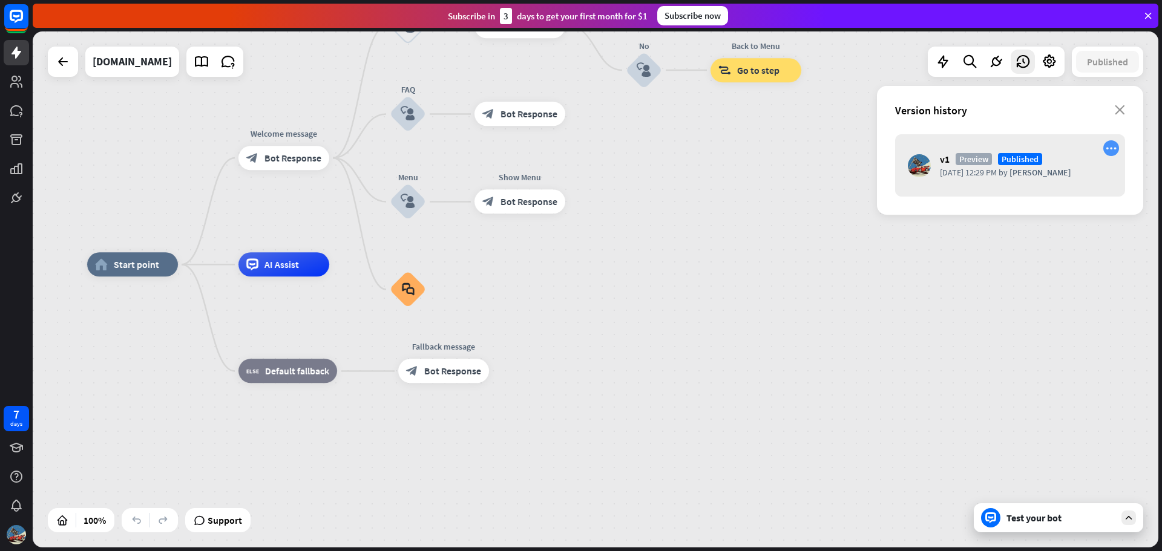
click at [1112, 146] on icon "more_horiz" at bounding box center [1111, 148] width 11 height 10
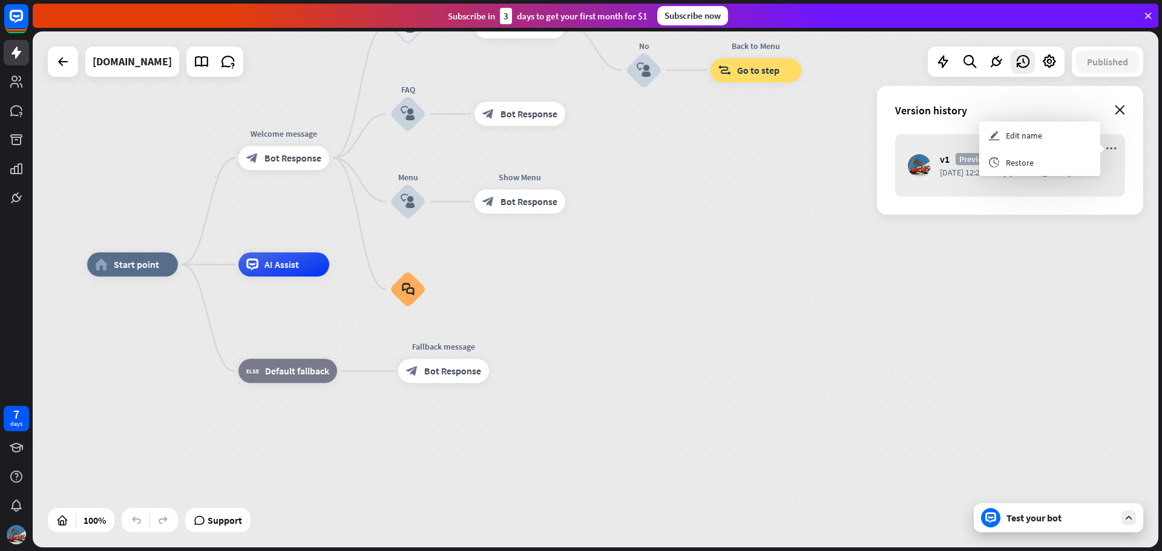
click at [1119, 114] on icon "close" at bounding box center [1120, 110] width 10 height 10
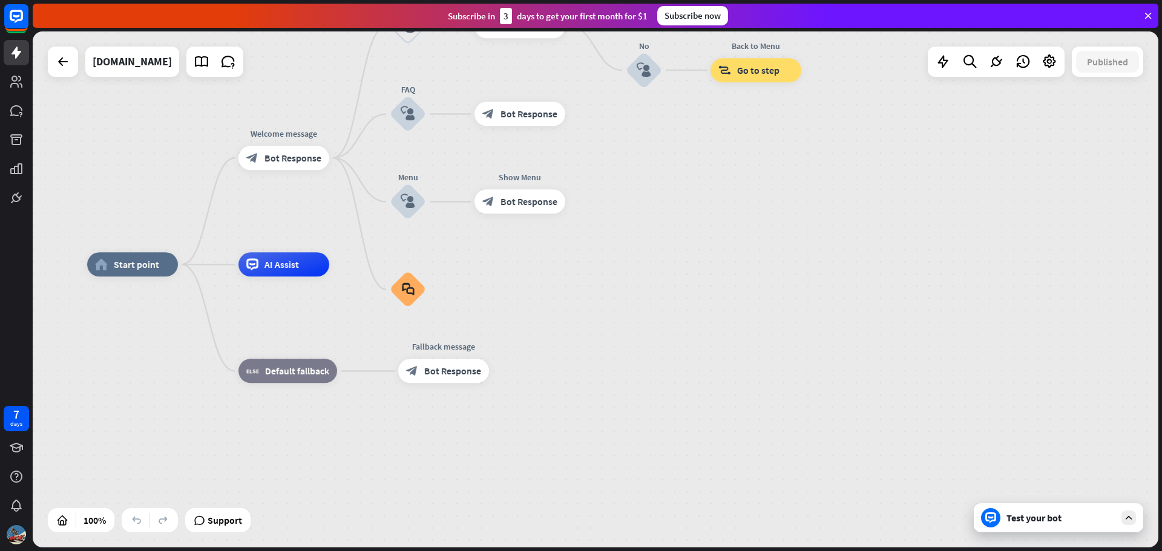
click at [1045, 74] on div at bounding box center [996, 62] width 137 height 30
click at [1048, 69] on icon at bounding box center [1049, 62] width 16 height 16
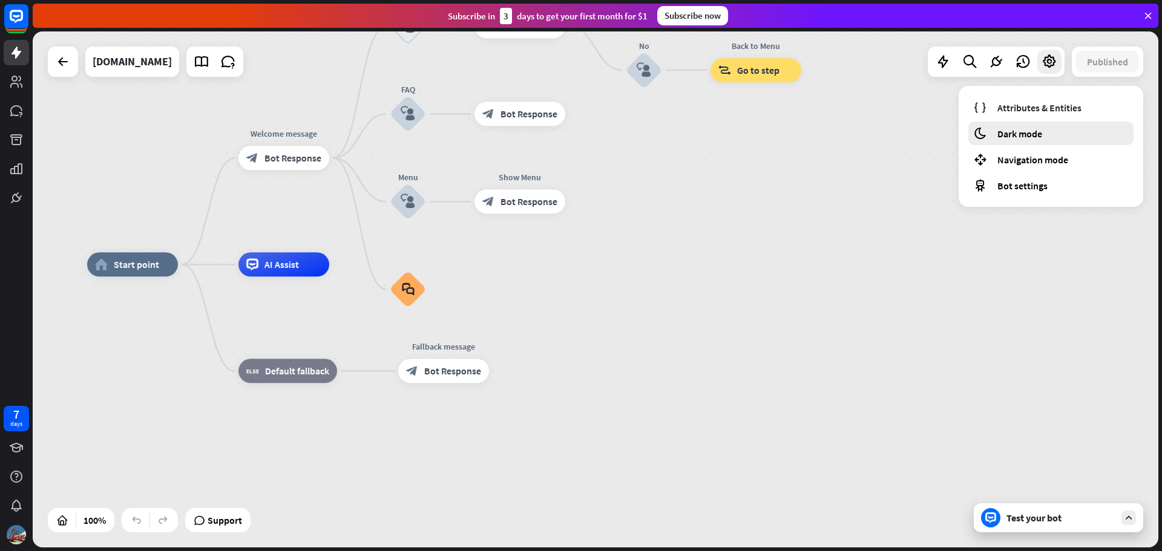
click at [1026, 137] on span "Dark mode" at bounding box center [1019, 134] width 45 height 12
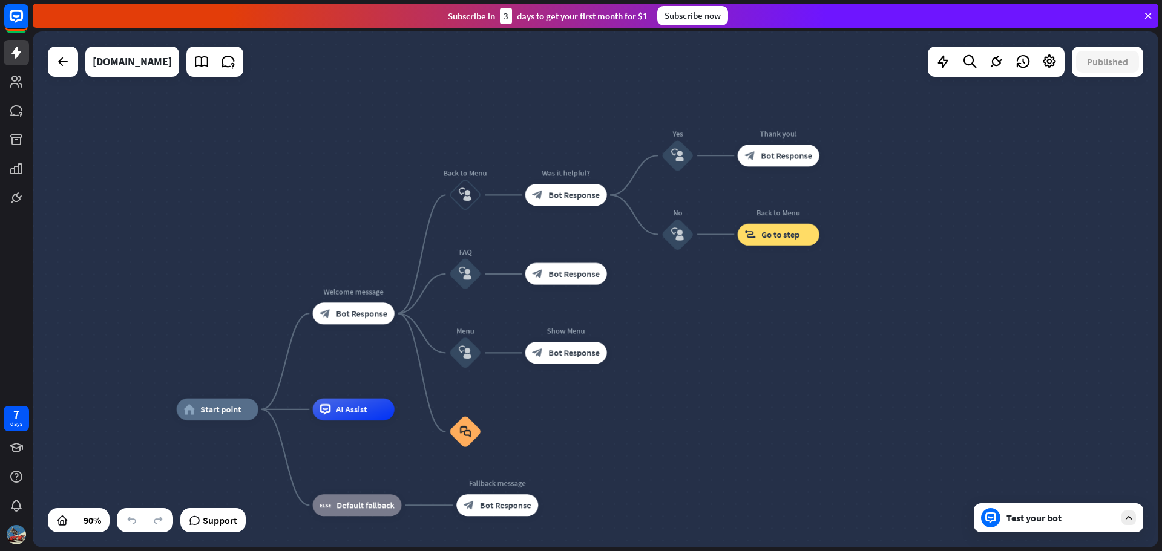
drag, startPoint x: 652, startPoint y: 293, endPoint x: 476, endPoint y: 292, distance: 176.1
click at [638, 382] on div "home_2 Start point Welcome message block_bot_response Bot Response Back to Menu…" at bounding box center [596, 289] width 1126 height 516
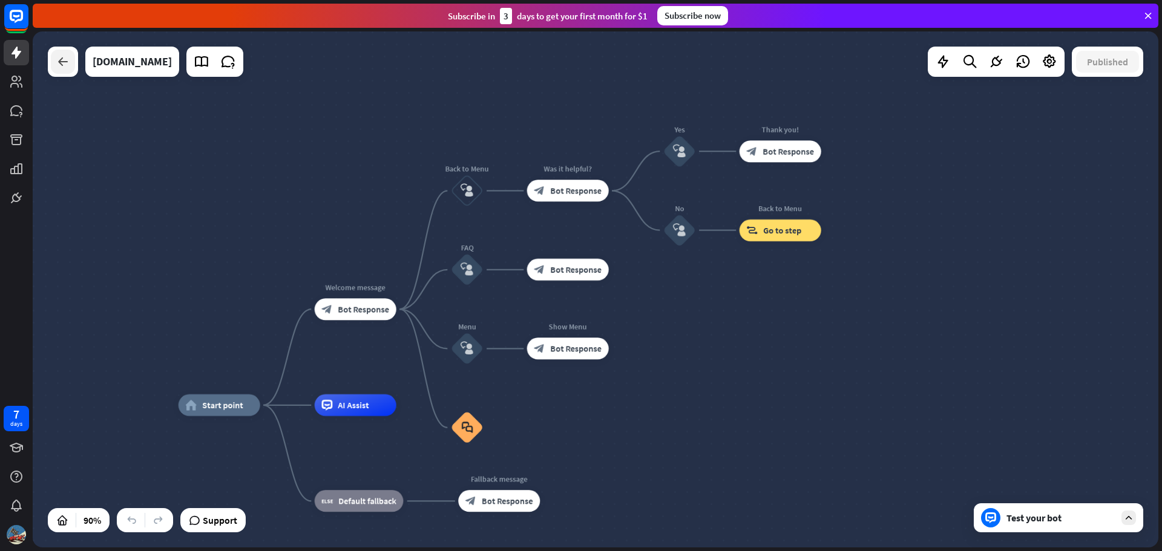
click at [57, 57] on icon at bounding box center [63, 61] width 15 height 15
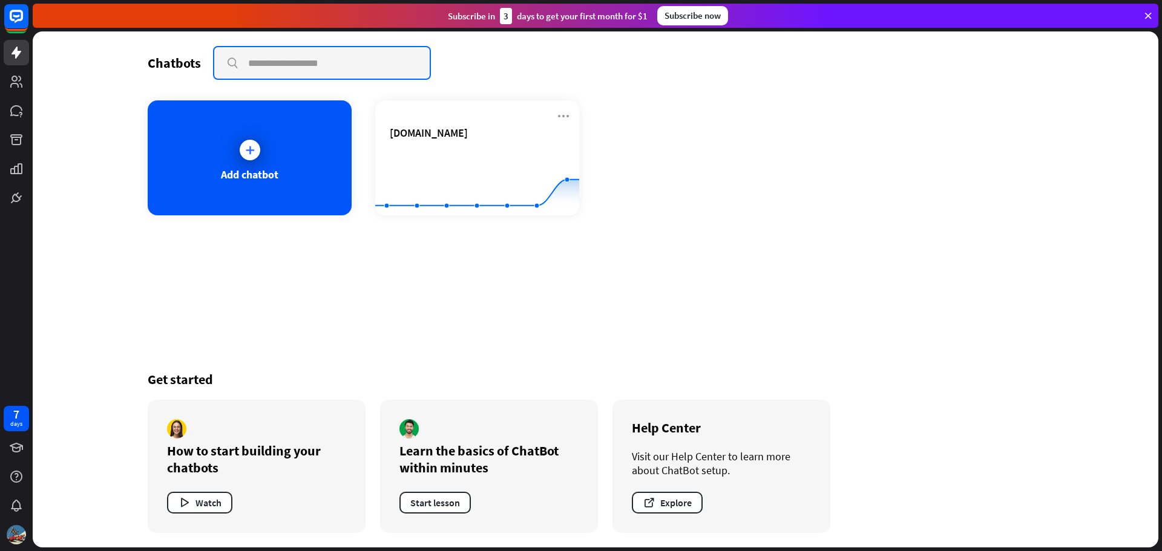
click at [302, 69] on input "text" at bounding box center [321, 62] width 215 height 31
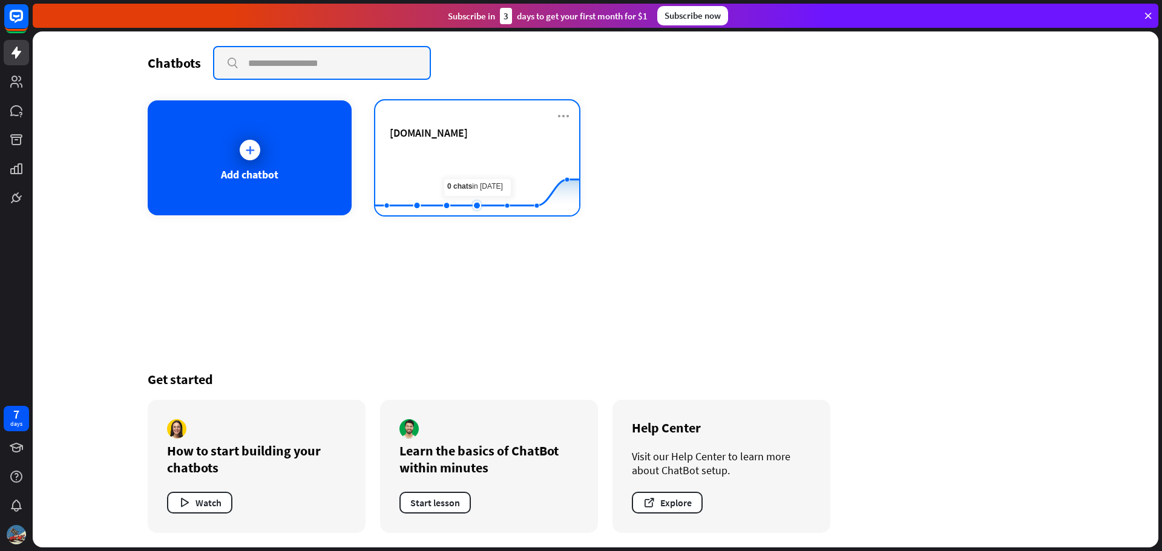
click at [488, 176] on rect at bounding box center [477, 186] width 204 height 76
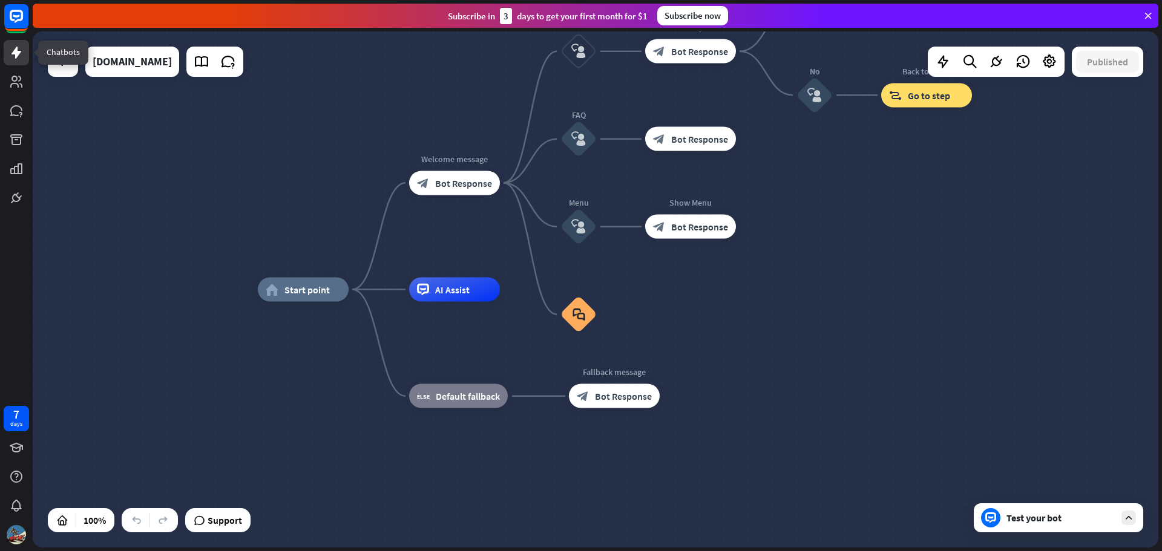
click at [14, 45] on icon at bounding box center [16, 52] width 15 height 15
